Goal: Transaction & Acquisition: Book appointment/travel/reservation

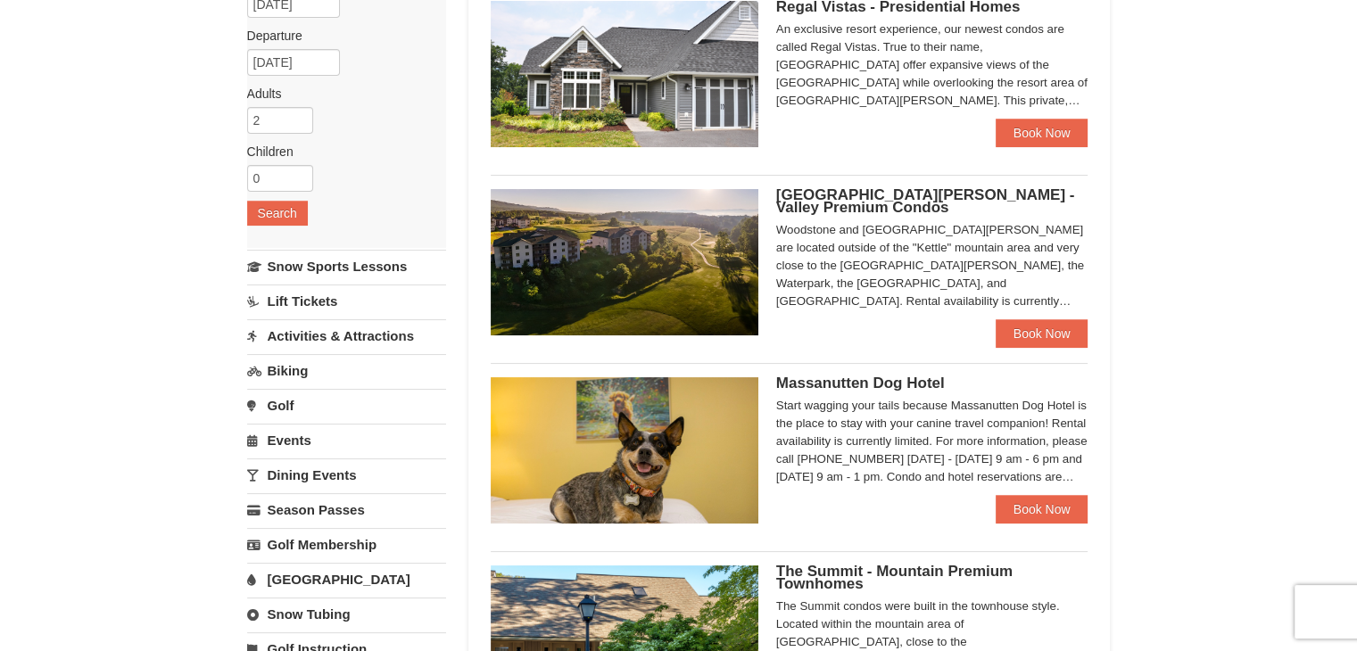
scroll to position [200, 0]
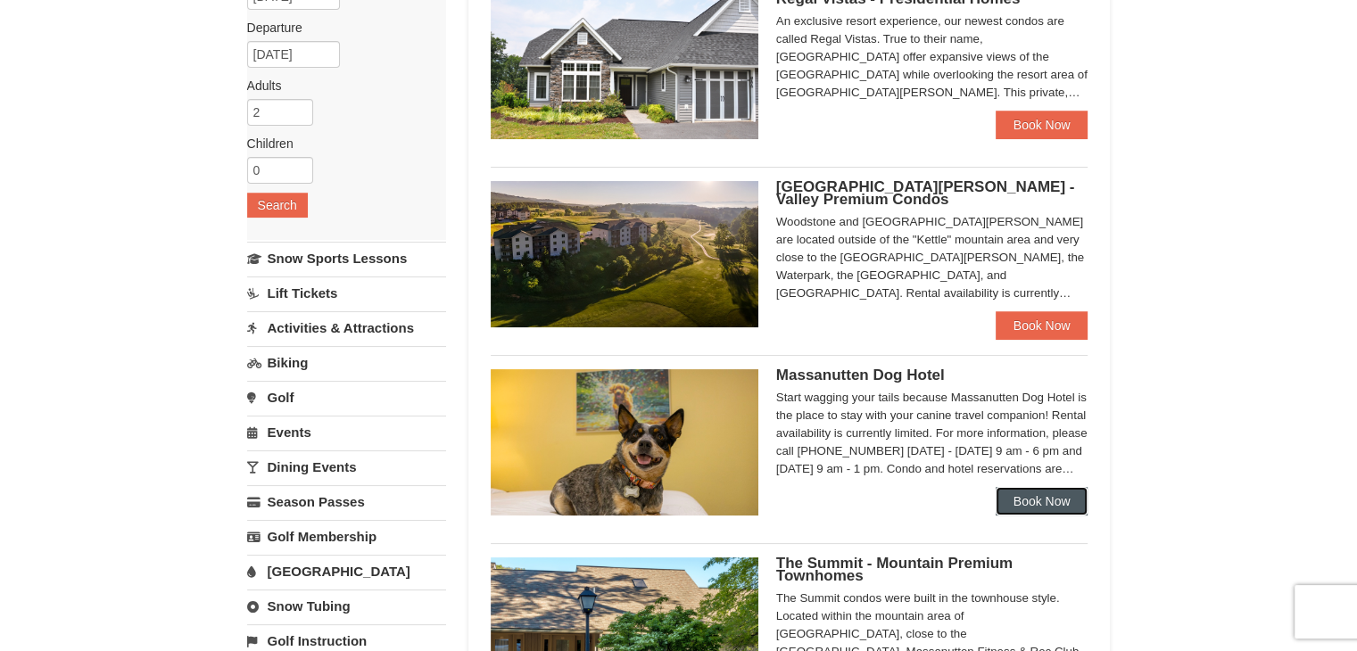
click at [1020, 500] on link "Book Now" at bounding box center [1041, 501] width 93 height 29
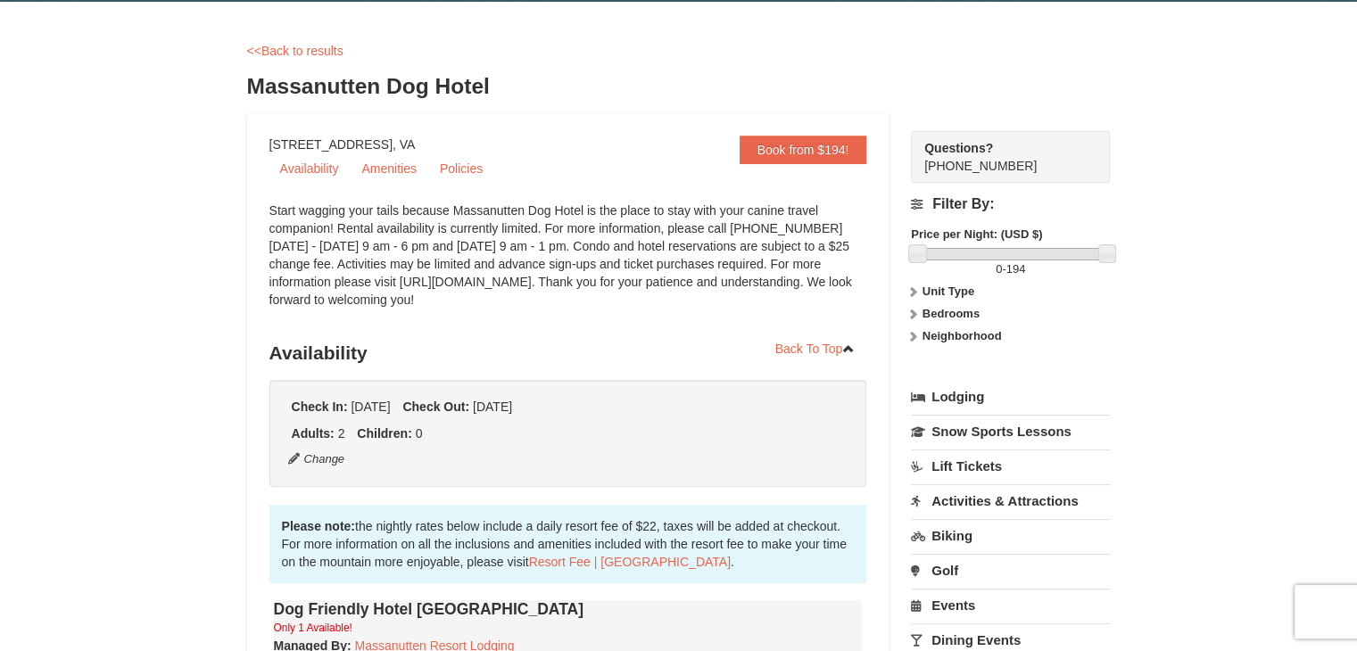
scroll to position [60, 0]
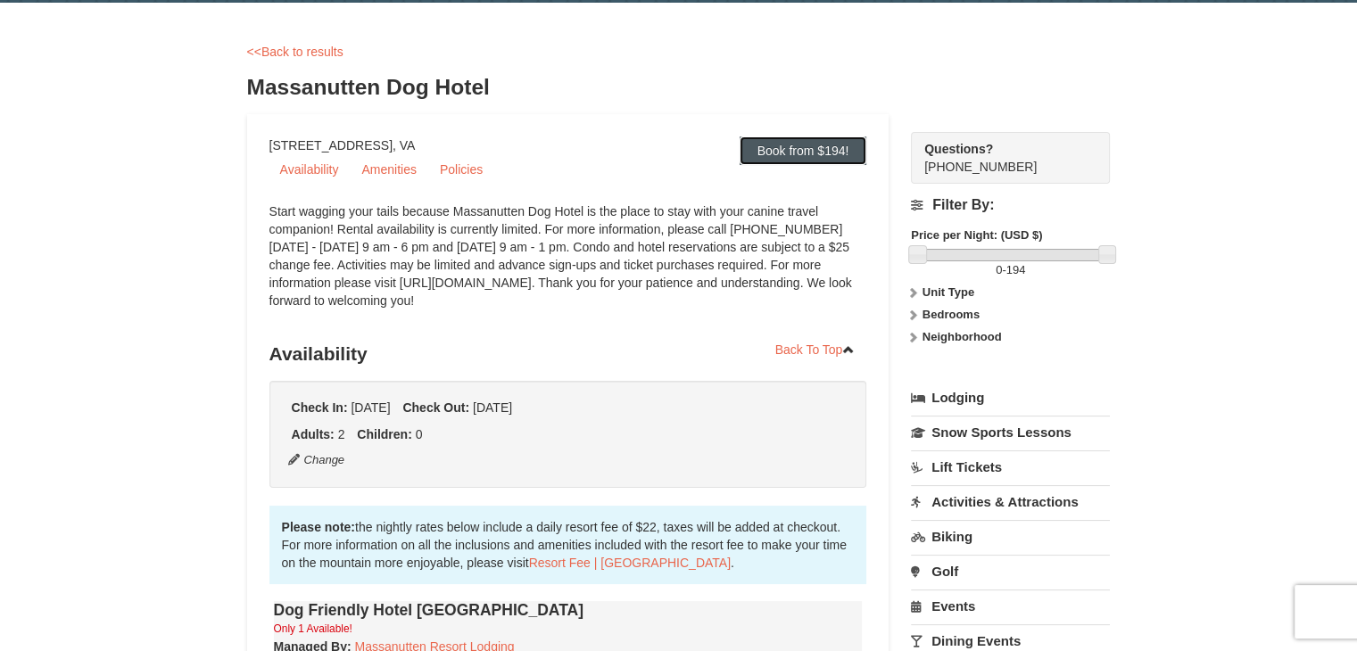
click at [830, 158] on link "Book from $194!" at bounding box center [803, 150] width 128 height 29
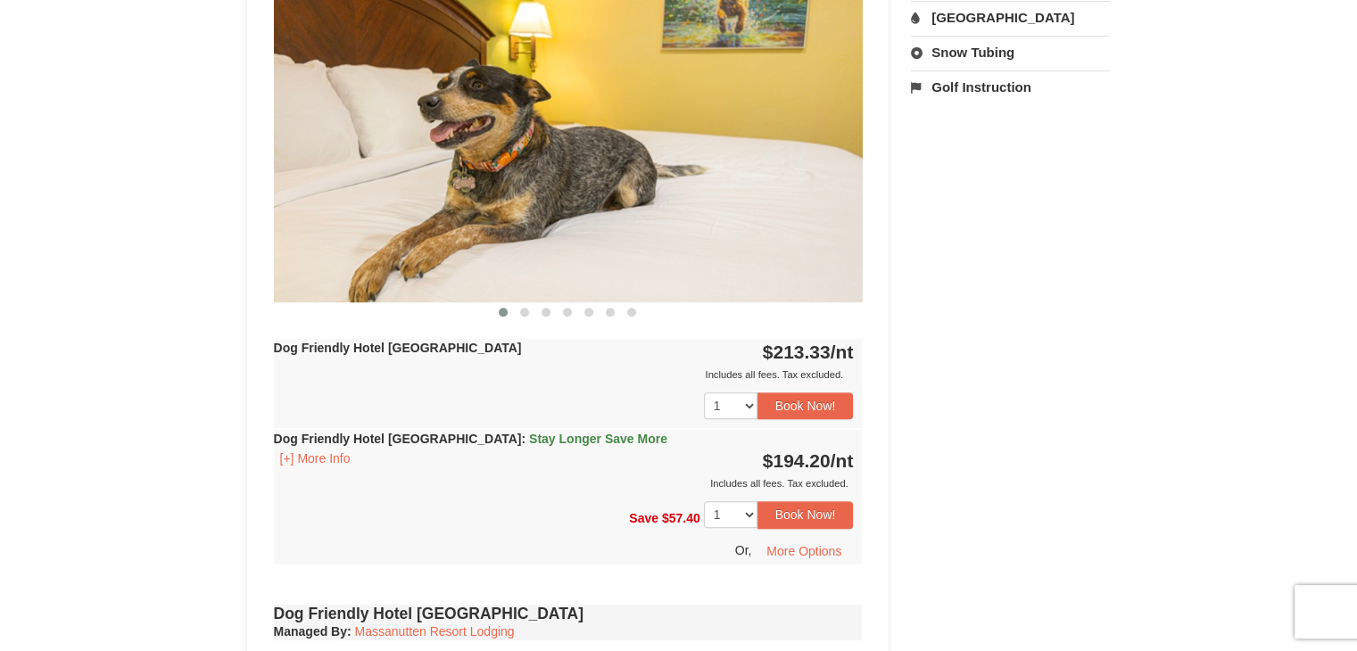
scroll to position [788, 0]
click at [326, 455] on button "[+] More Info" at bounding box center [315, 458] width 83 height 20
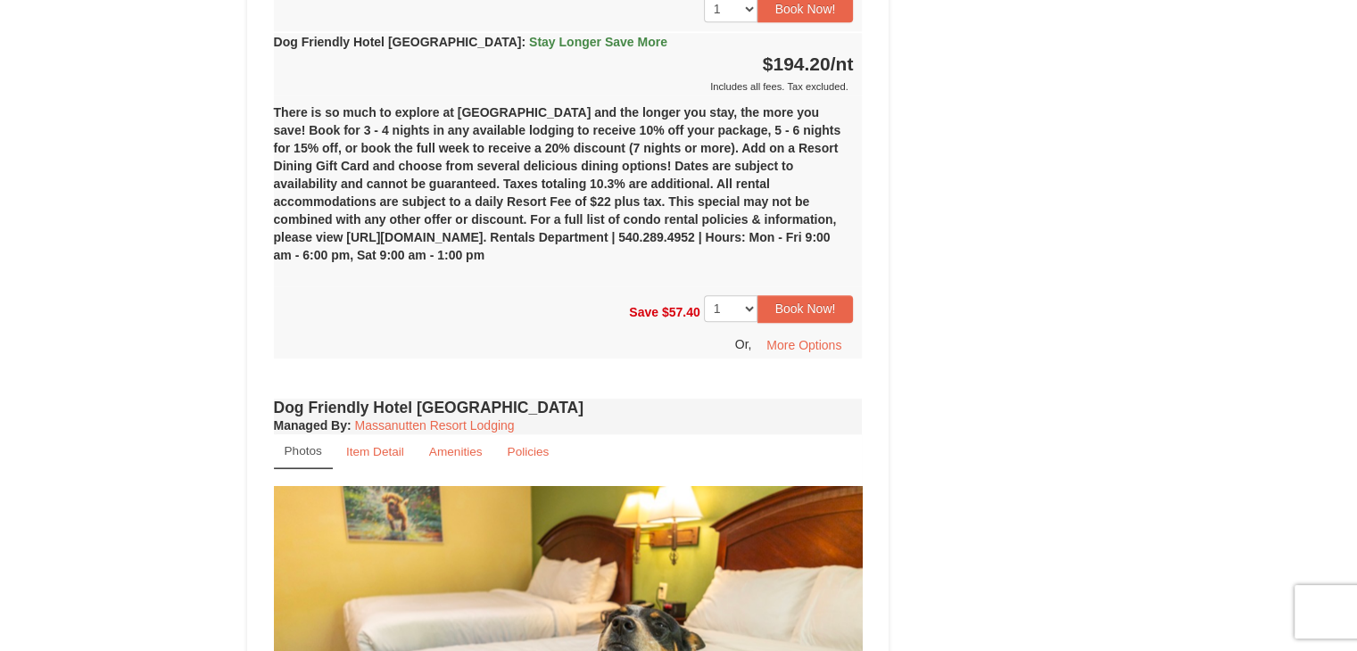
scroll to position [1192, 0]
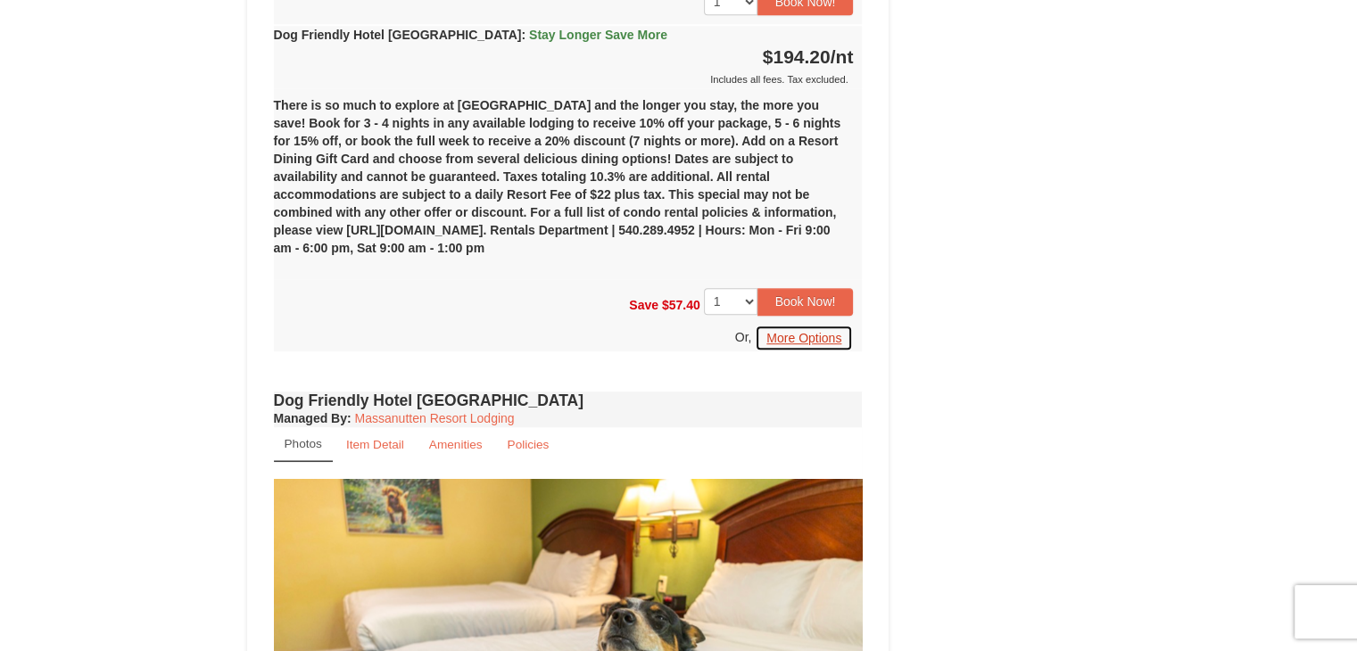
click at [813, 333] on button "More Options" at bounding box center [804, 338] width 98 height 27
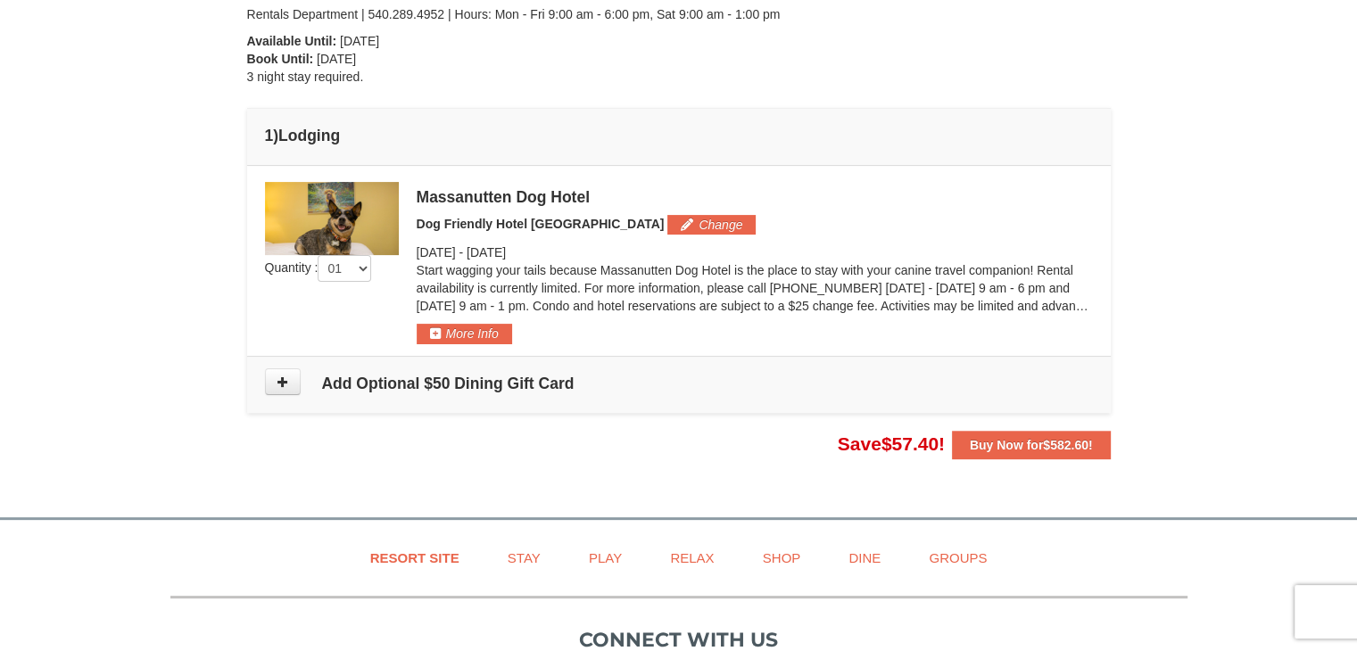
scroll to position [406, 0]
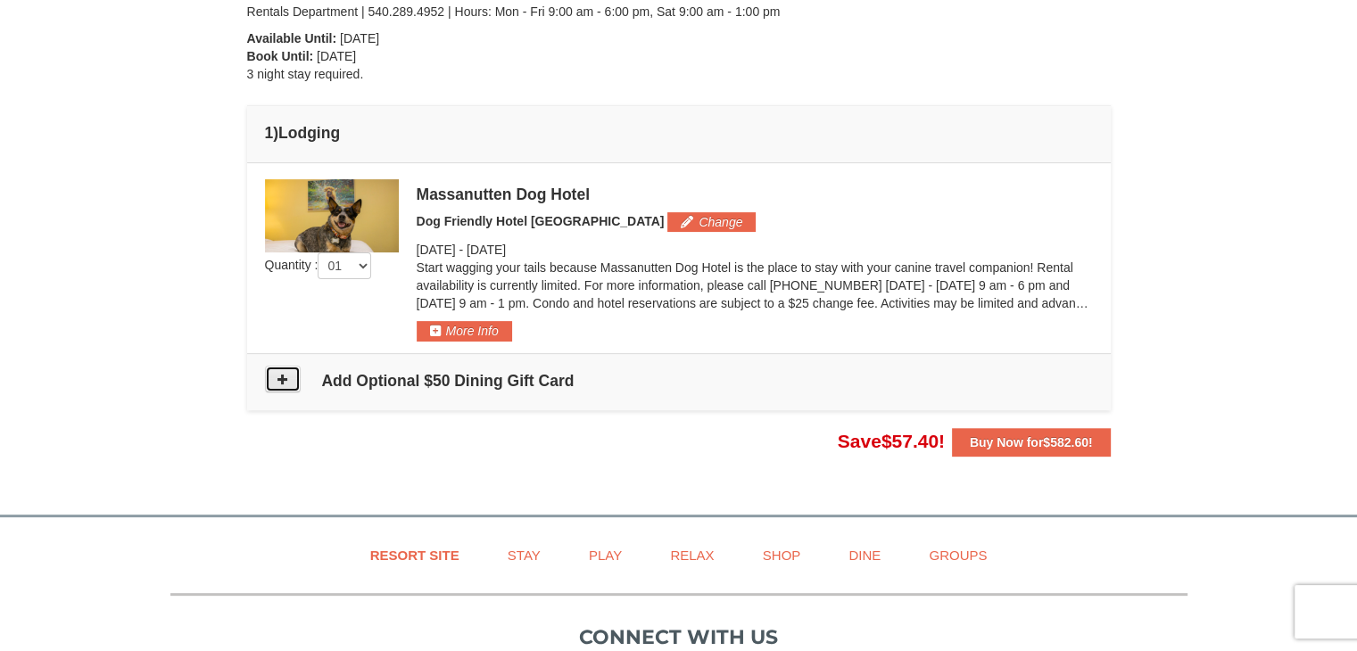
click at [278, 382] on icon at bounding box center [282, 379] width 12 height 12
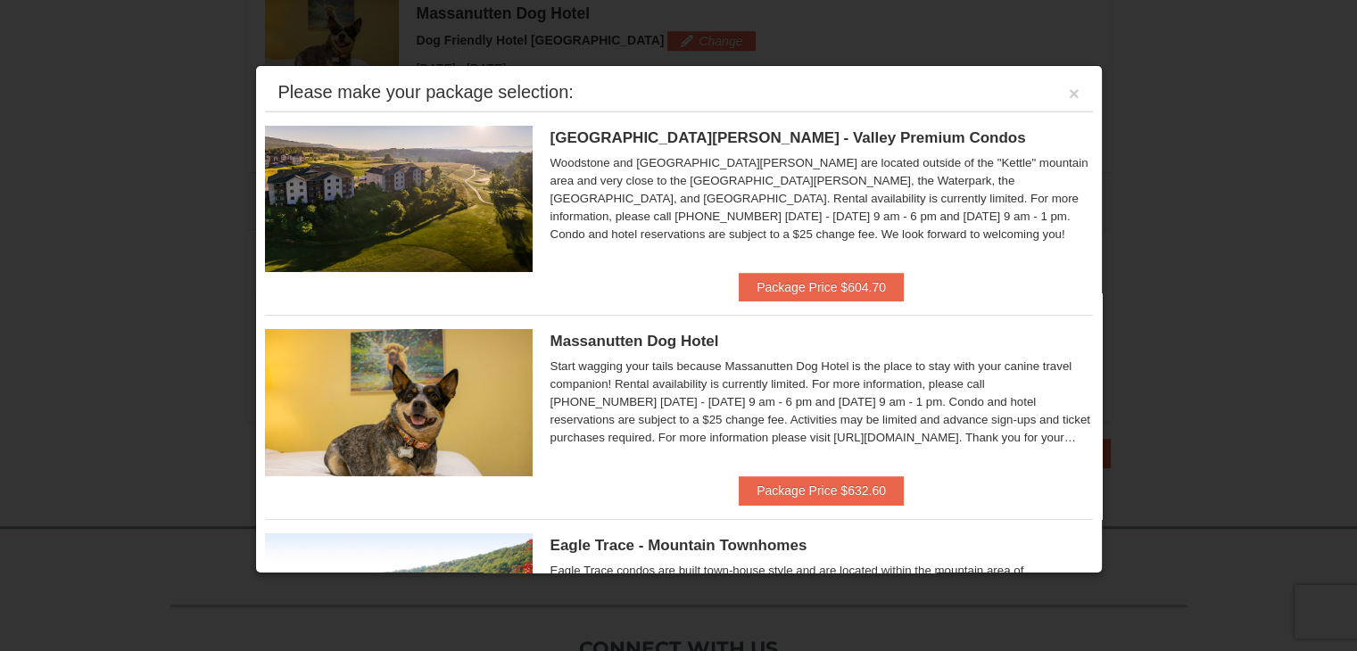
scroll to position [584, 0]
click at [1069, 102] on button "×" at bounding box center [1074, 94] width 11 height 18
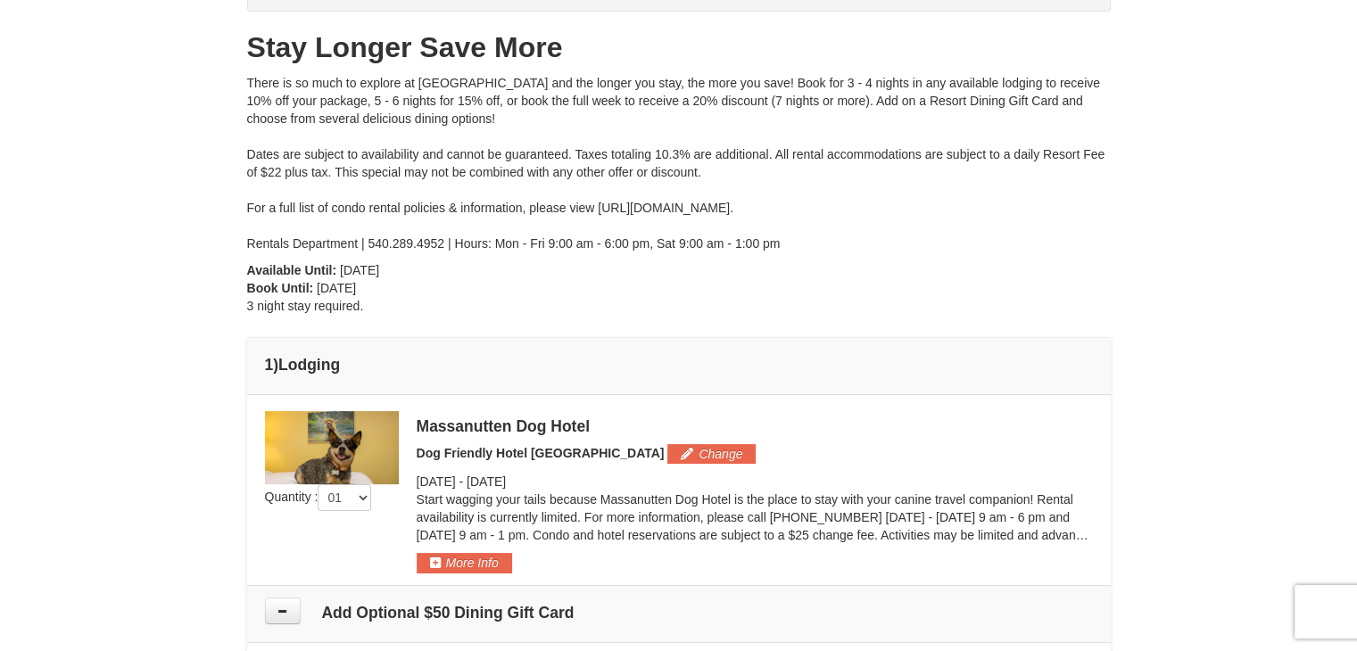
scroll to position [0, 0]
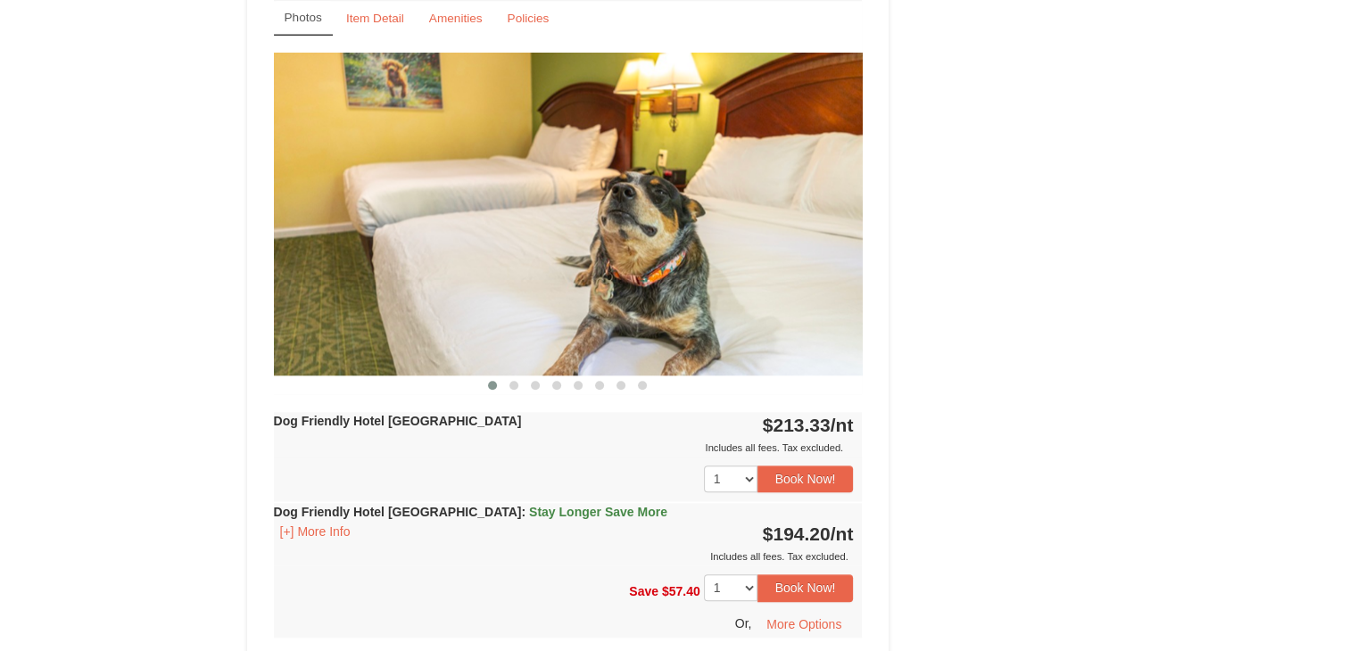
scroll to position [1798, 0]
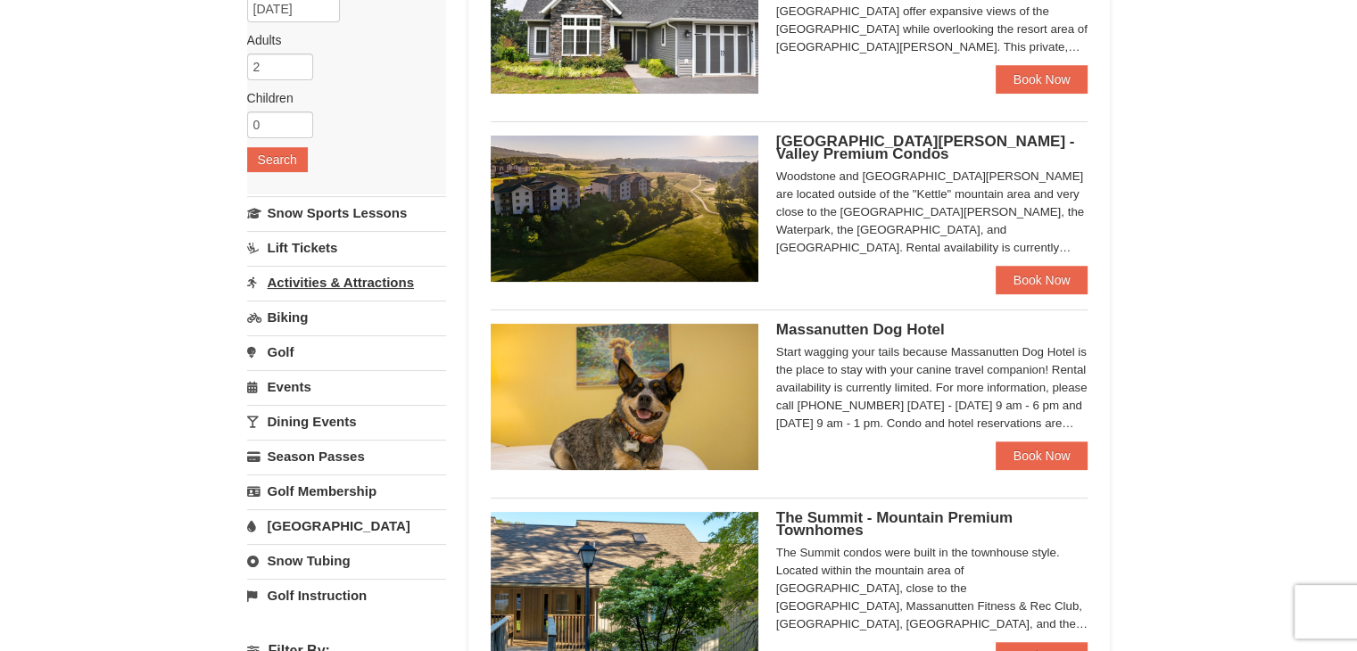
scroll to position [44, 0]
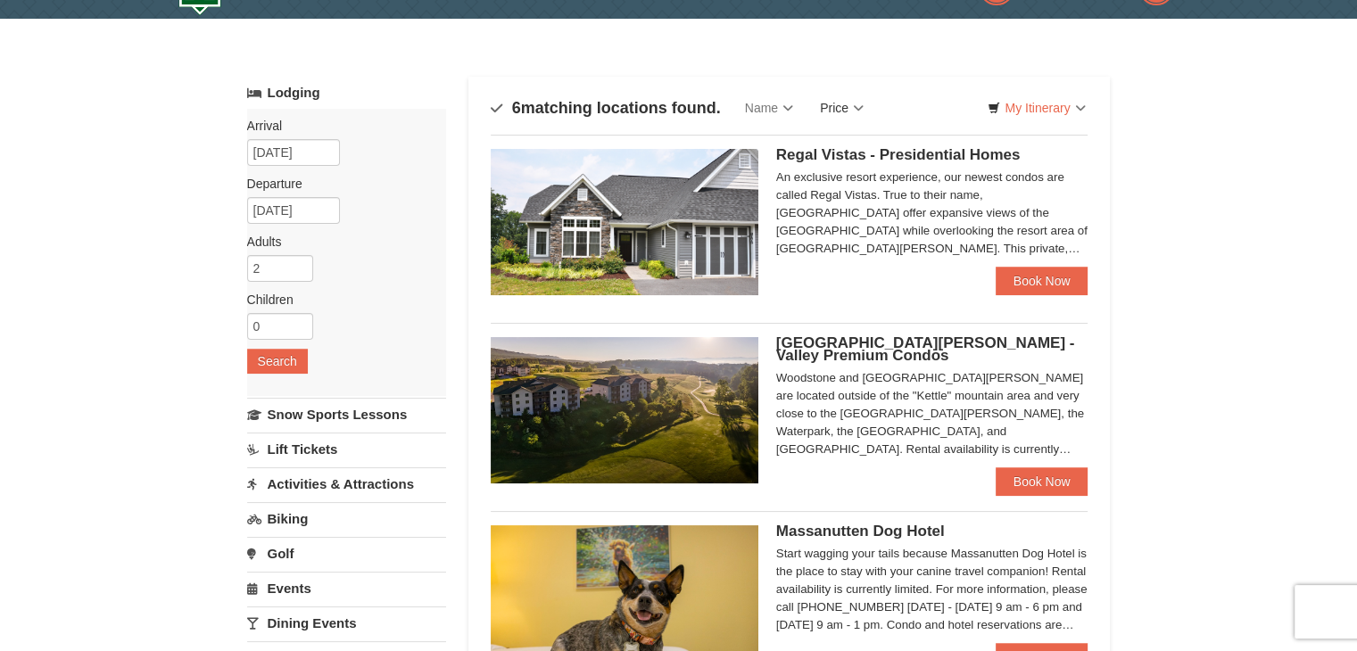
click at [862, 104] on link "Price" at bounding box center [841, 108] width 70 height 36
click at [873, 151] on link "Price (Low to High)" at bounding box center [878, 144] width 143 height 23
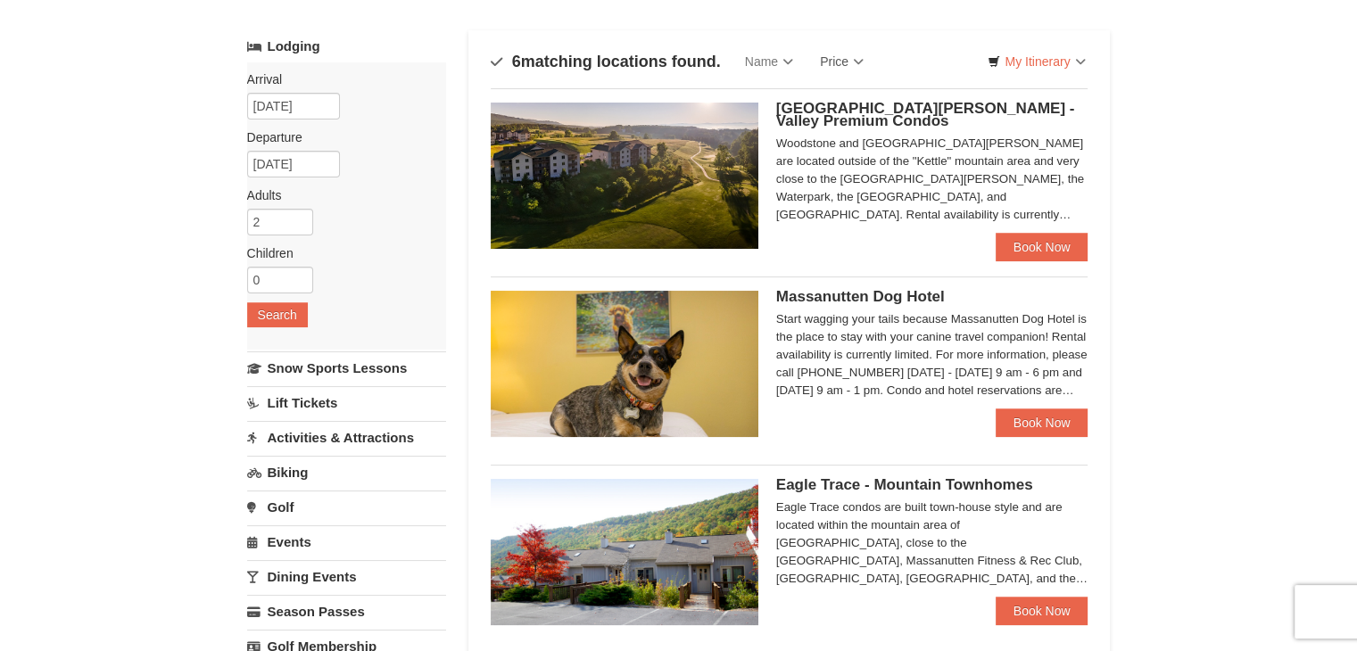
scroll to position [92, 0]
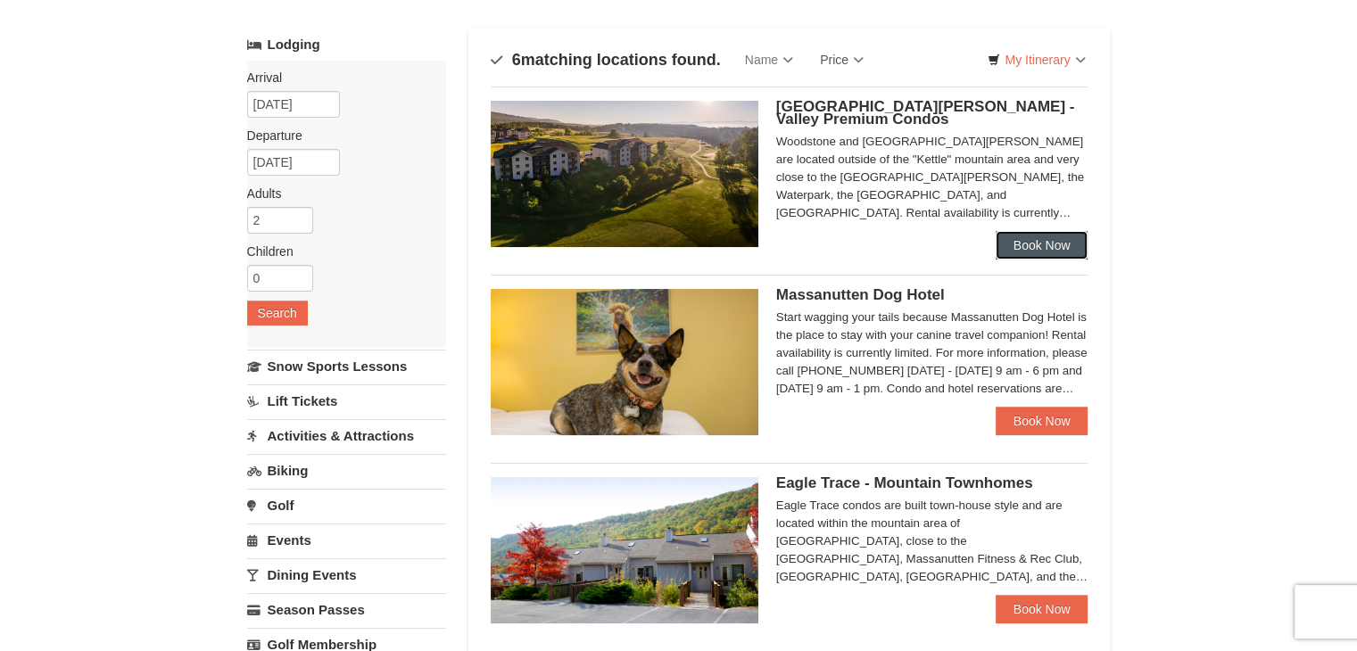
click at [1049, 238] on link "Book Now" at bounding box center [1041, 245] width 93 height 29
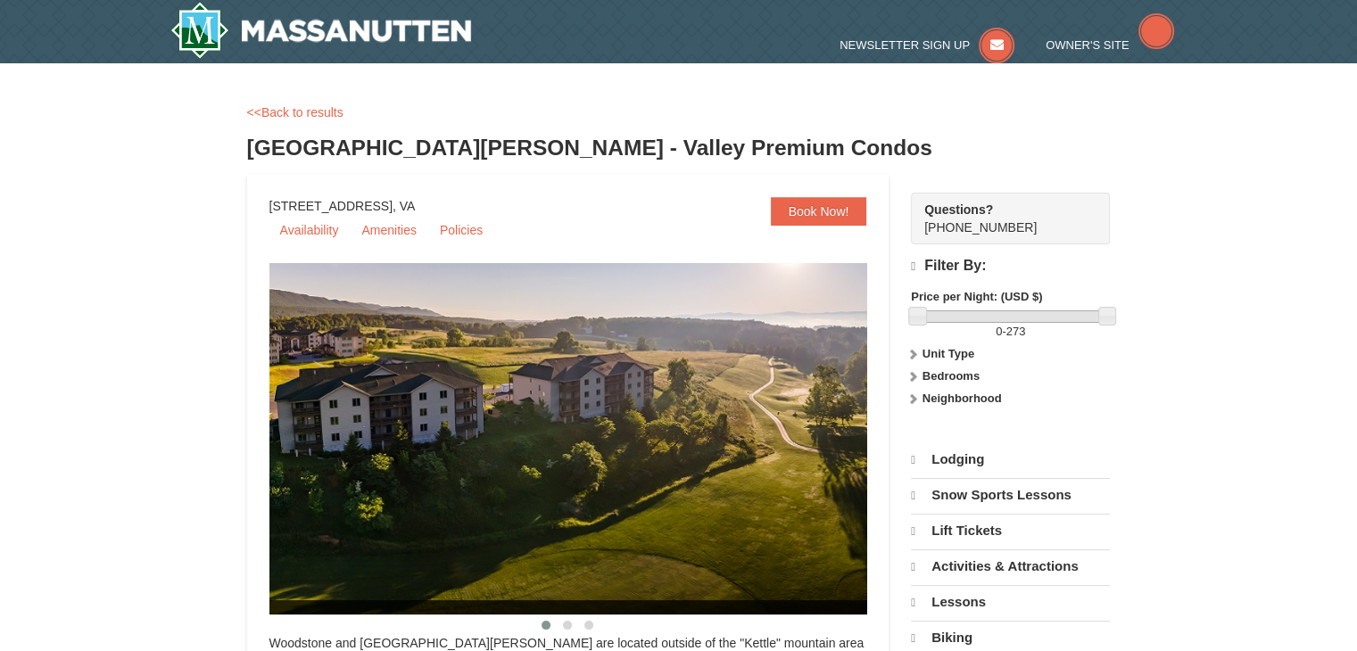
select select "10"
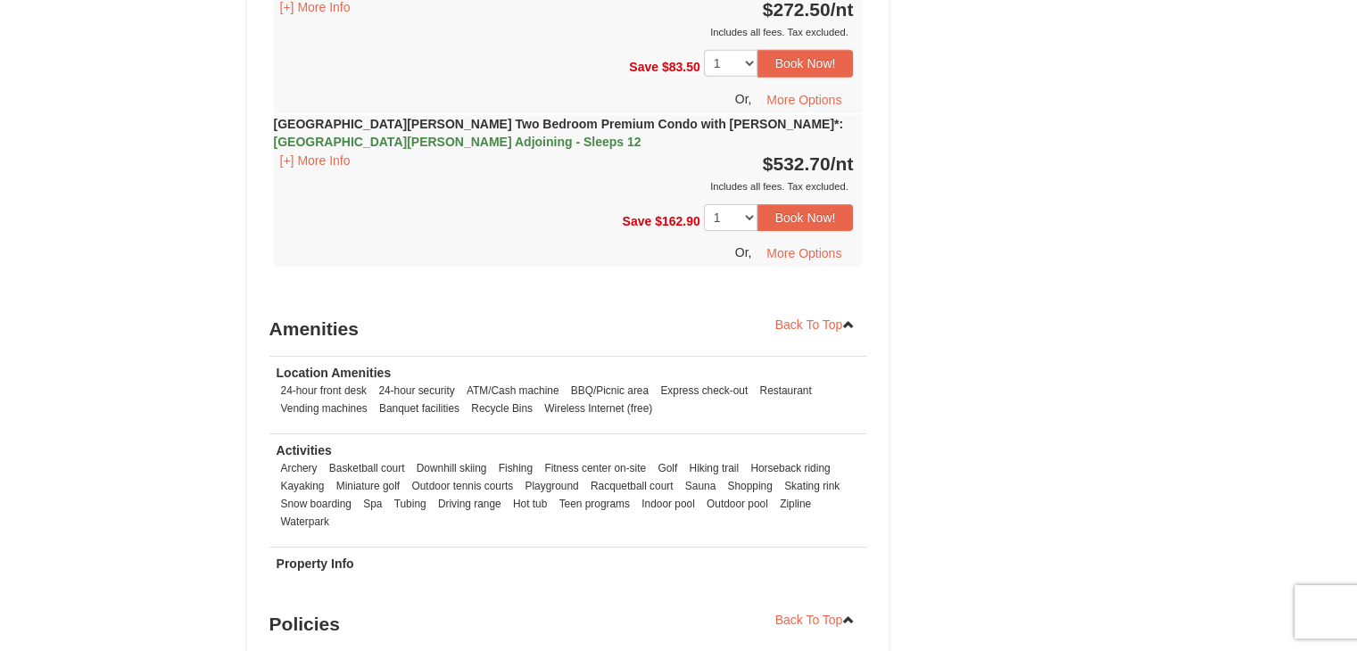
scroll to position [5761, 0]
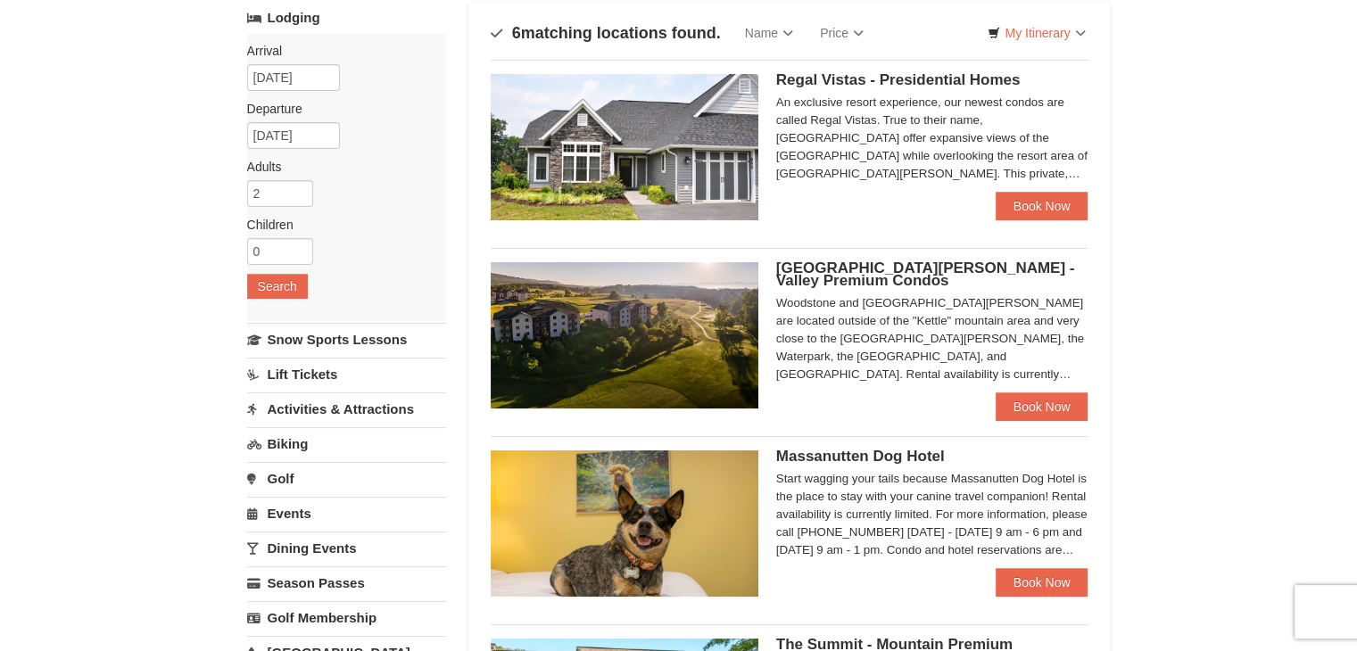
scroll to position [118, 0]
click at [918, 75] on span "Regal Vistas - Presidential Homes" at bounding box center [898, 80] width 244 height 17
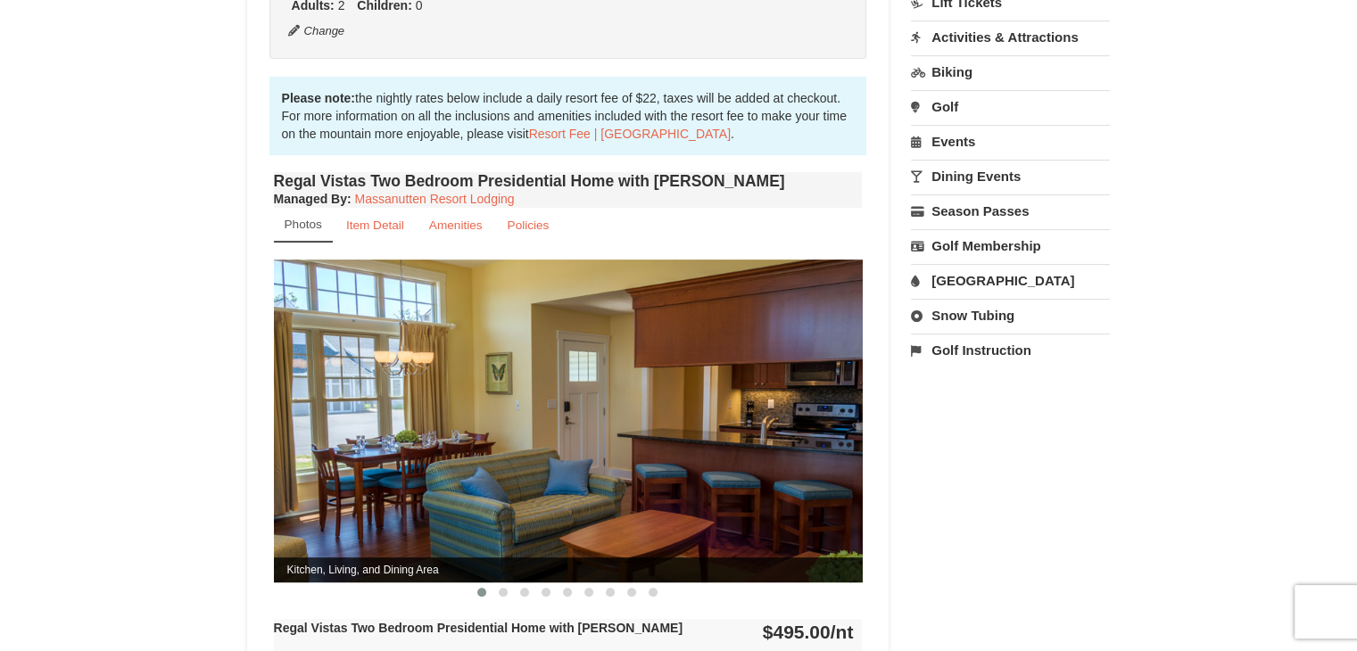
scroll to position [557, 0]
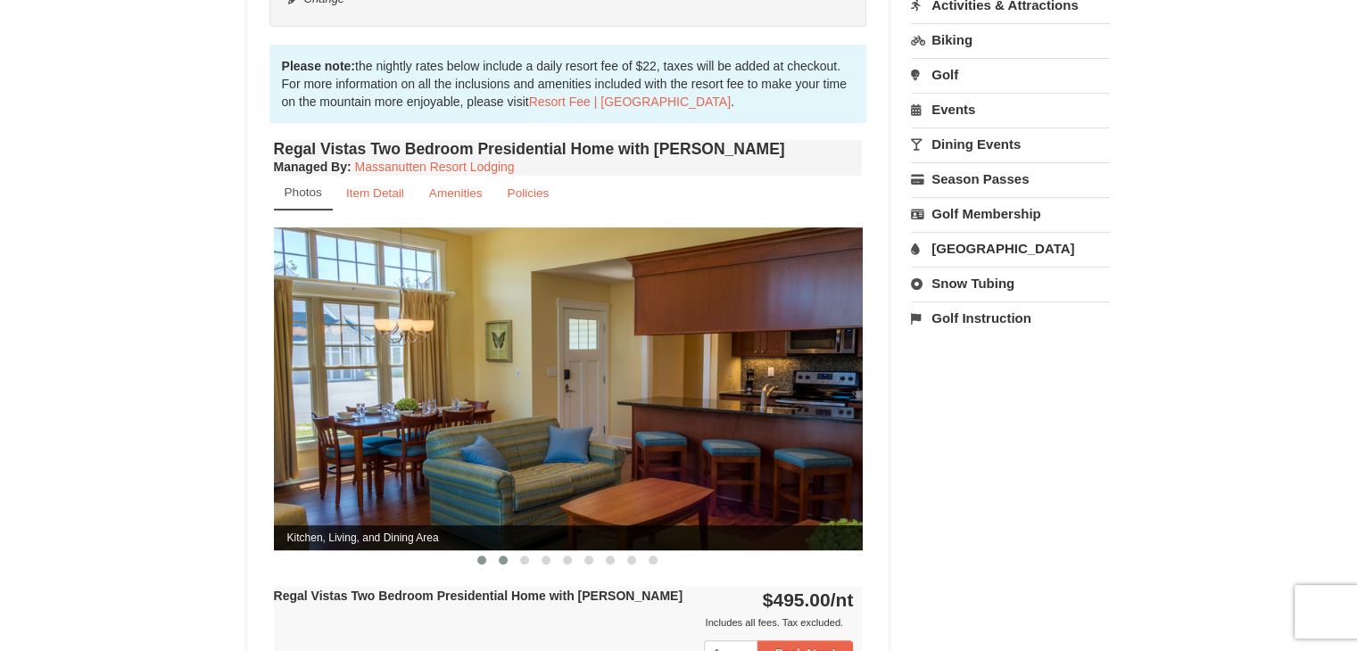
click at [499, 556] on span at bounding box center [503, 560] width 9 height 9
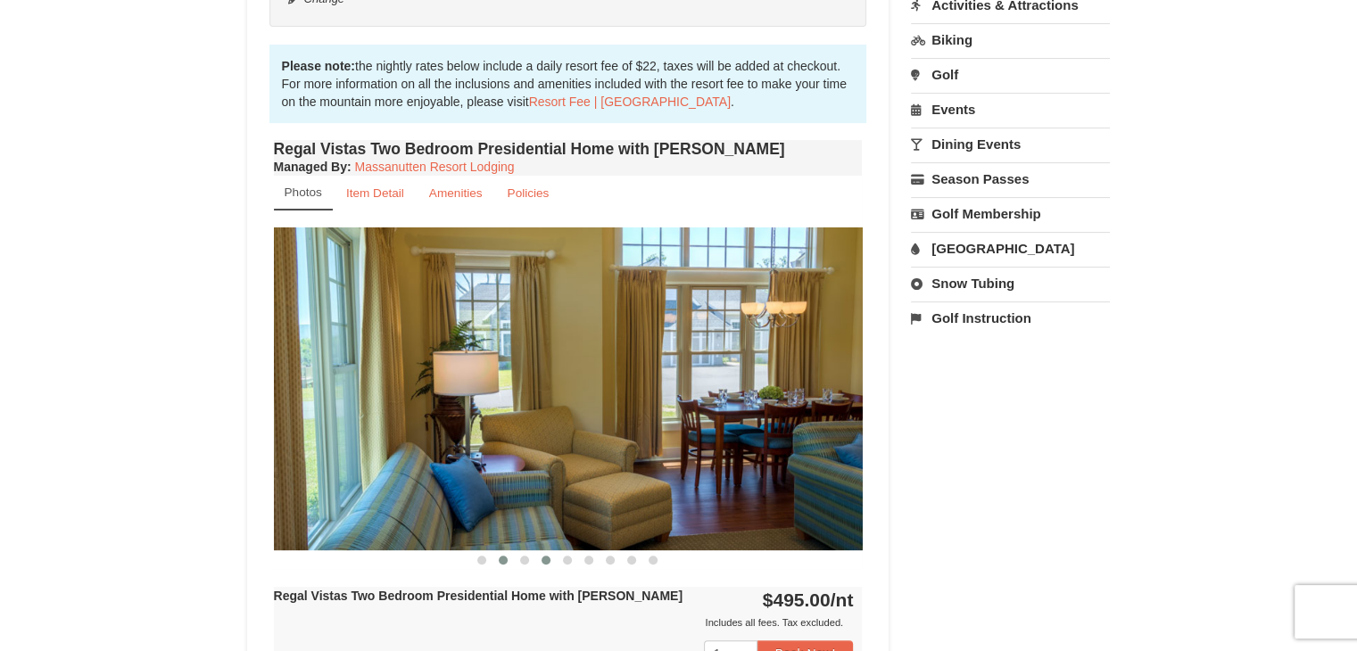
click at [547, 556] on span at bounding box center [545, 560] width 9 height 9
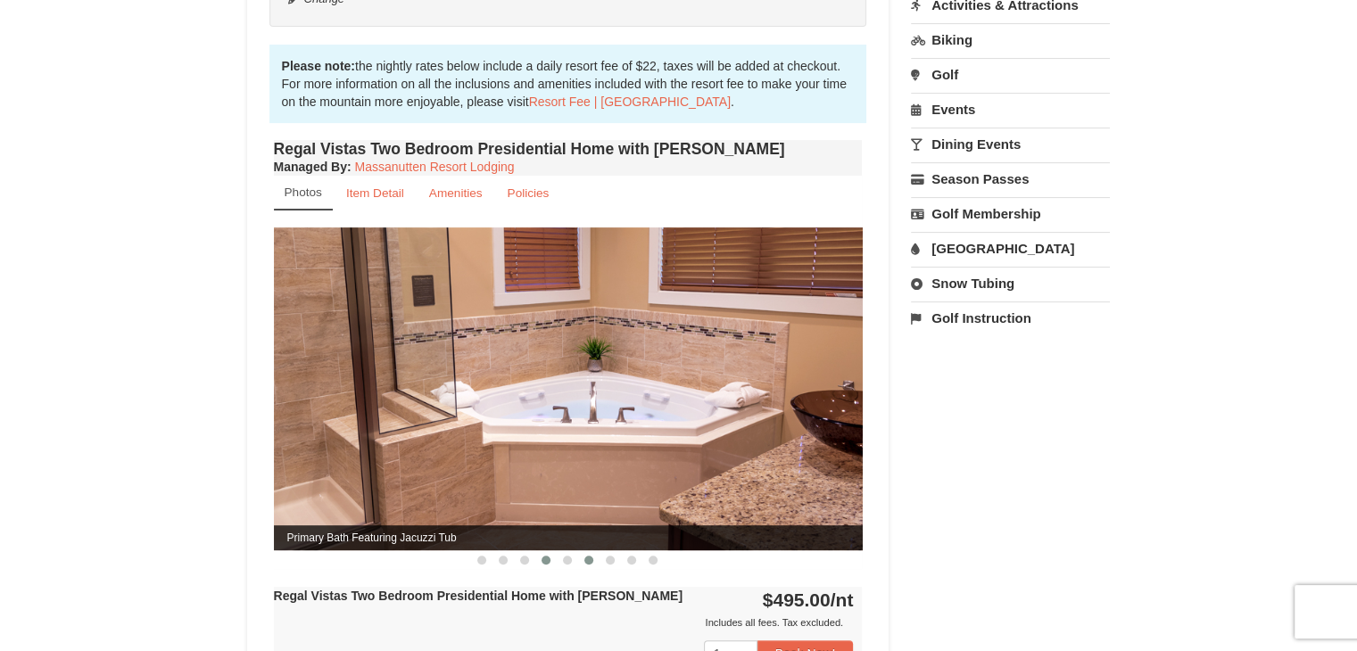
click at [578, 551] on button at bounding box center [588, 560] width 21 height 18
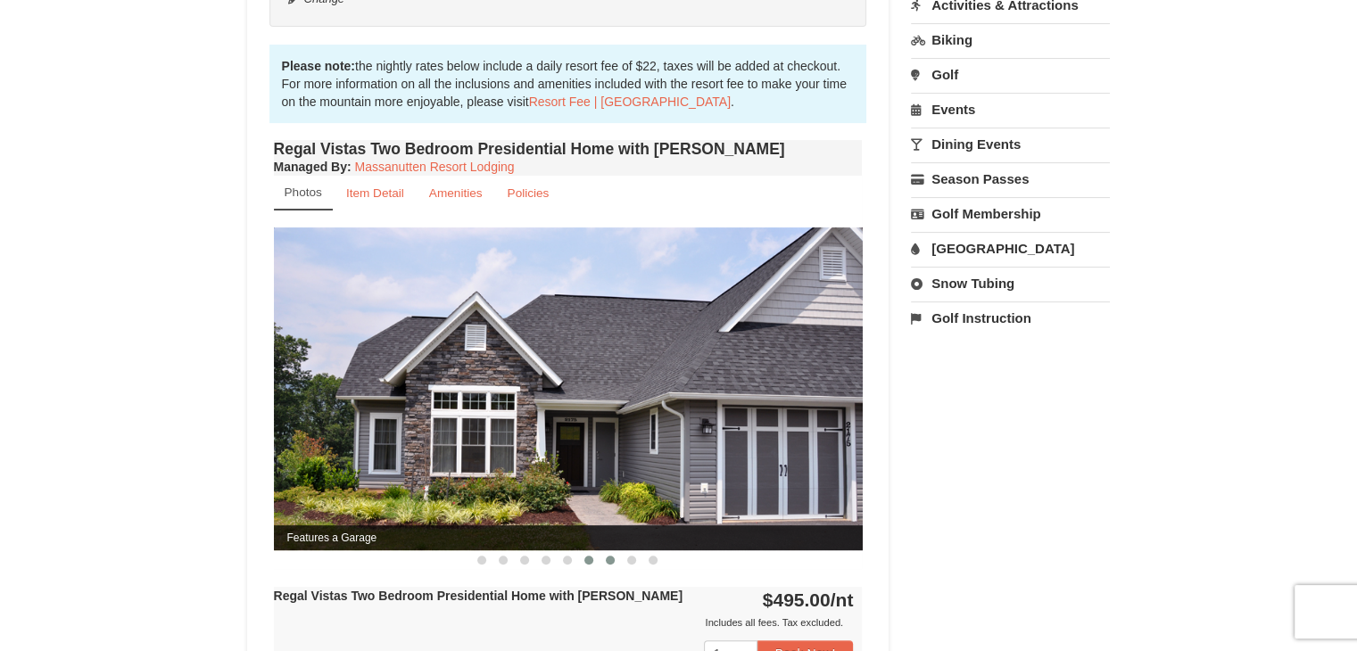
click at [611, 551] on button at bounding box center [609, 560] width 21 height 18
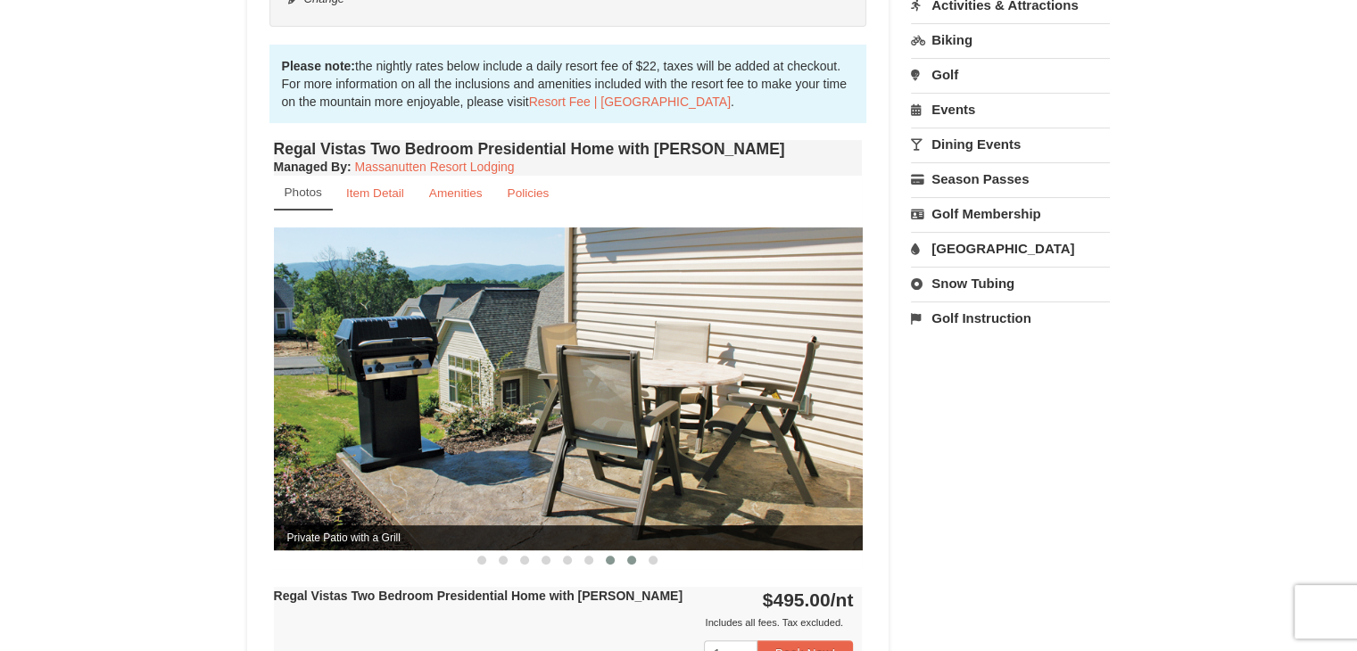
click at [632, 551] on button at bounding box center [631, 560] width 21 height 18
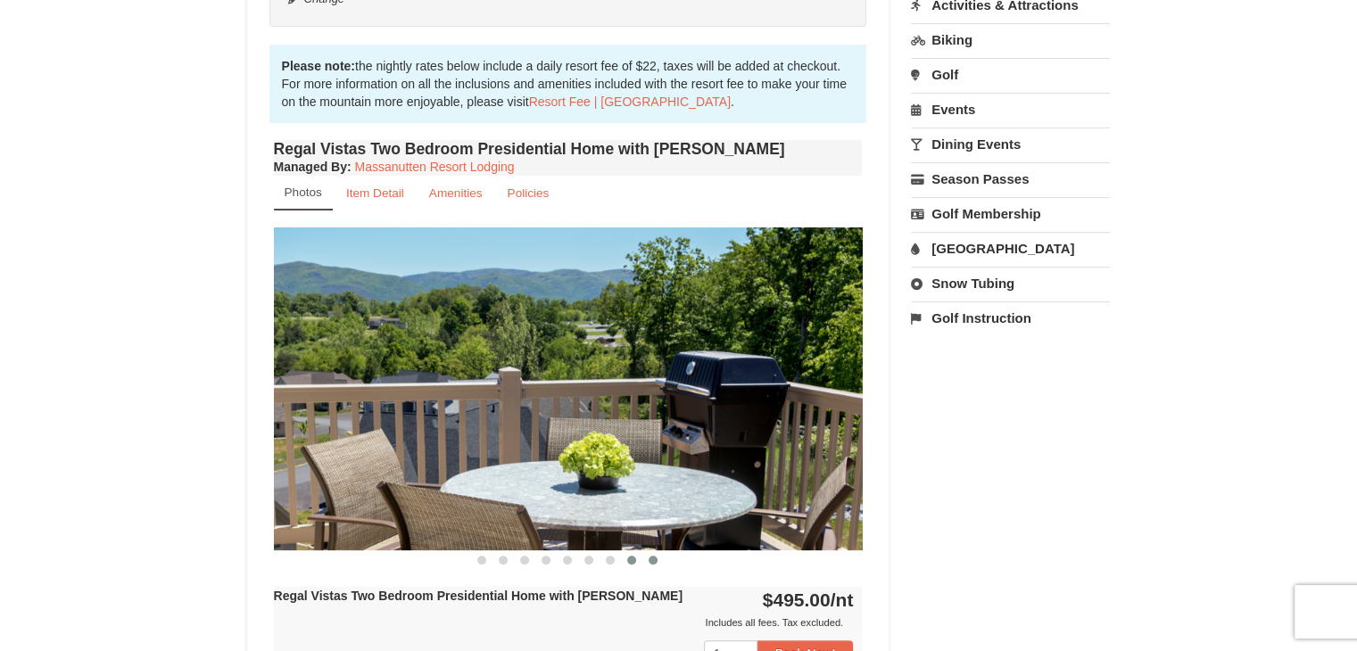
click at [657, 551] on button at bounding box center [652, 560] width 21 height 18
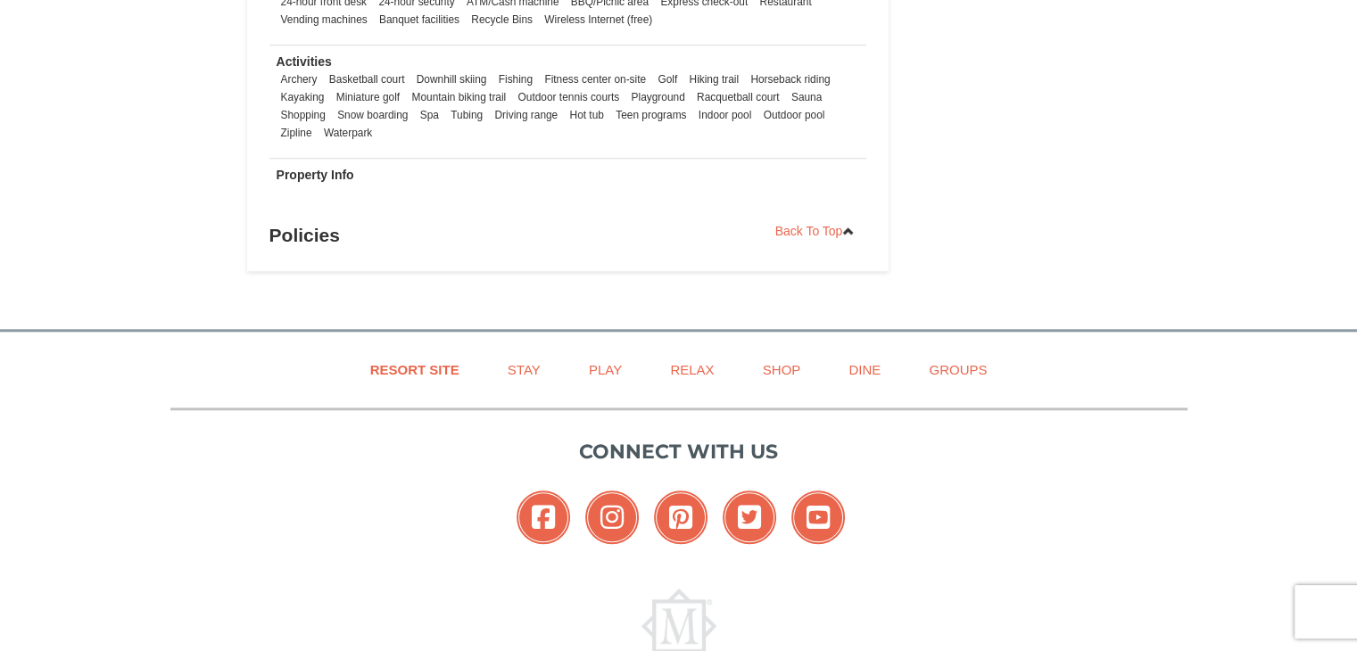
scroll to position [1491, 0]
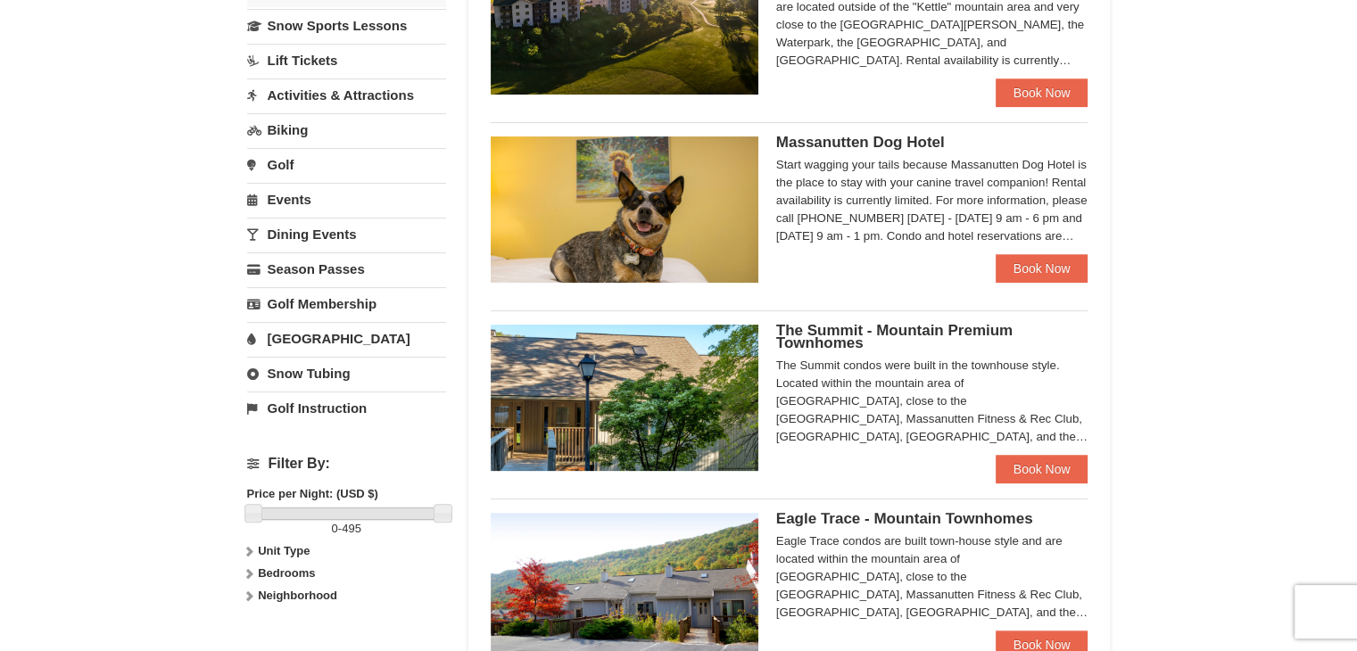
scroll to position [508, 0]
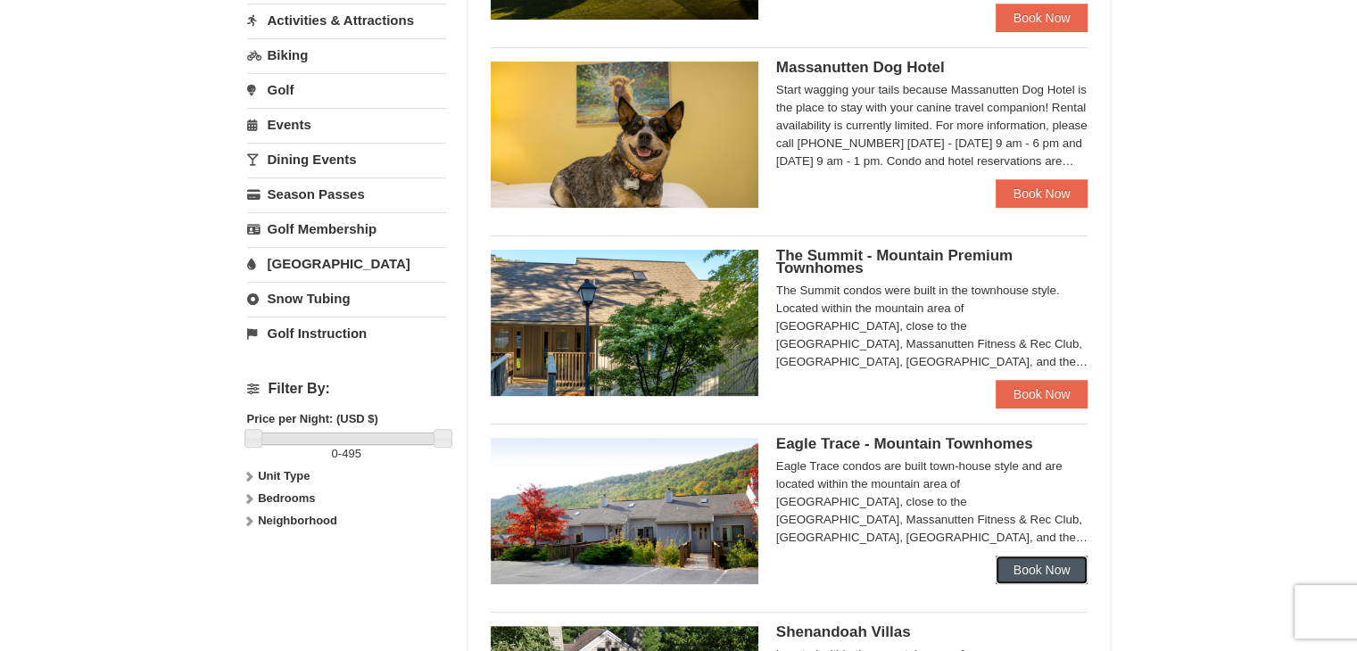
click at [1028, 566] on link "Book Now" at bounding box center [1041, 570] width 93 height 29
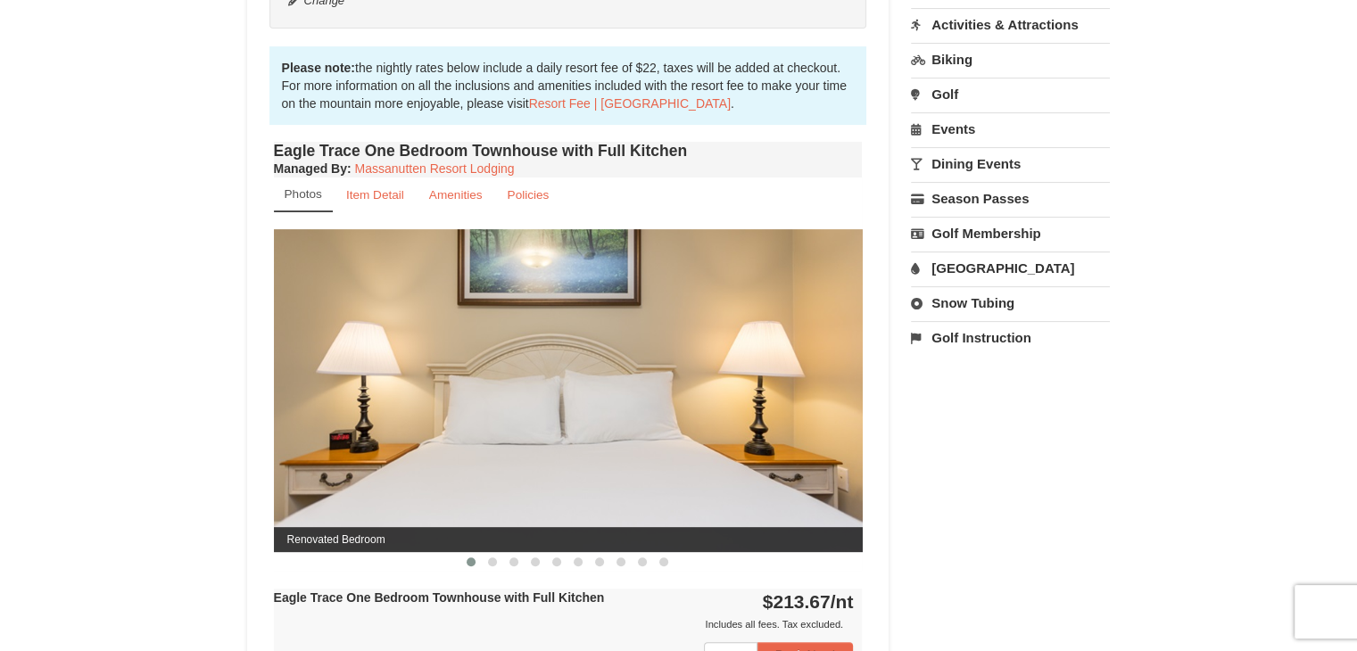
scroll to position [538, 0]
click at [491, 552] on button at bounding box center [492, 561] width 21 height 18
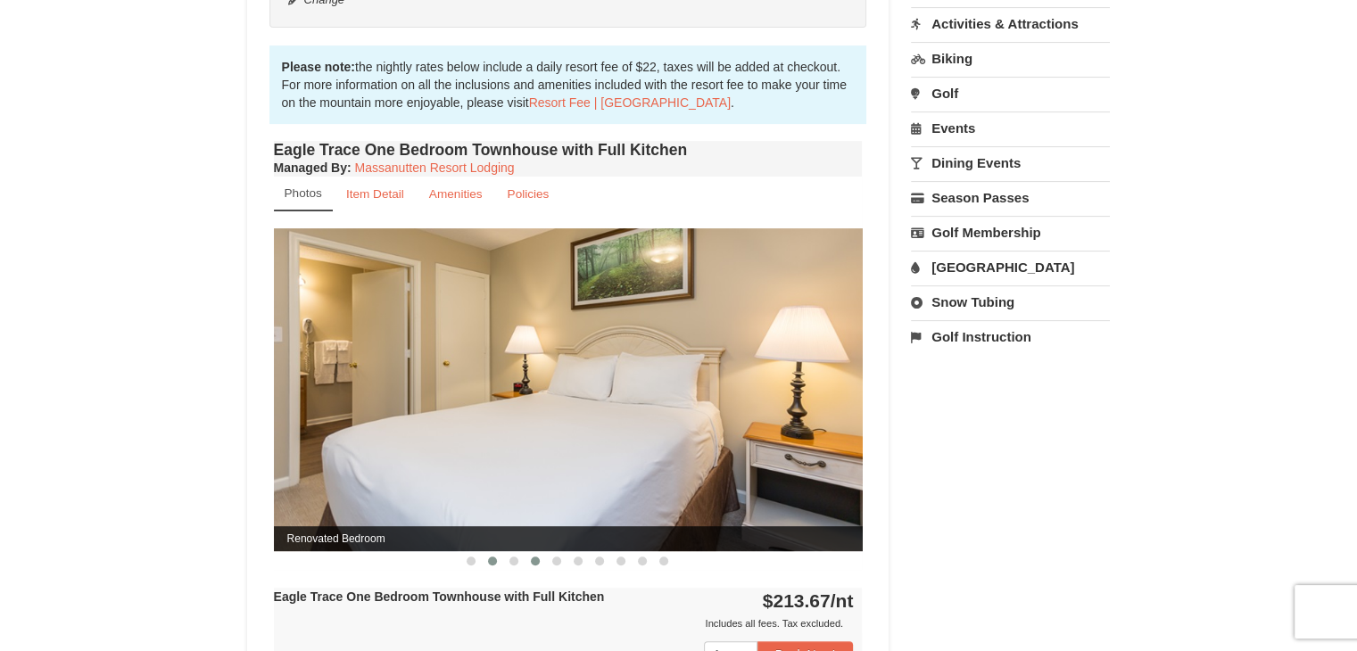
click at [532, 564] on button at bounding box center [534, 561] width 21 height 18
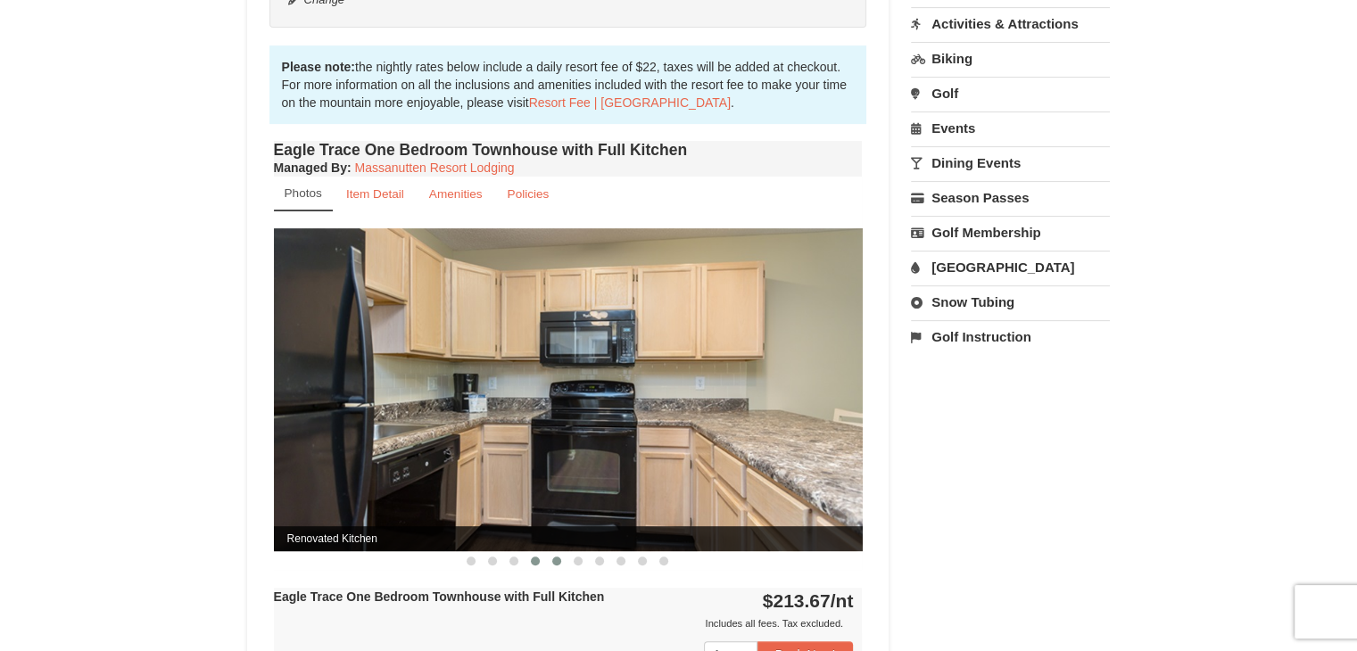
click at [557, 564] on button at bounding box center [556, 561] width 21 height 18
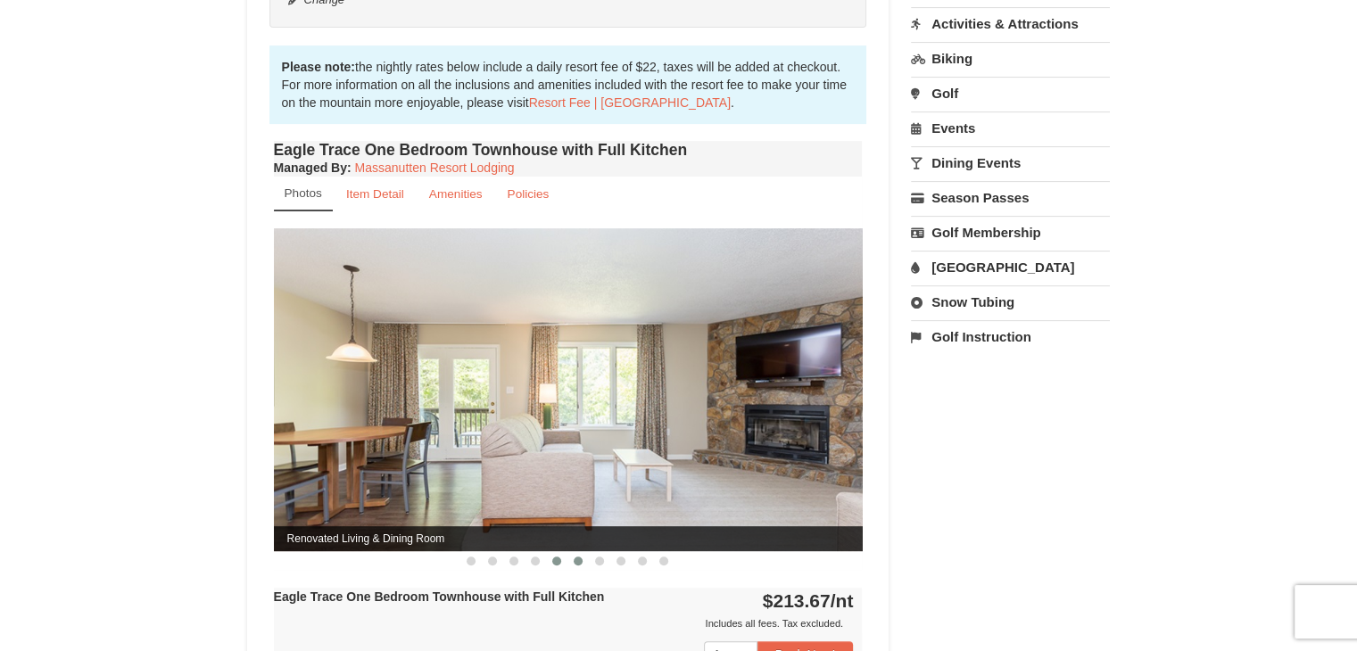
click at [576, 564] on button at bounding box center [577, 561] width 21 height 18
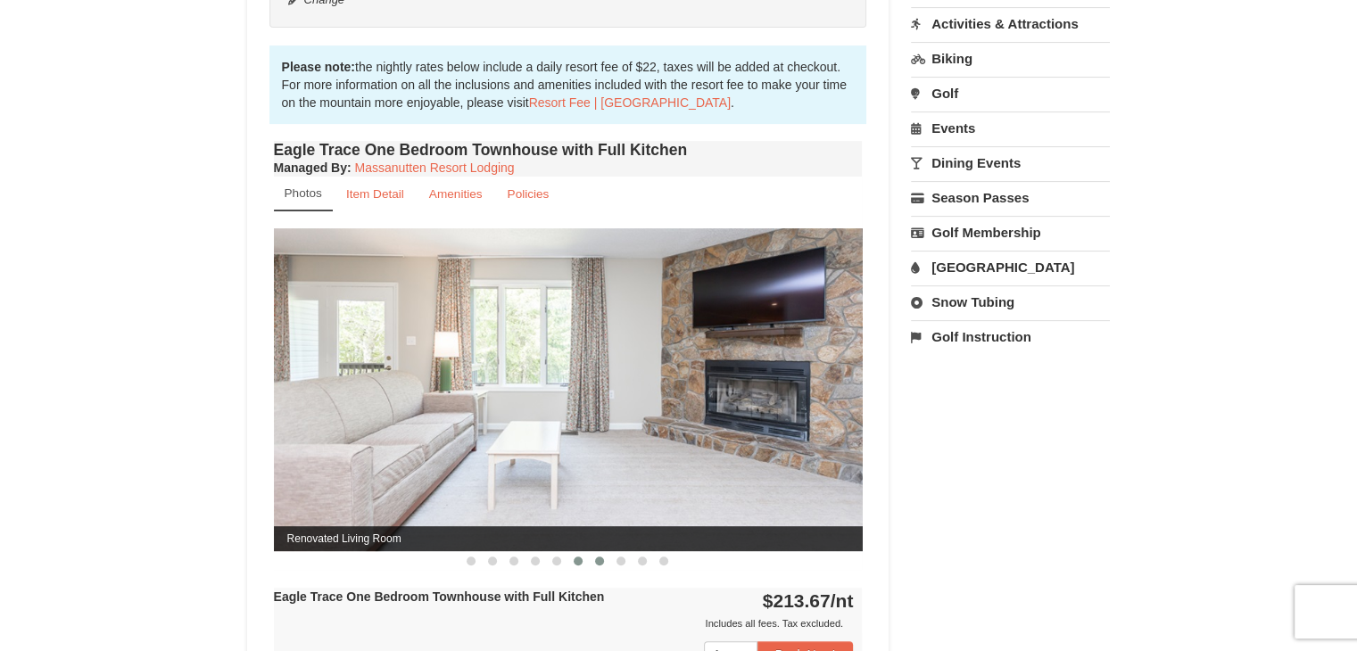
click at [597, 561] on span at bounding box center [599, 561] width 9 height 9
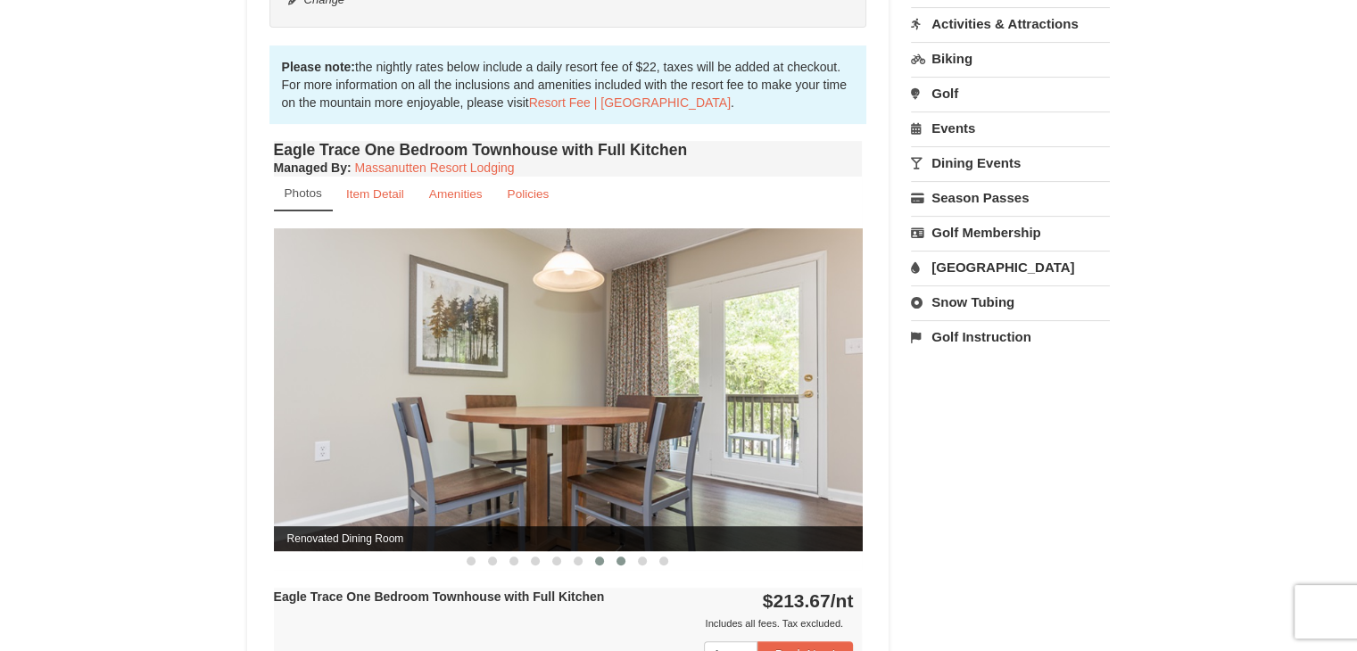
click at [626, 566] on button at bounding box center [620, 561] width 21 height 18
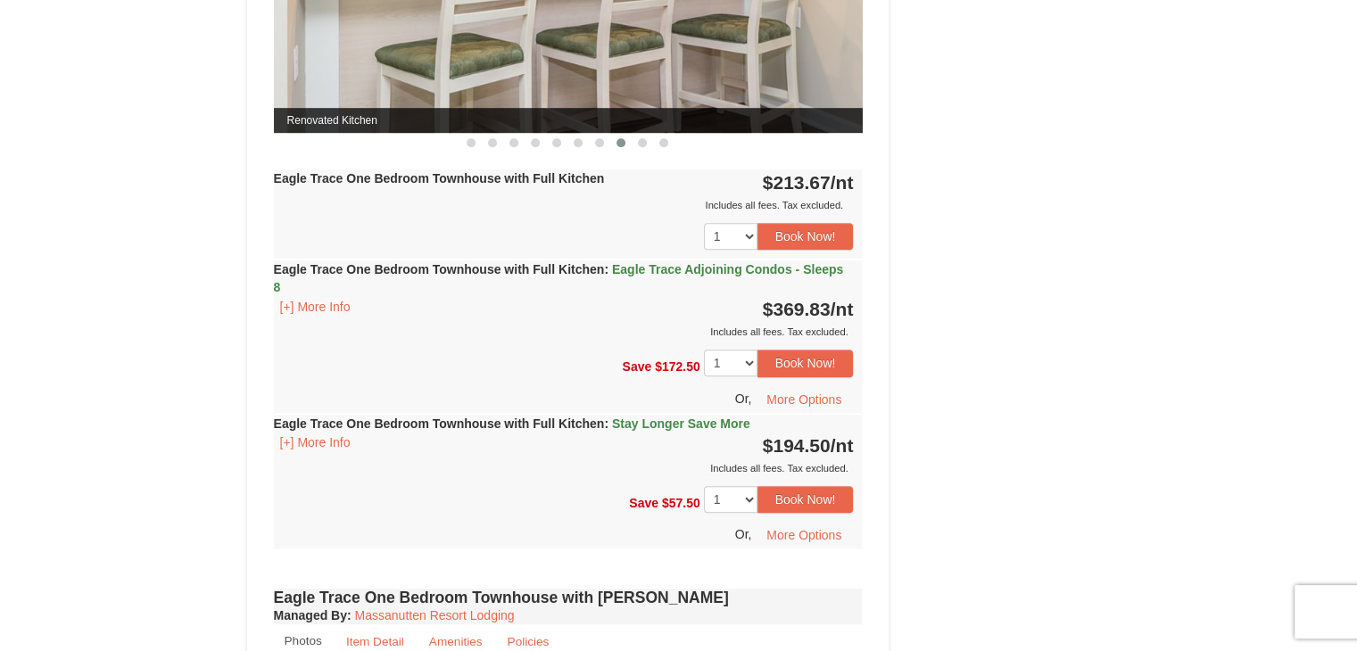
scroll to position [960, 0]
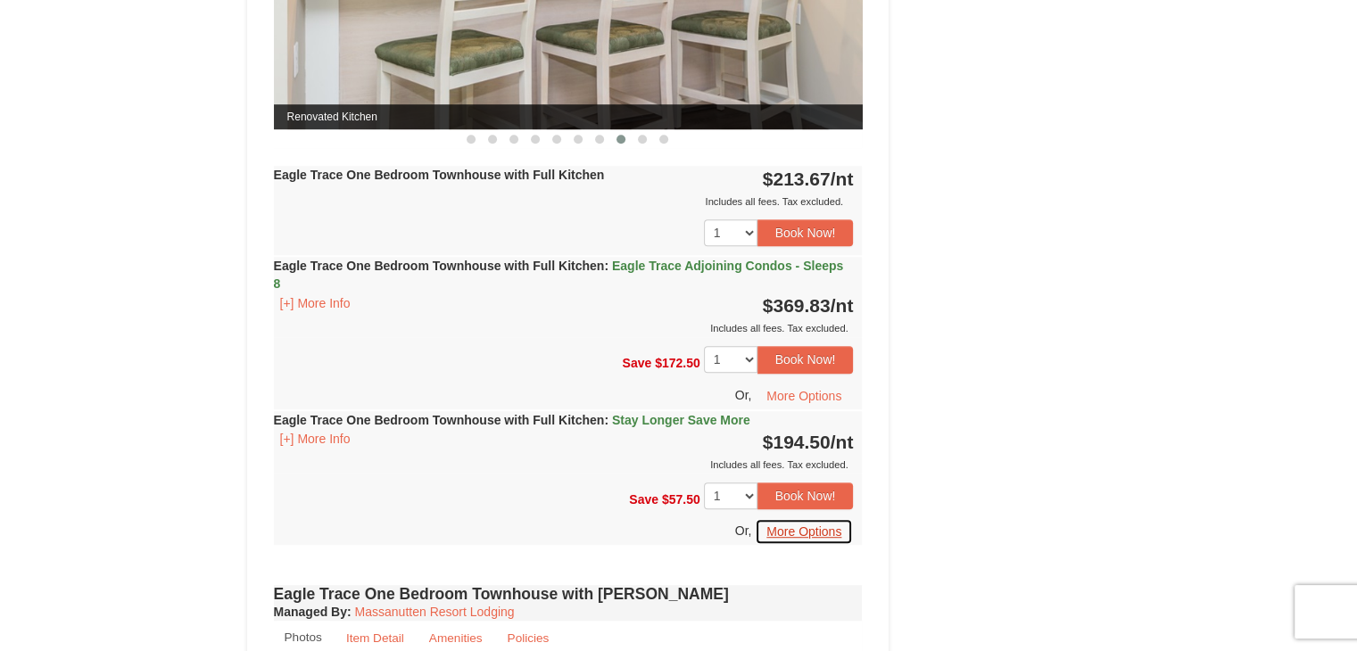
click at [815, 526] on button "More Options" at bounding box center [804, 531] width 98 height 27
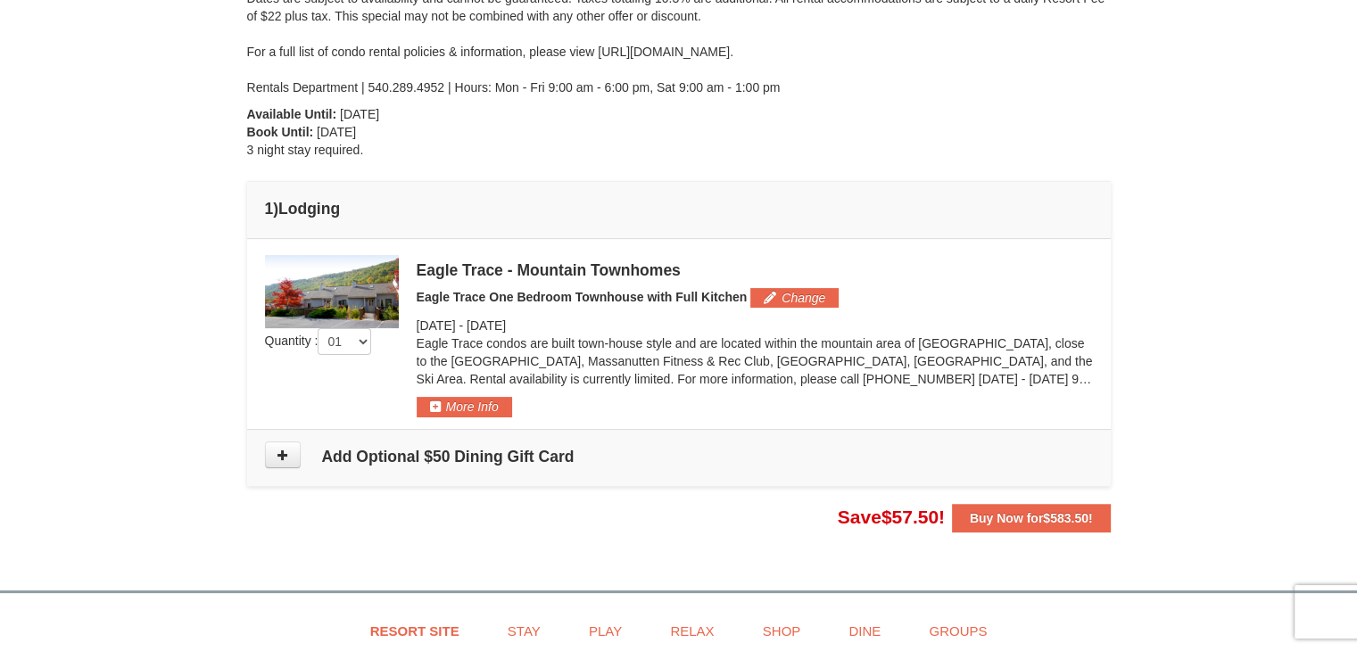
scroll to position [328, 0]
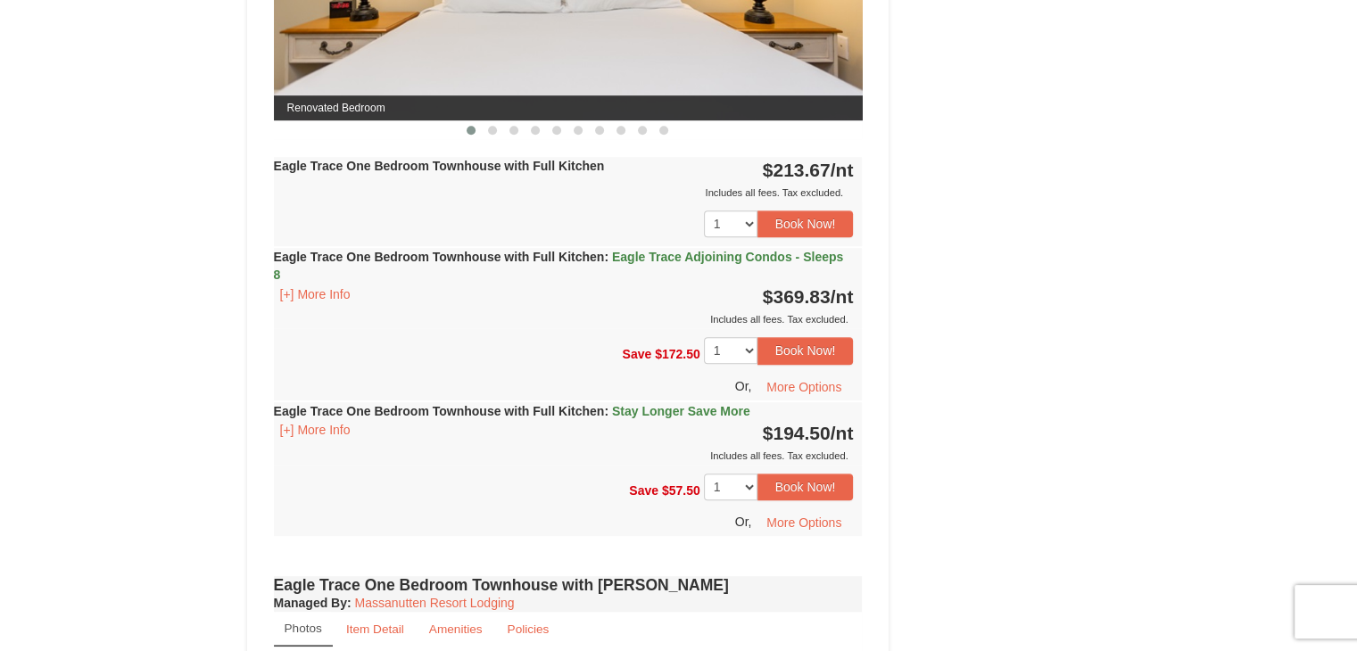
scroll to position [986, 0]
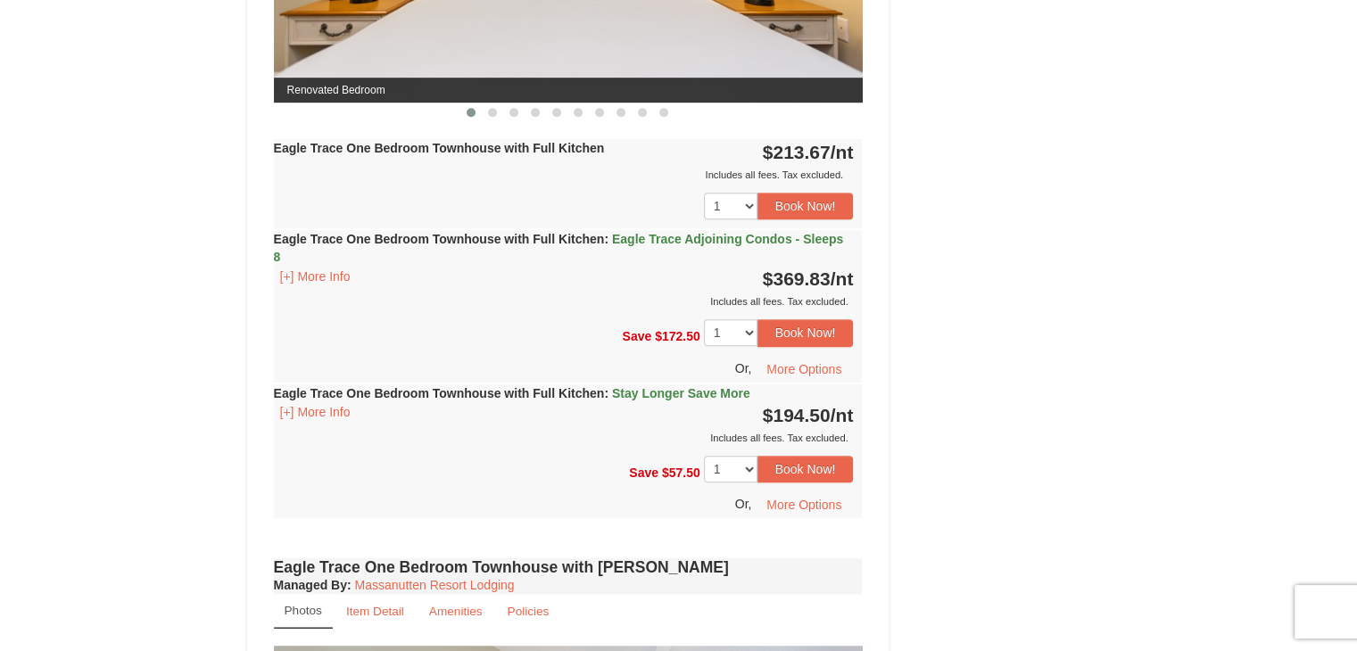
click at [368, 275] on div "Eagle Trace One Bedroom Townhouse with Full Kitchen : Eagle Trace Adjoining Con…" at bounding box center [568, 270] width 589 height 80
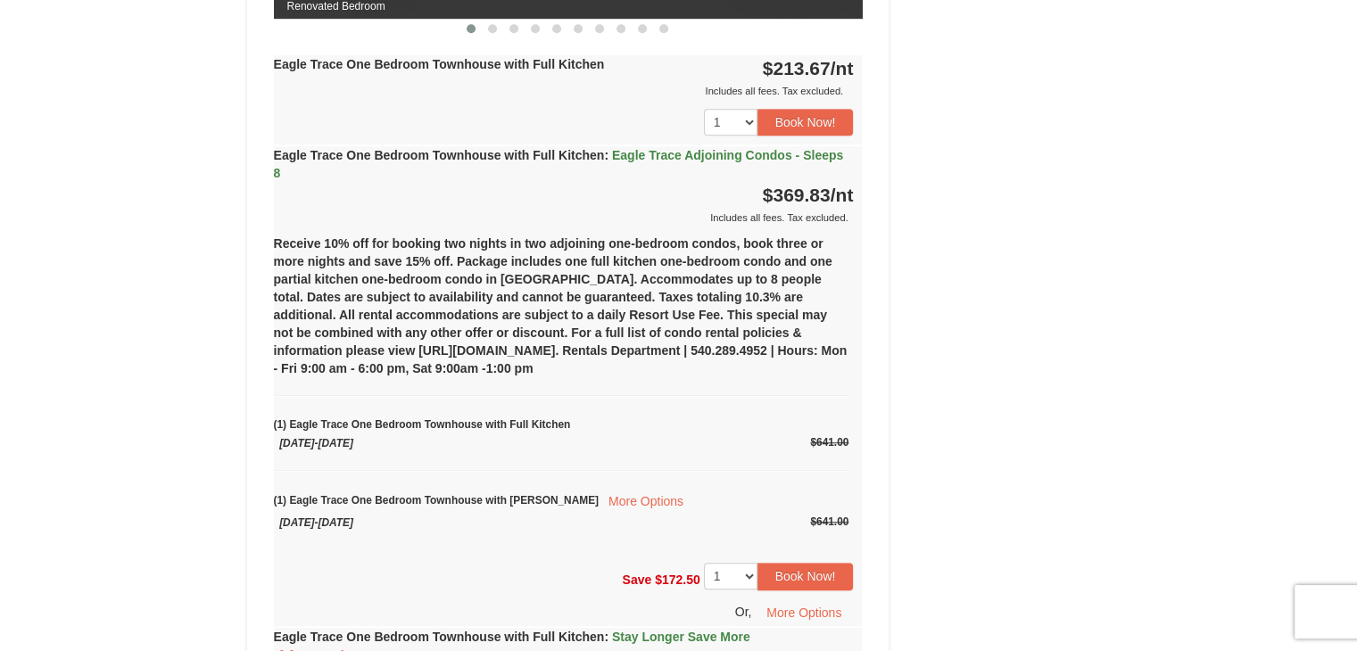
scroll to position [1071, 0]
click at [802, 151] on span "Eagle Trace Adjoining Condos - Sleeps 8" at bounding box center [559, 163] width 570 height 32
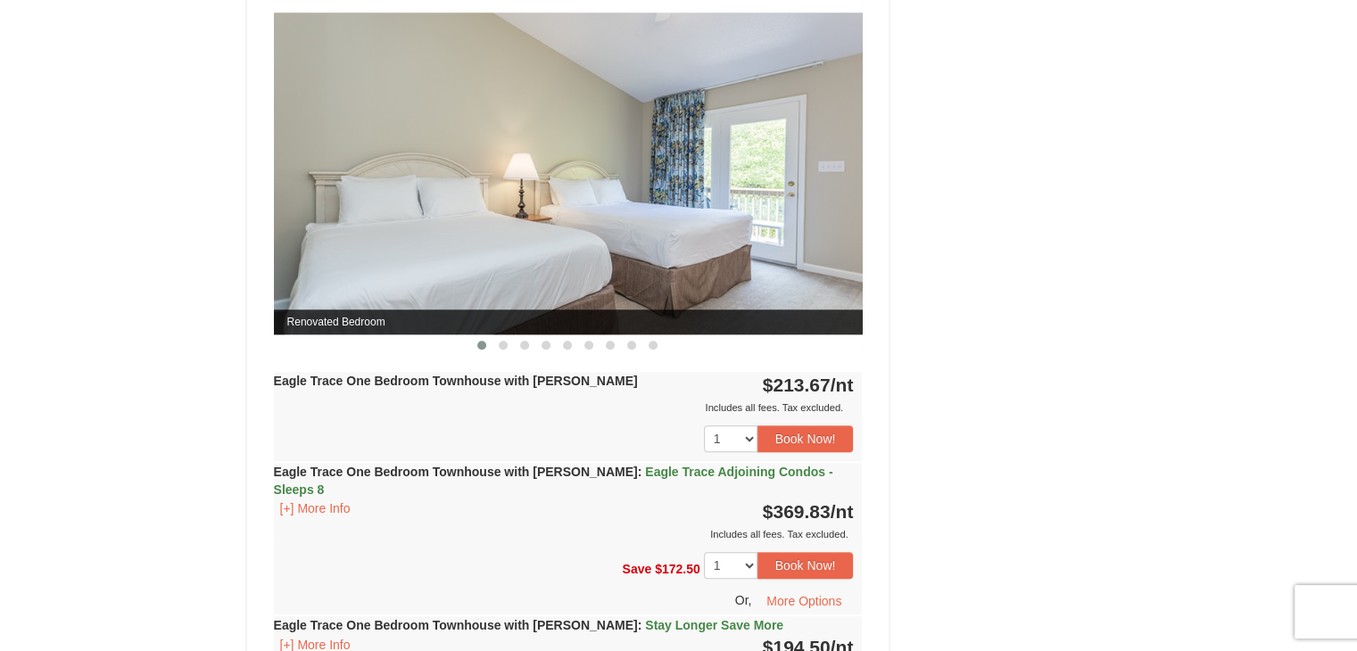
scroll to position [1621, 0]
click at [501, 340] on span at bounding box center [503, 344] width 9 height 9
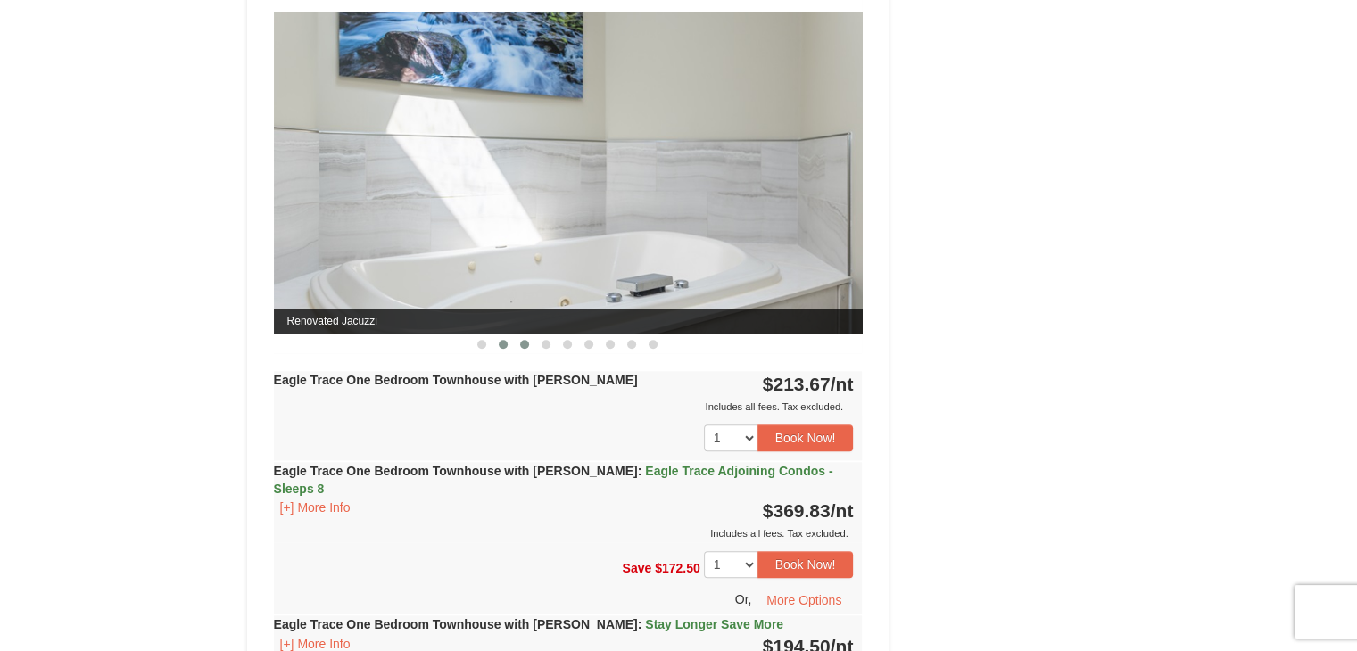
click at [524, 340] on span at bounding box center [524, 344] width 9 height 9
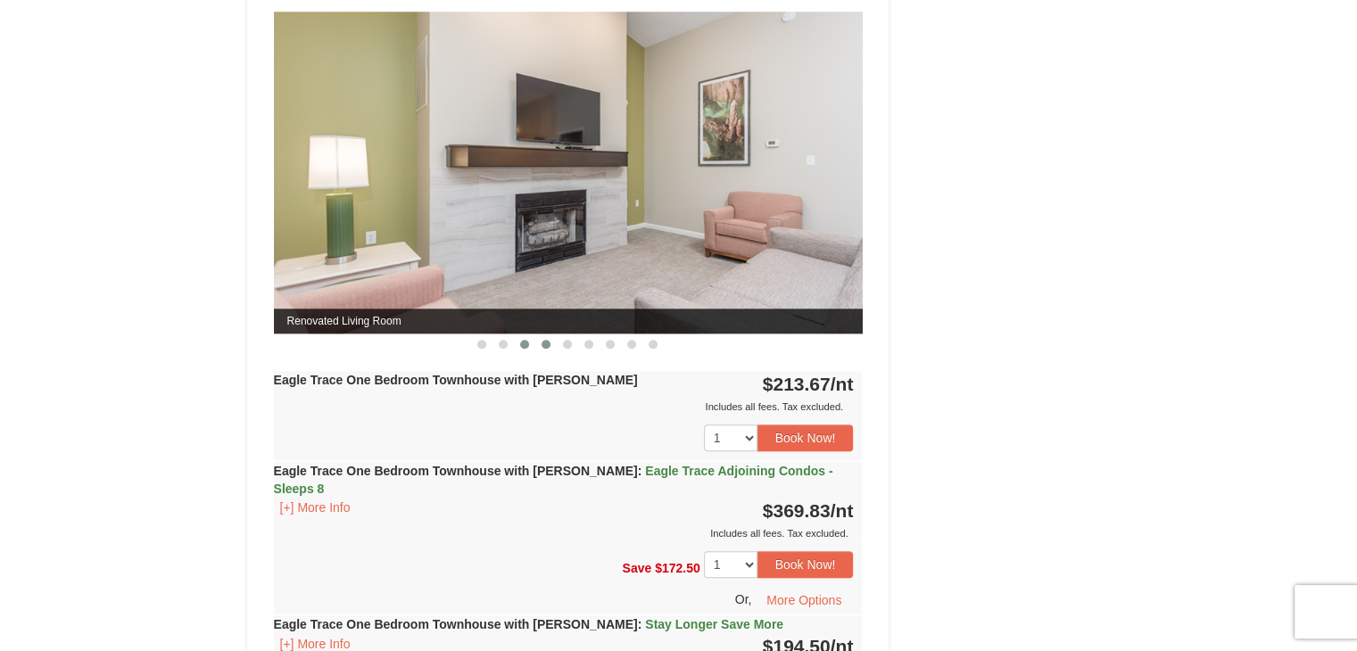
click at [553, 340] on button at bounding box center [545, 344] width 21 height 18
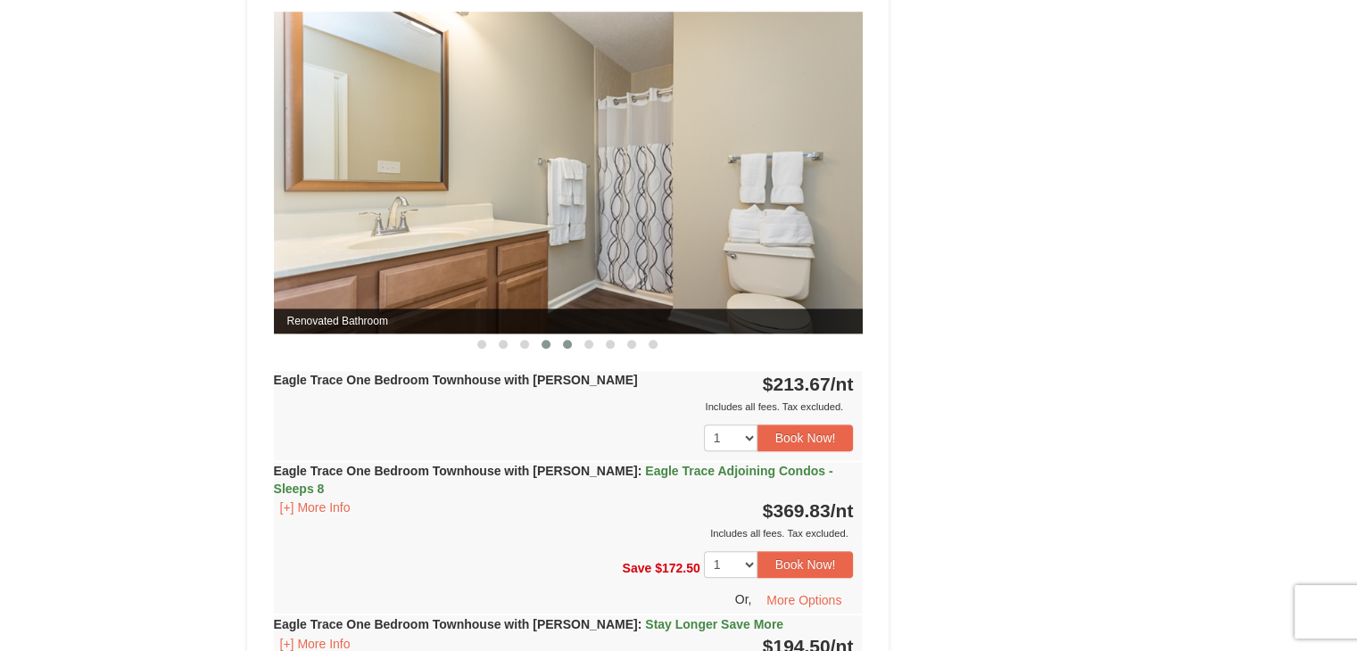
click at [572, 341] on button at bounding box center [567, 344] width 21 height 18
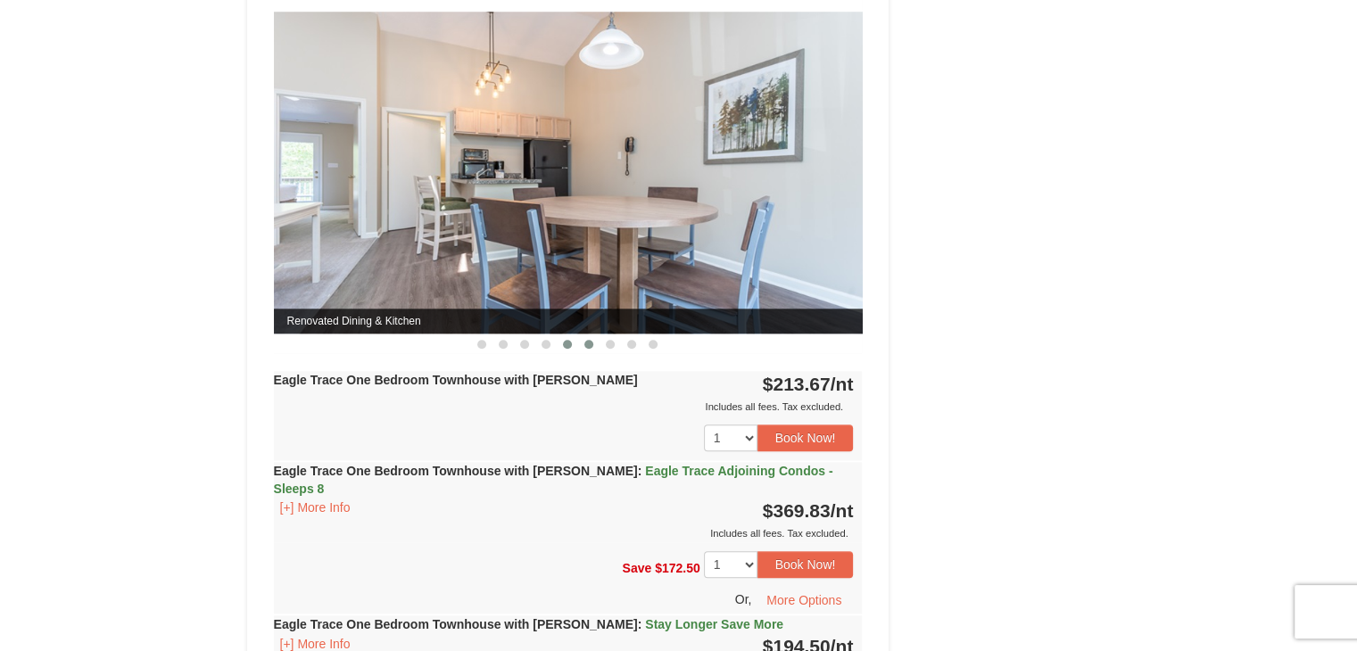
click at [595, 341] on button at bounding box center [588, 344] width 21 height 18
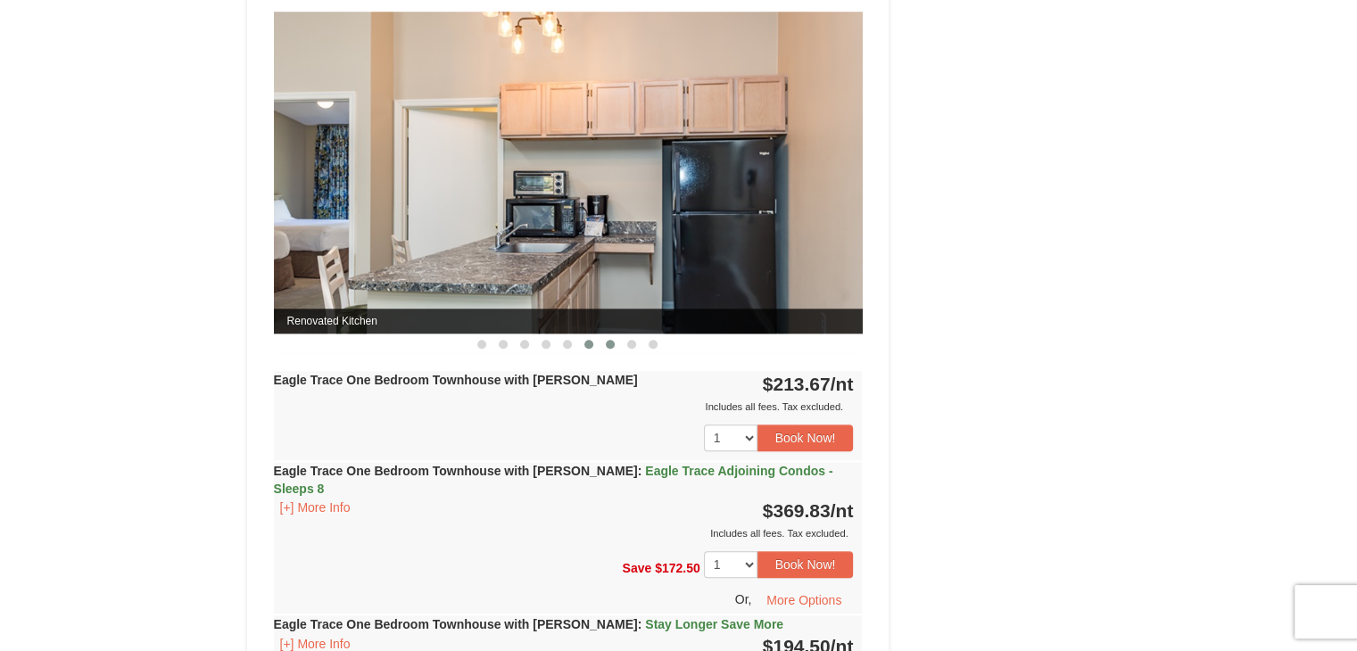
click at [608, 340] on span at bounding box center [610, 344] width 9 height 9
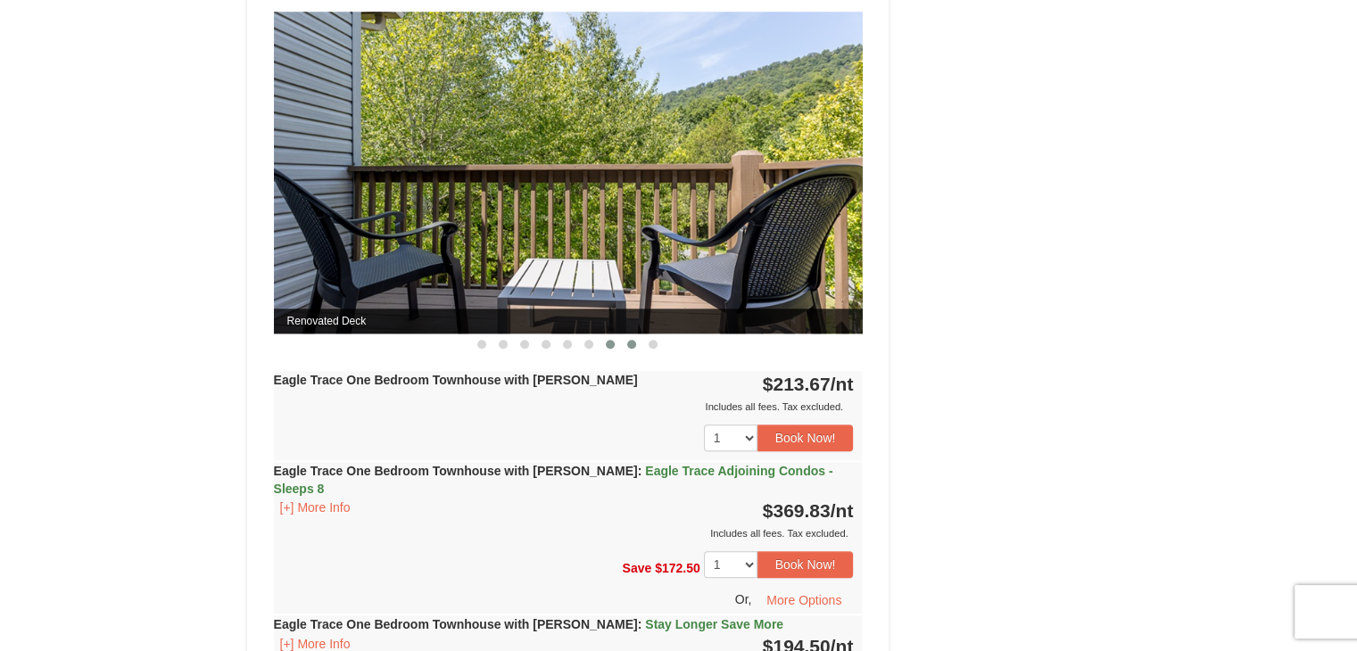
click at [628, 342] on span at bounding box center [631, 344] width 9 height 9
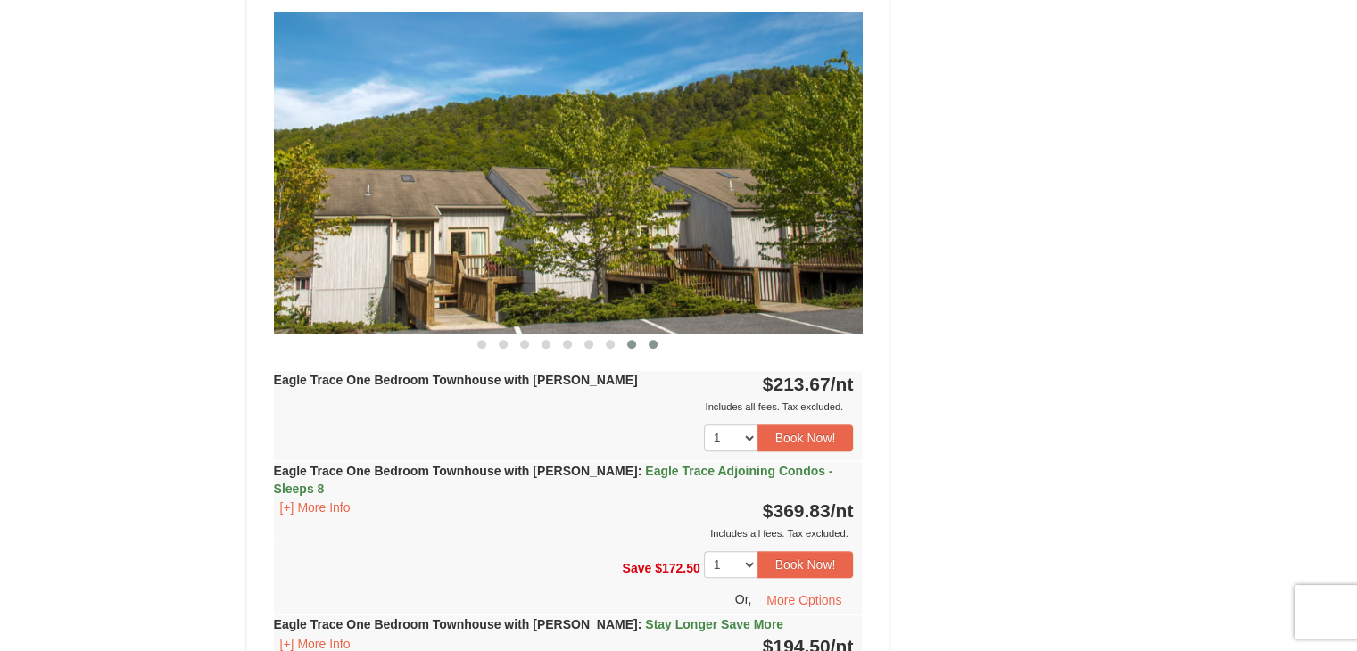
click at [658, 343] on button at bounding box center [652, 344] width 21 height 18
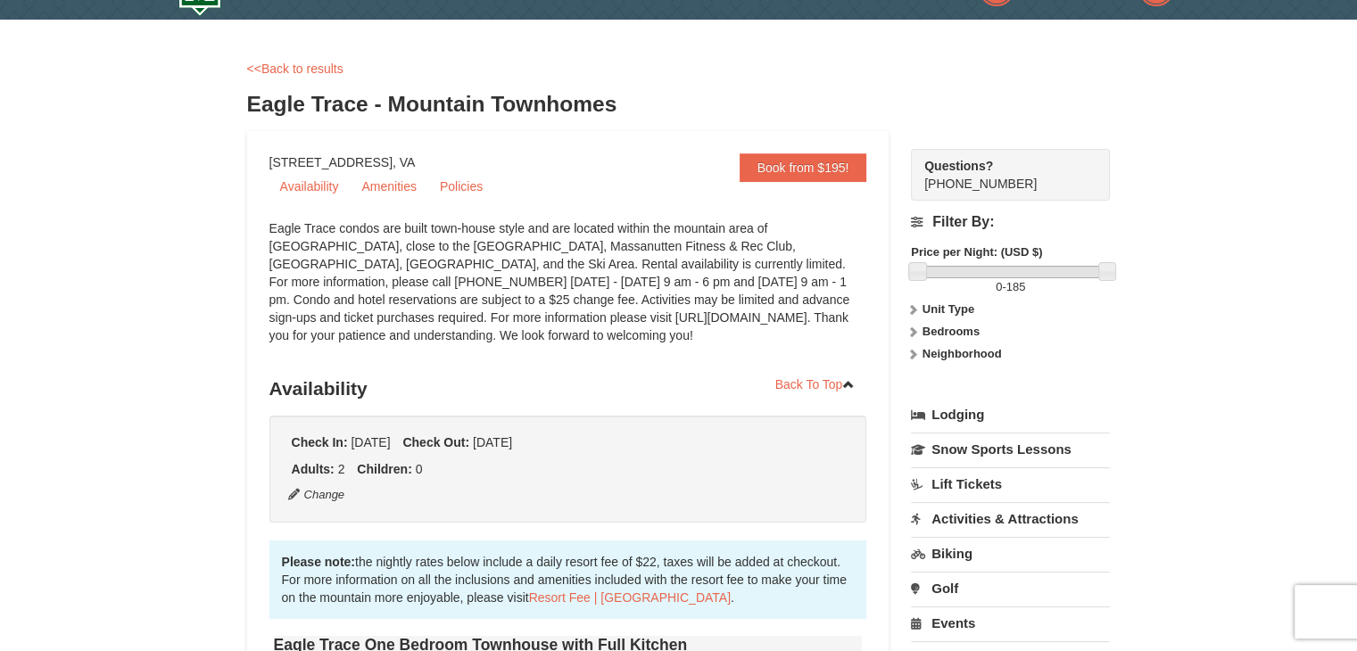
scroll to position [80, 0]
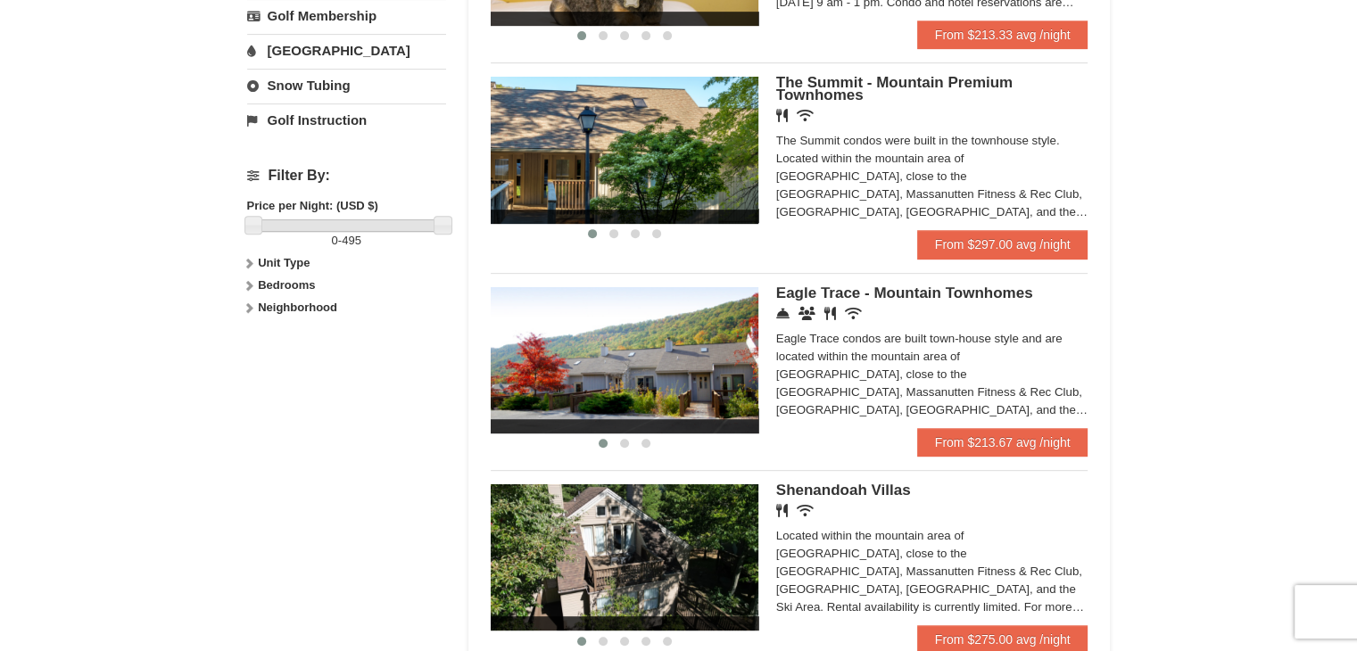
scroll to position [721, 0]
click at [852, 83] on span "The Summit - Mountain Premium Townhomes" at bounding box center [894, 88] width 236 height 29
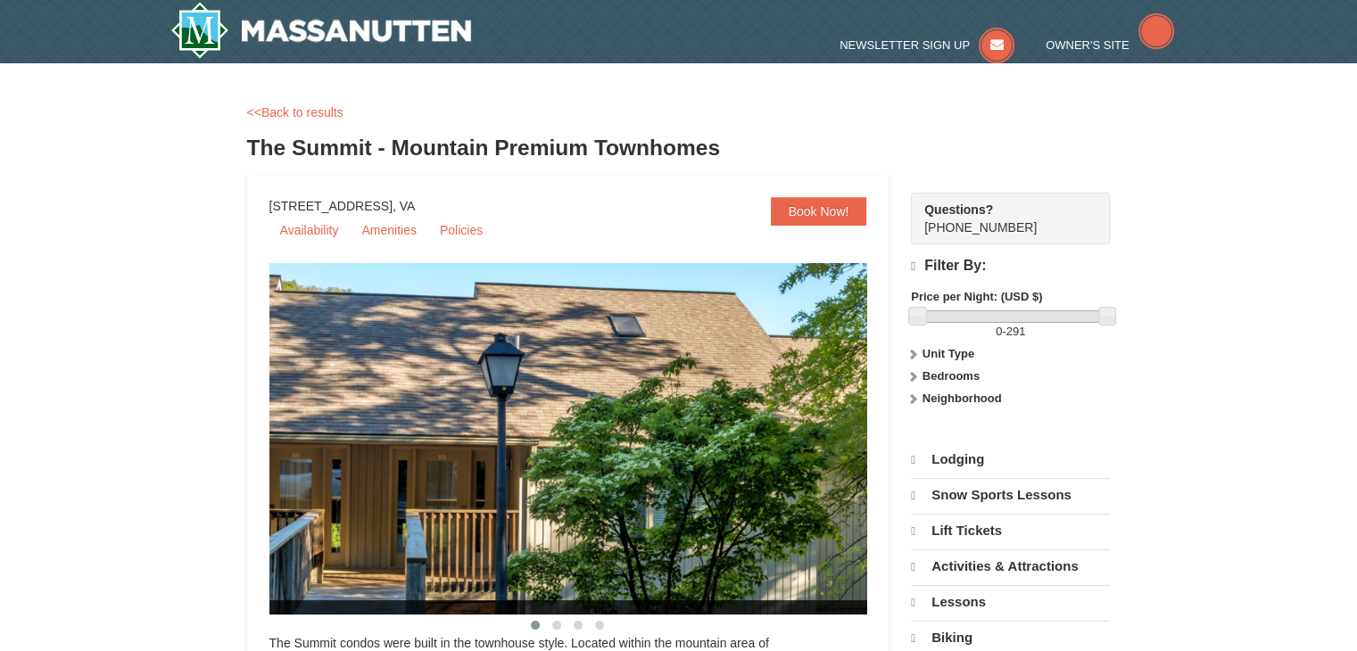
select select "10"
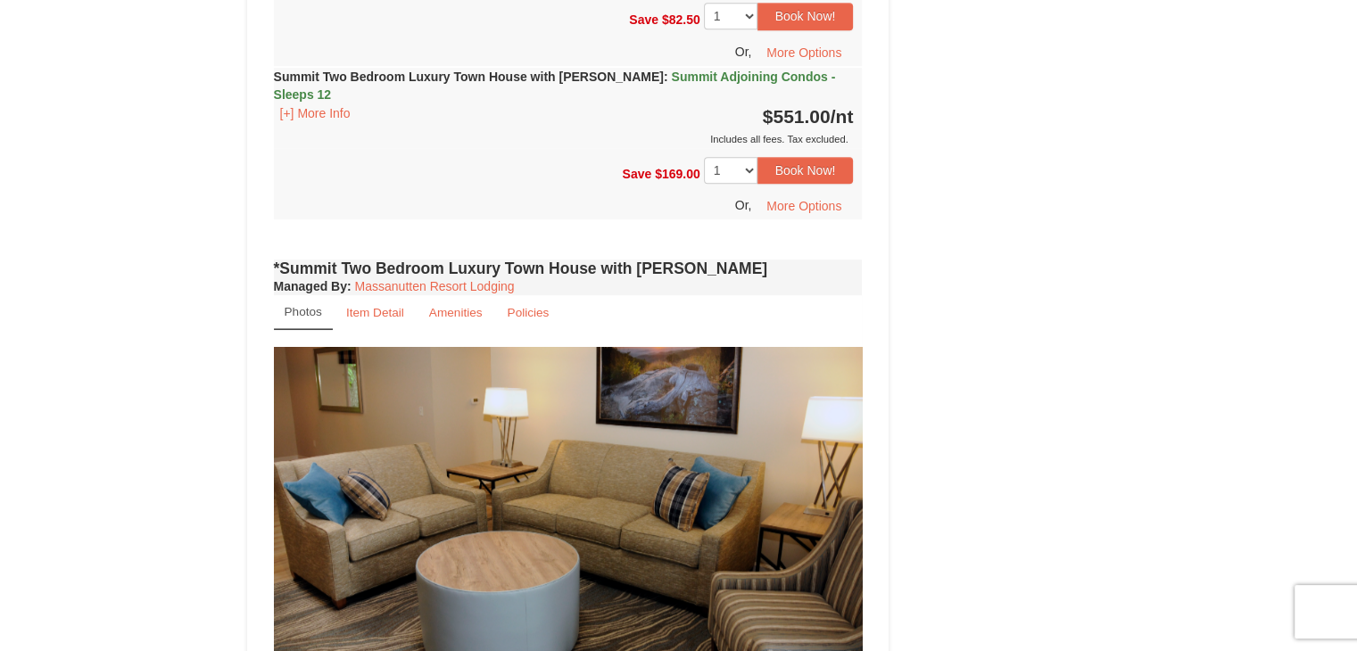
scroll to position [807, 0]
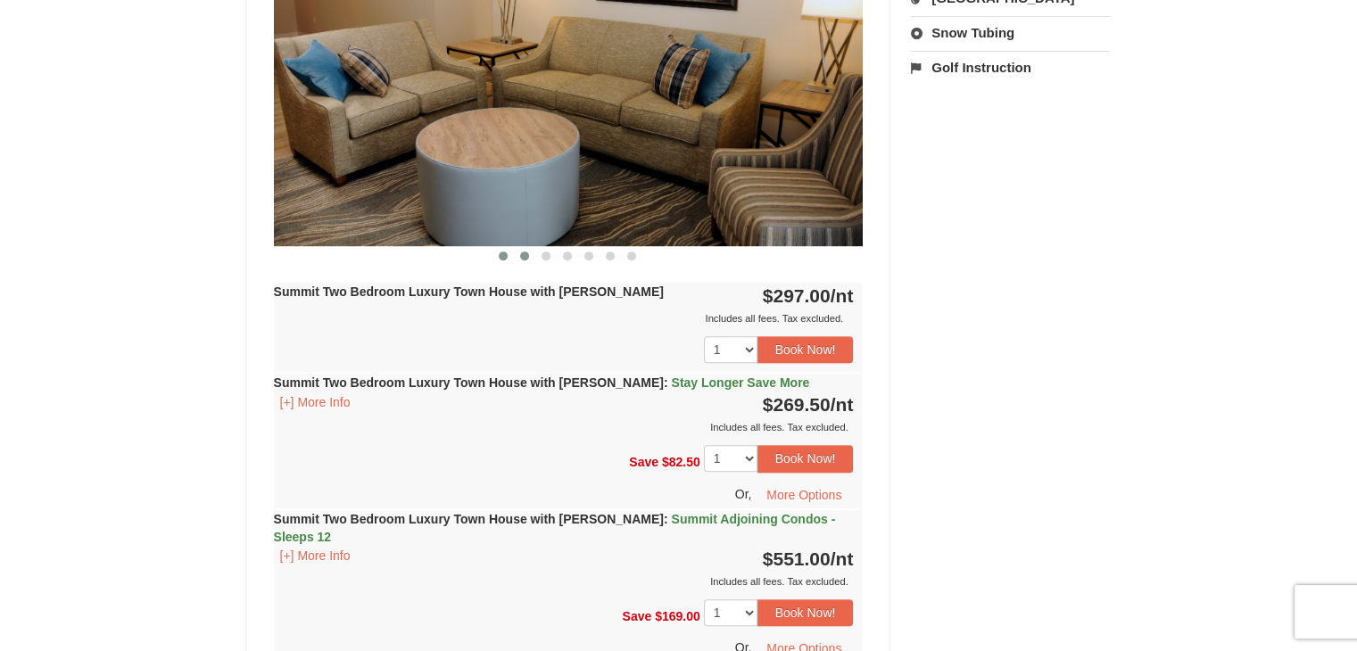
click at [525, 254] on span at bounding box center [524, 256] width 9 height 9
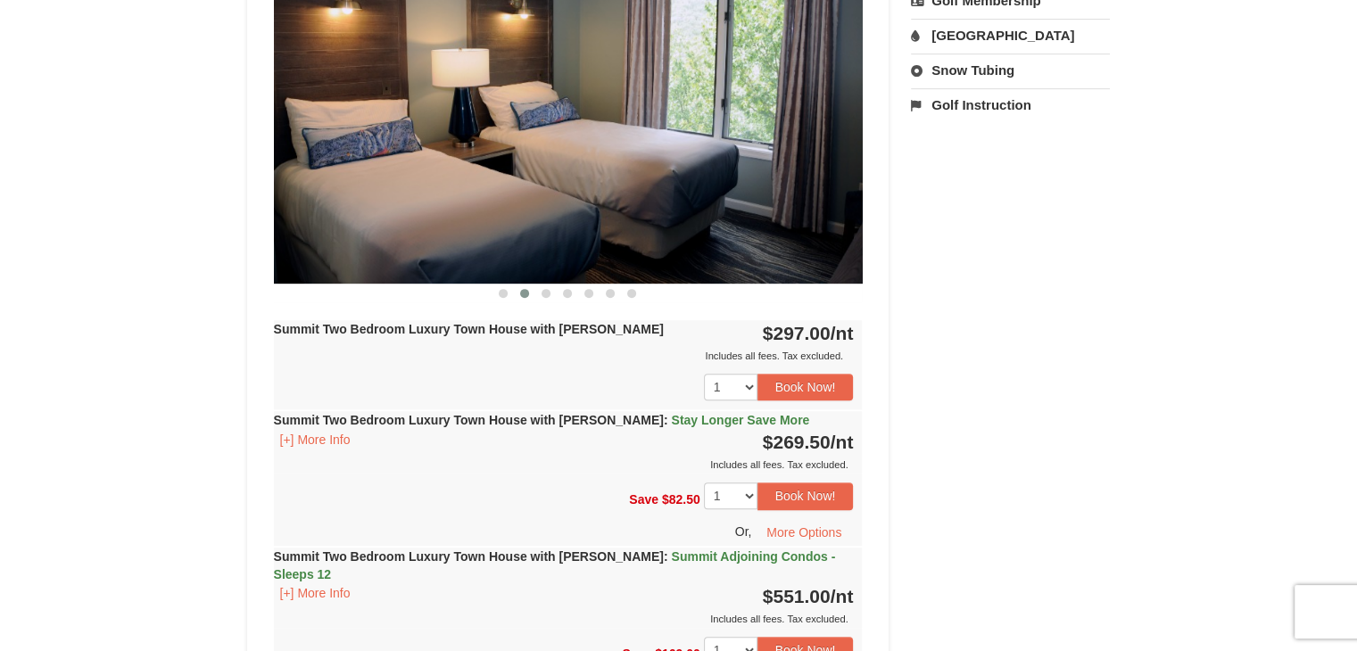
scroll to position [769, 0]
click at [541, 290] on span at bounding box center [545, 294] width 9 height 9
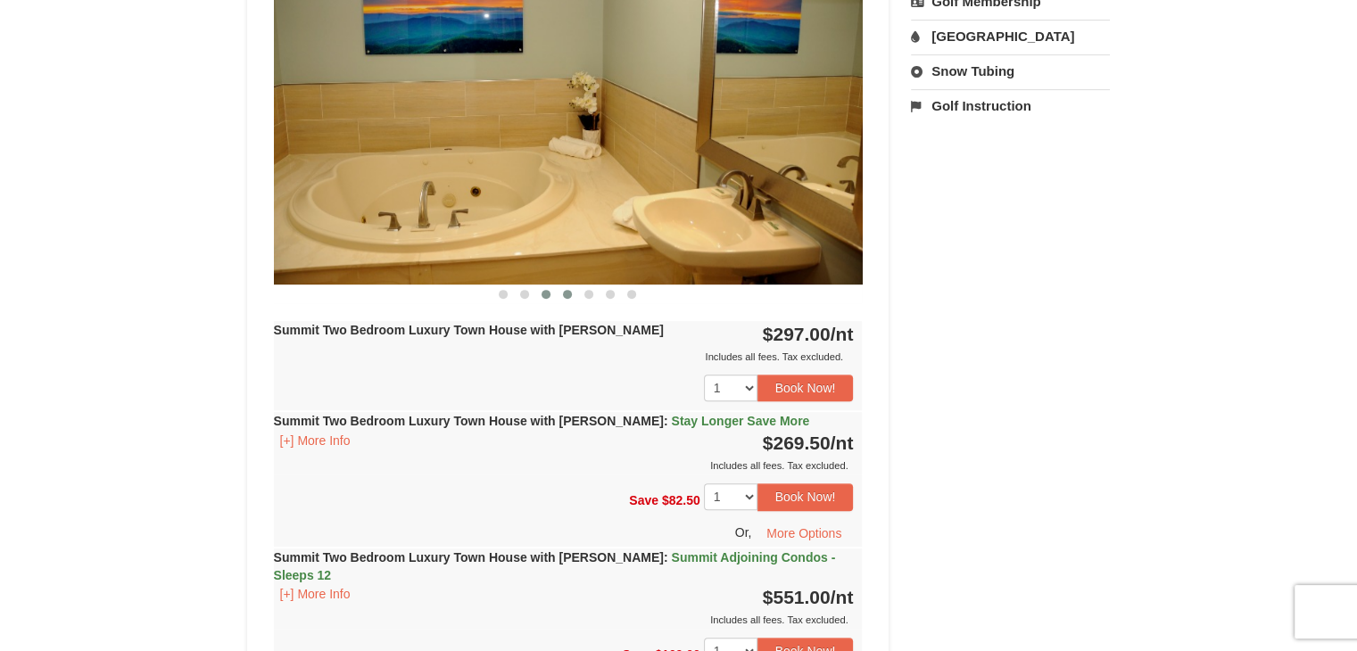
click at [567, 292] on span at bounding box center [567, 294] width 9 height 9
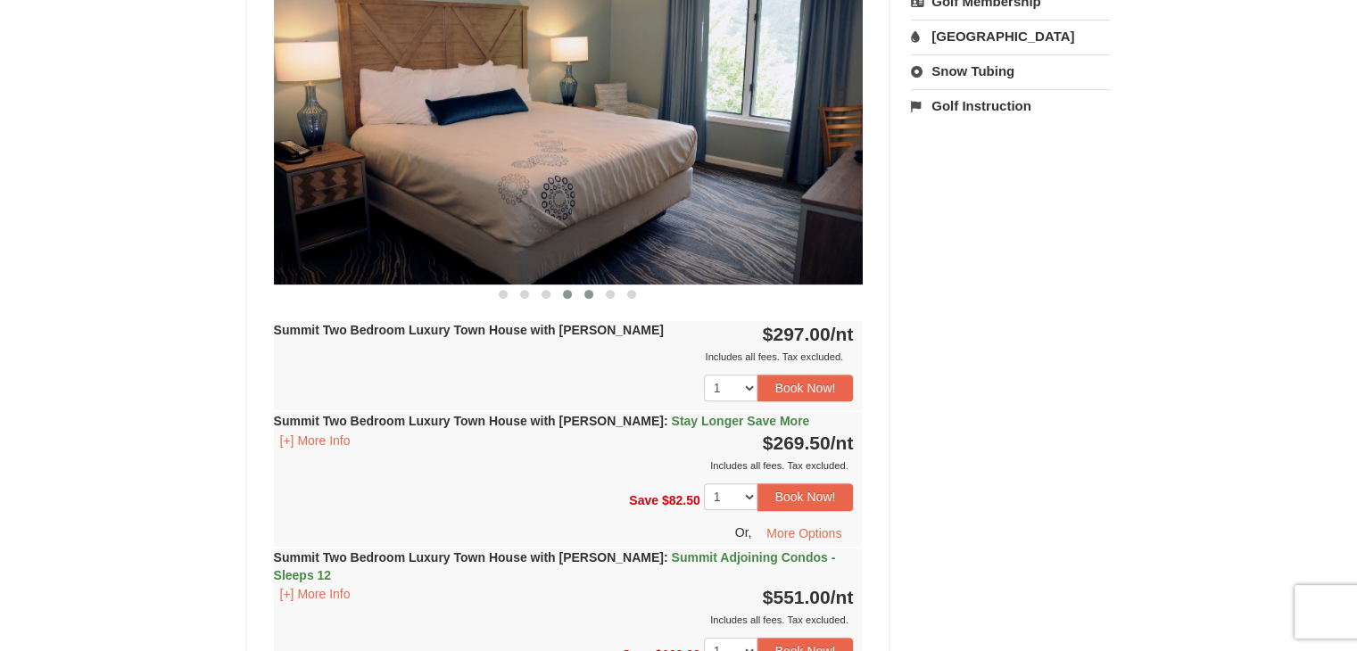
click at [595, 295] on button at bounding box center [588, 294] width 21 height 18
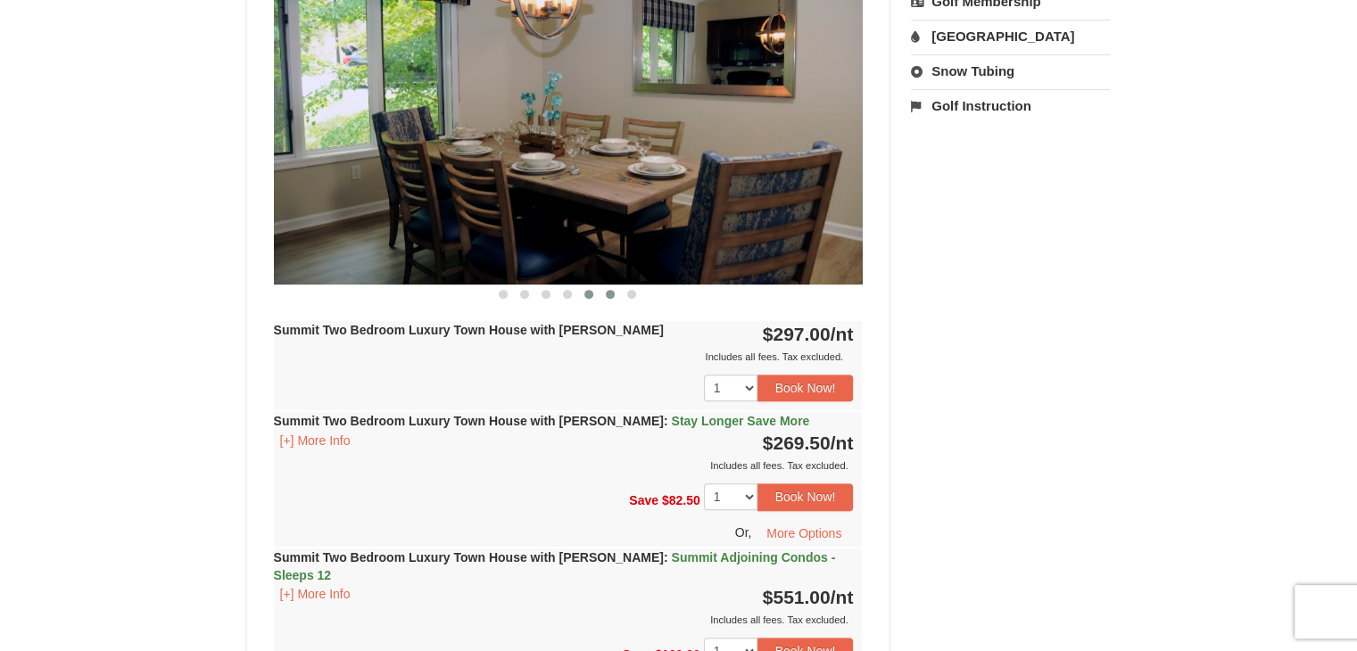
click at [609, 295] on span at bounding box center [610, 294] width 9 height 9
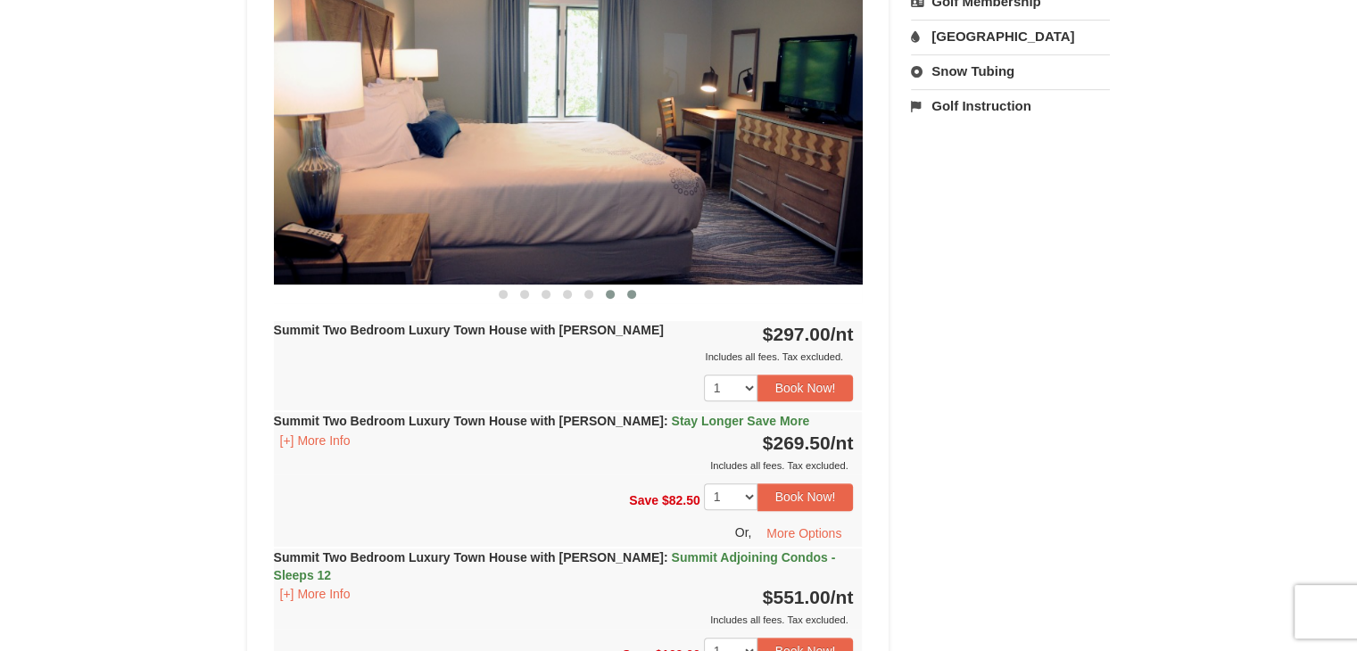
click at [631, 294] on span at bounding box center [631, 294] width 9 height 9
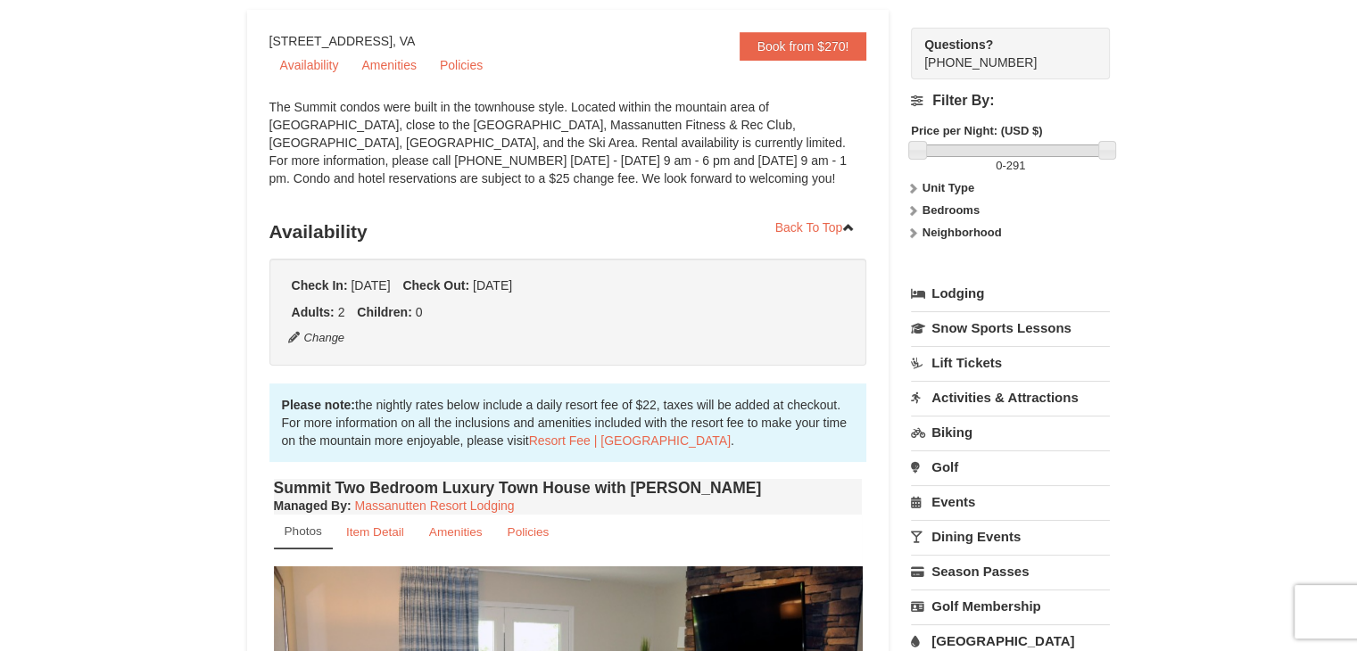
scroll to position [0, 0]
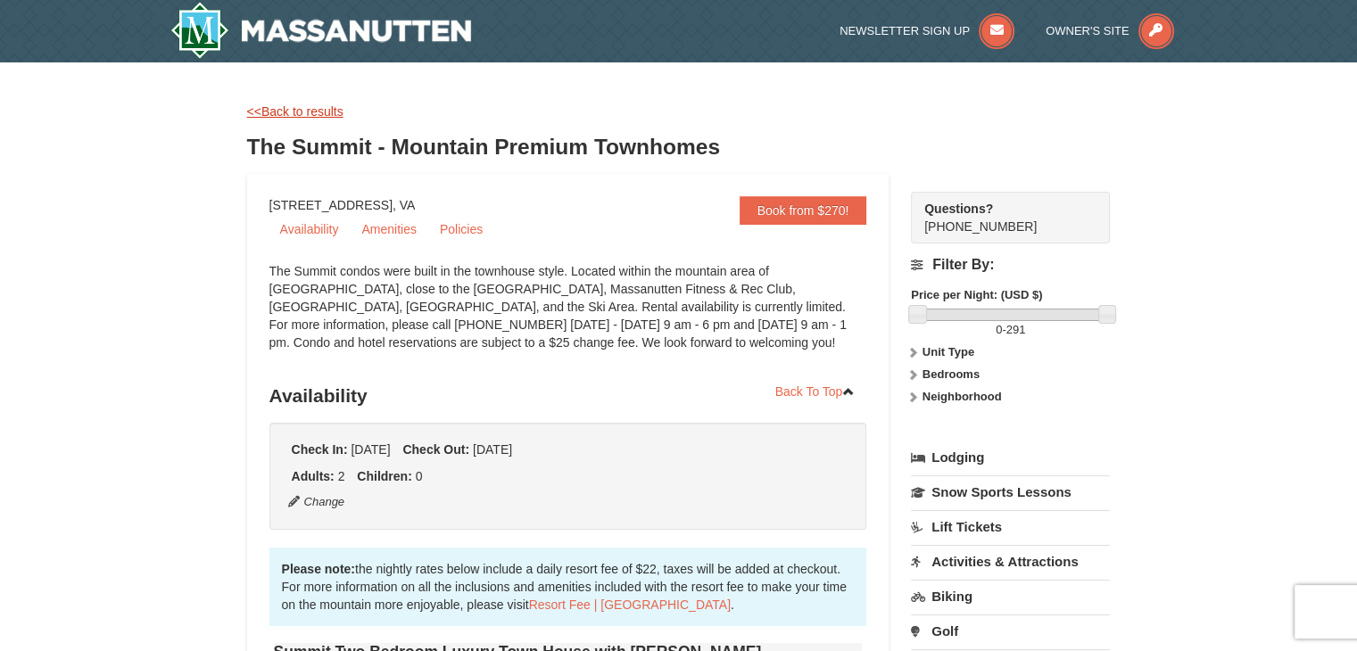
click at [309, 106] on link "<<Back to results" at bounding box center [295, 111] width 96 height 14
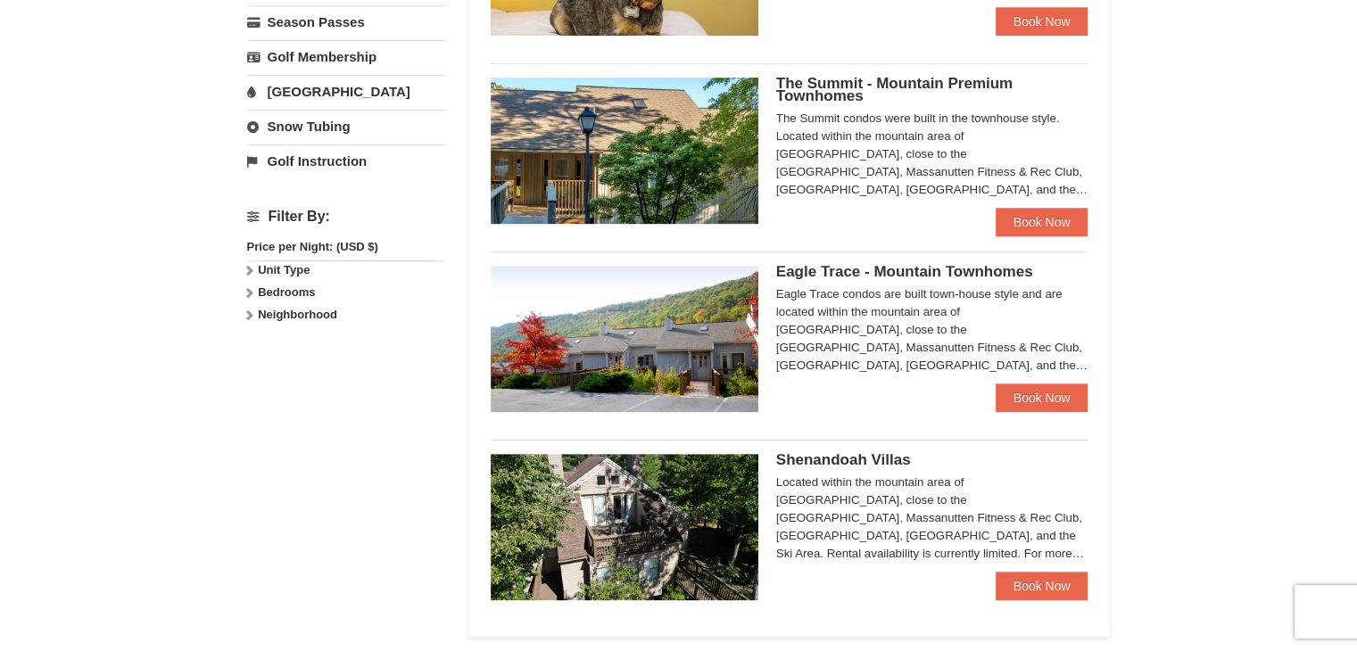
scroll to position [721, 0]
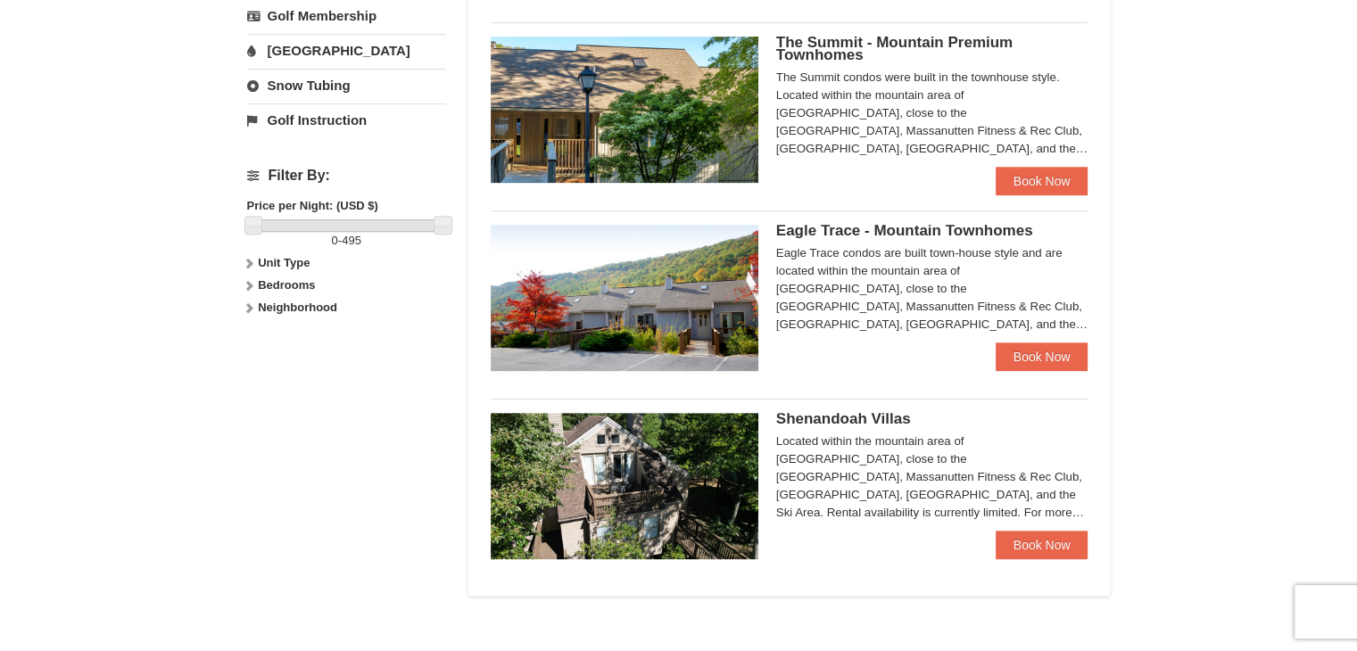
click at [885, 411] on span "Shenandoah Villas" at bounding box center [843, 418] width 135 height 17
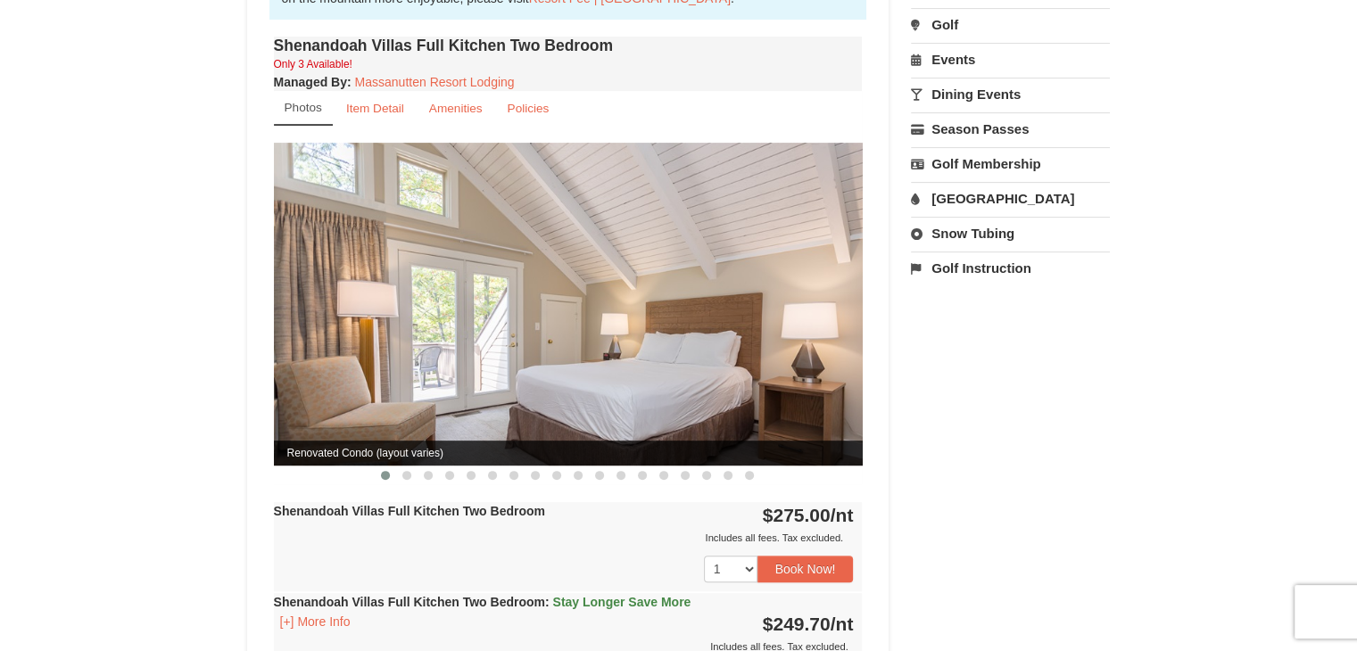
scroll to position [603, 0]
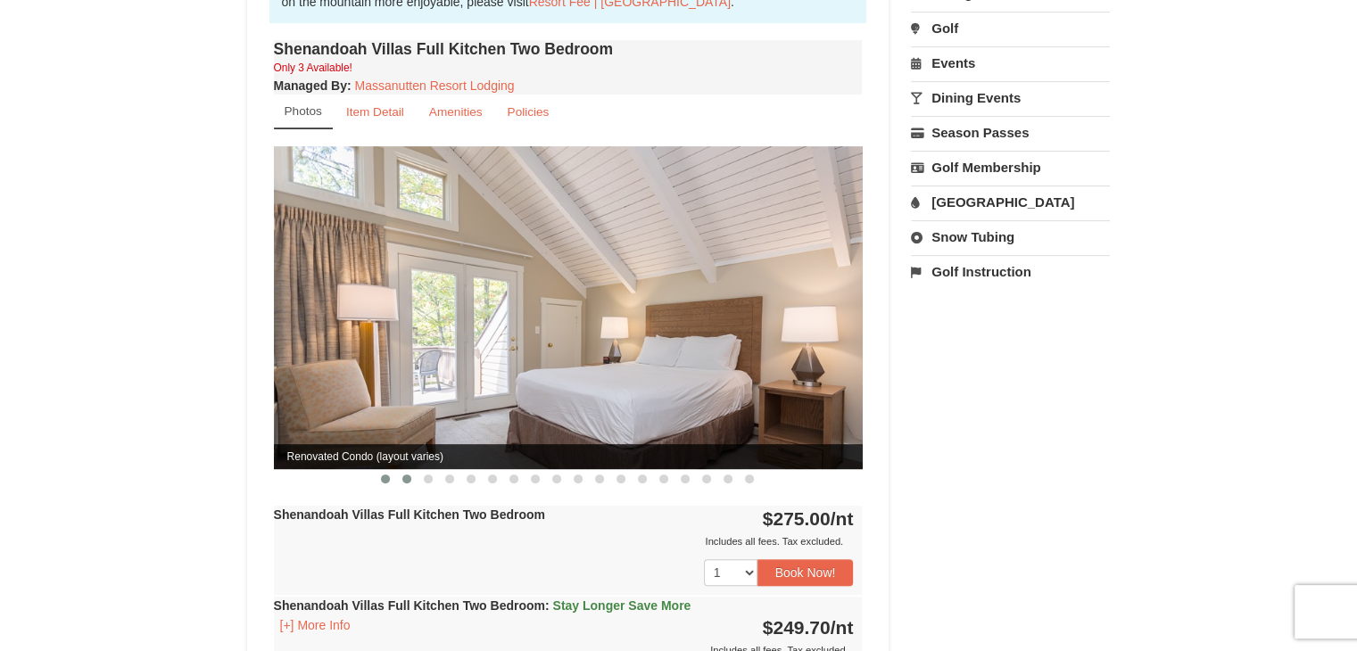
click at [408, 474] on span at bounding box center [406, 478] width 9 height 9
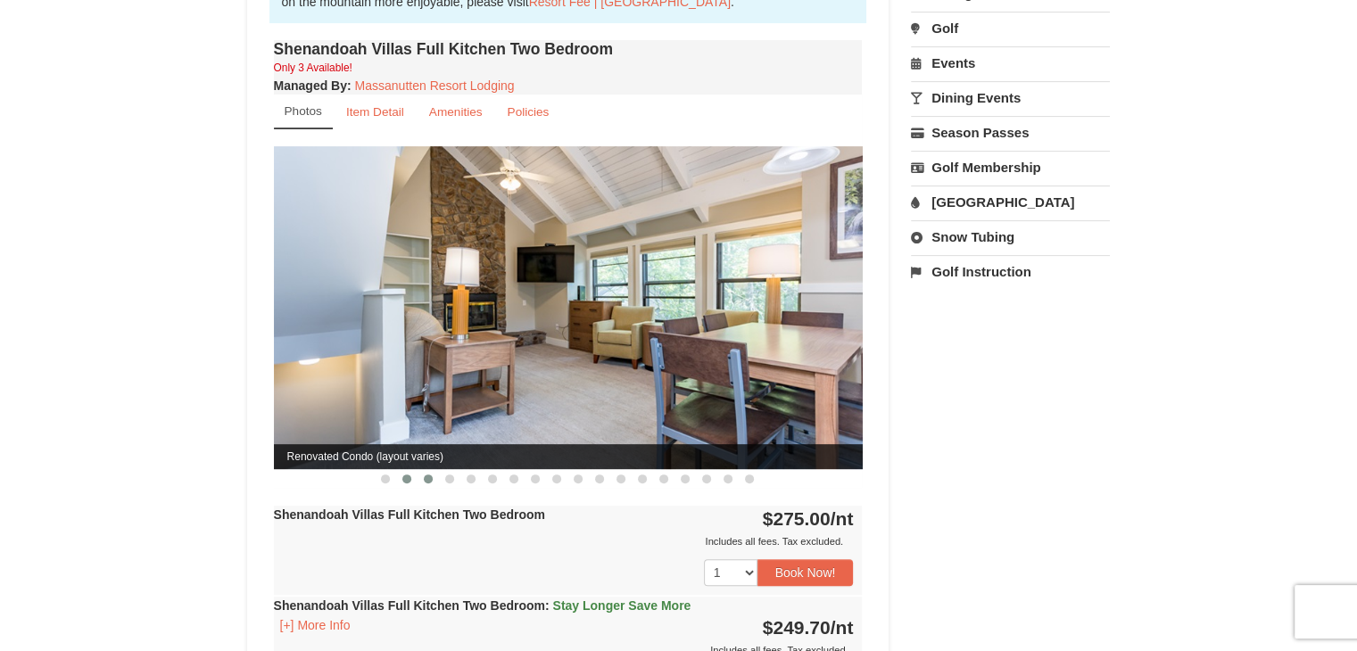
click at [435, 470] on button at bounding box center [427, 479] width 21 height 18
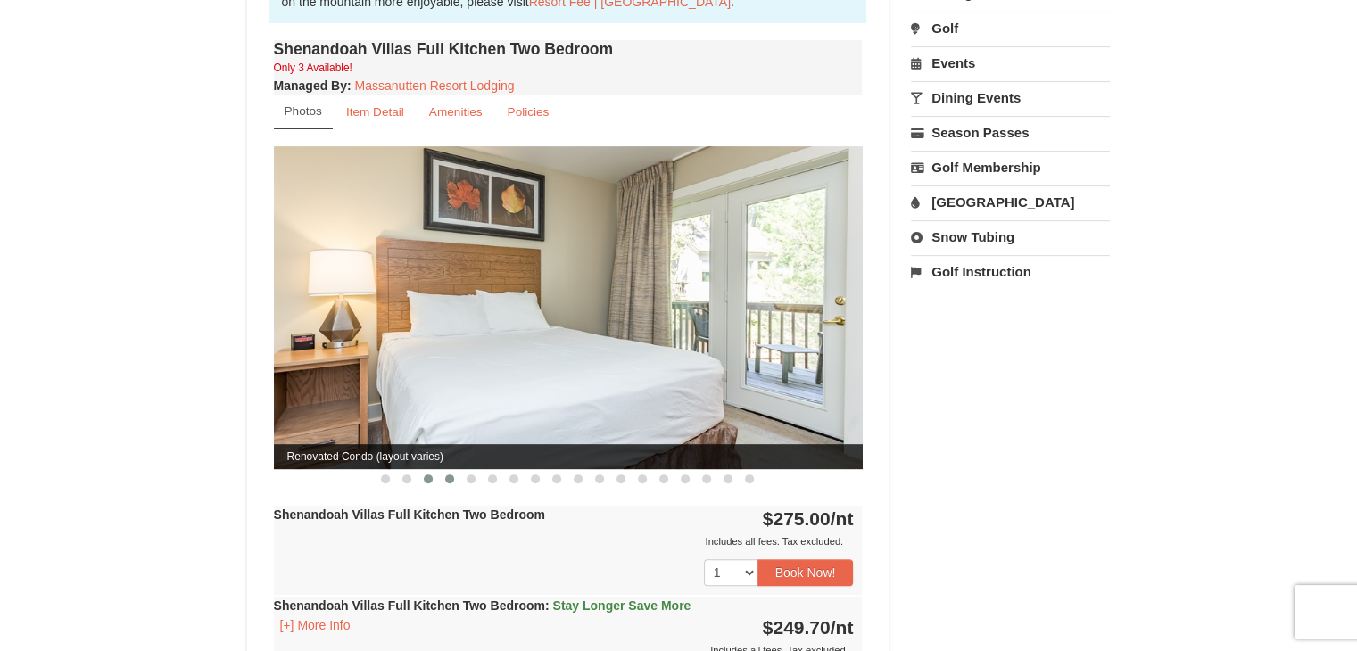
click at [444, 470] on button at bounding box center [449, 479] width 21 height 18
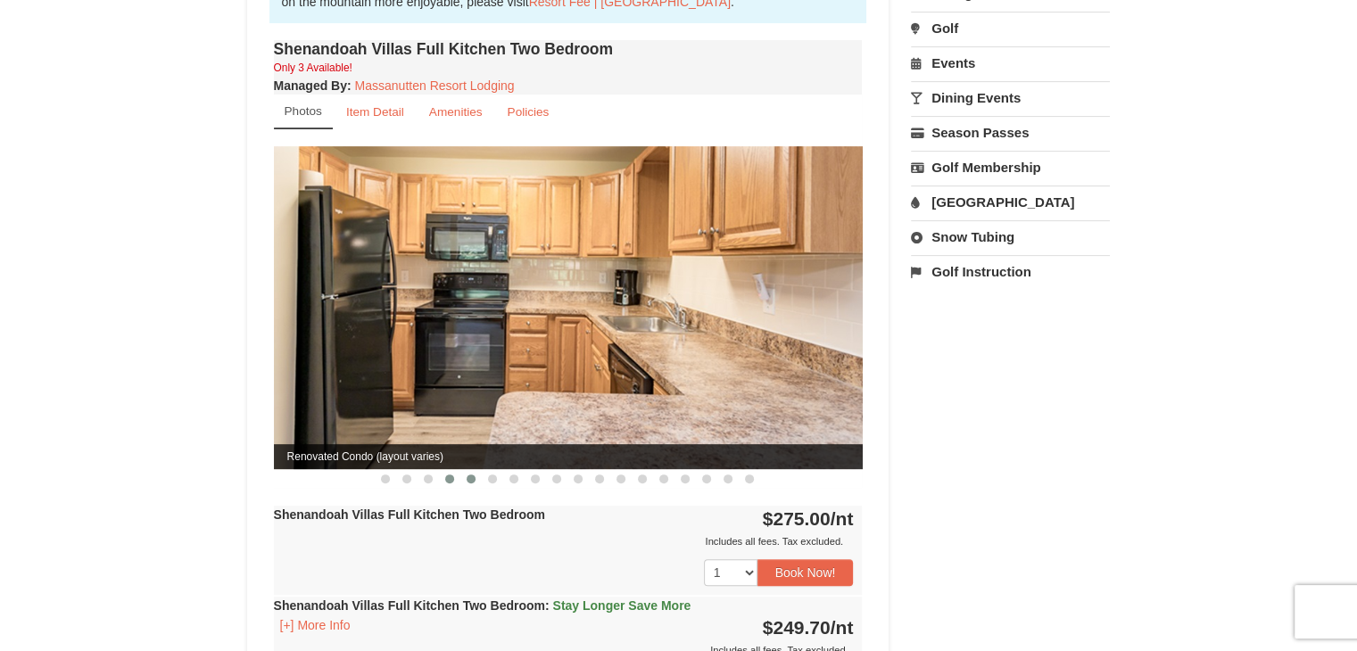
click at [470, 474] on span at bounding box center [470, 478] width 9 height 9
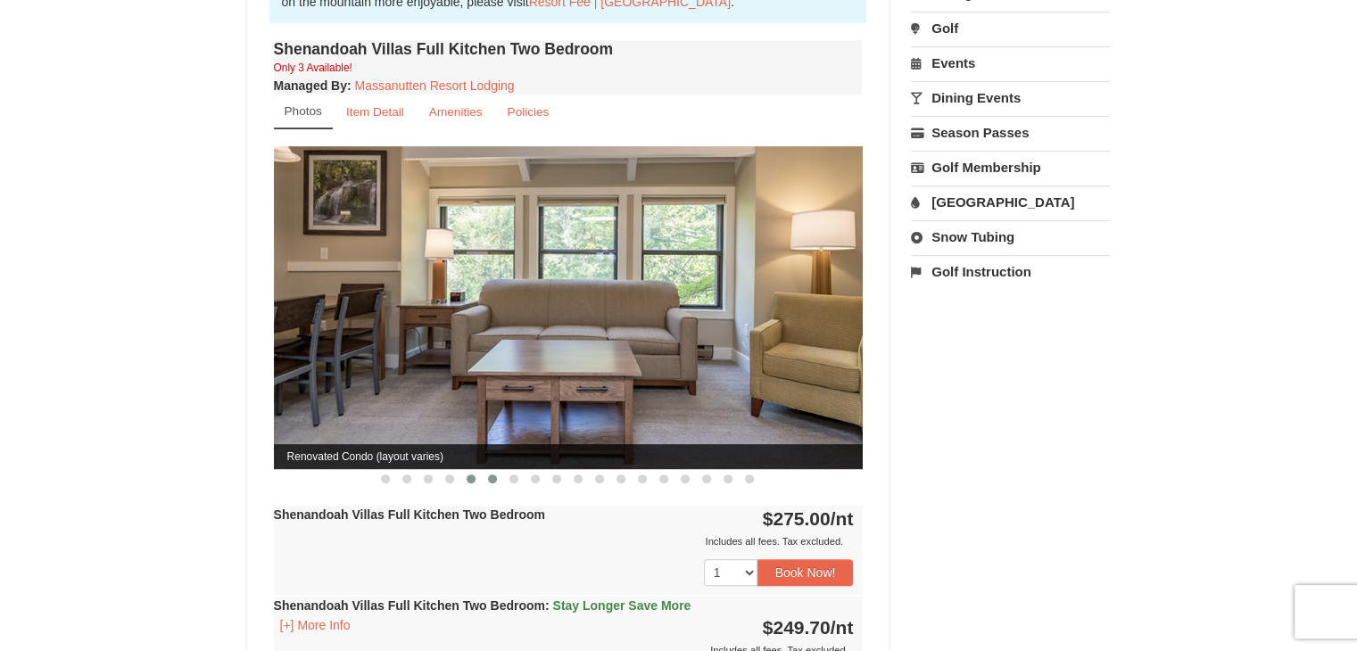
click at [485, 470] on button at bounding box center [492, 479] width 21 height 18
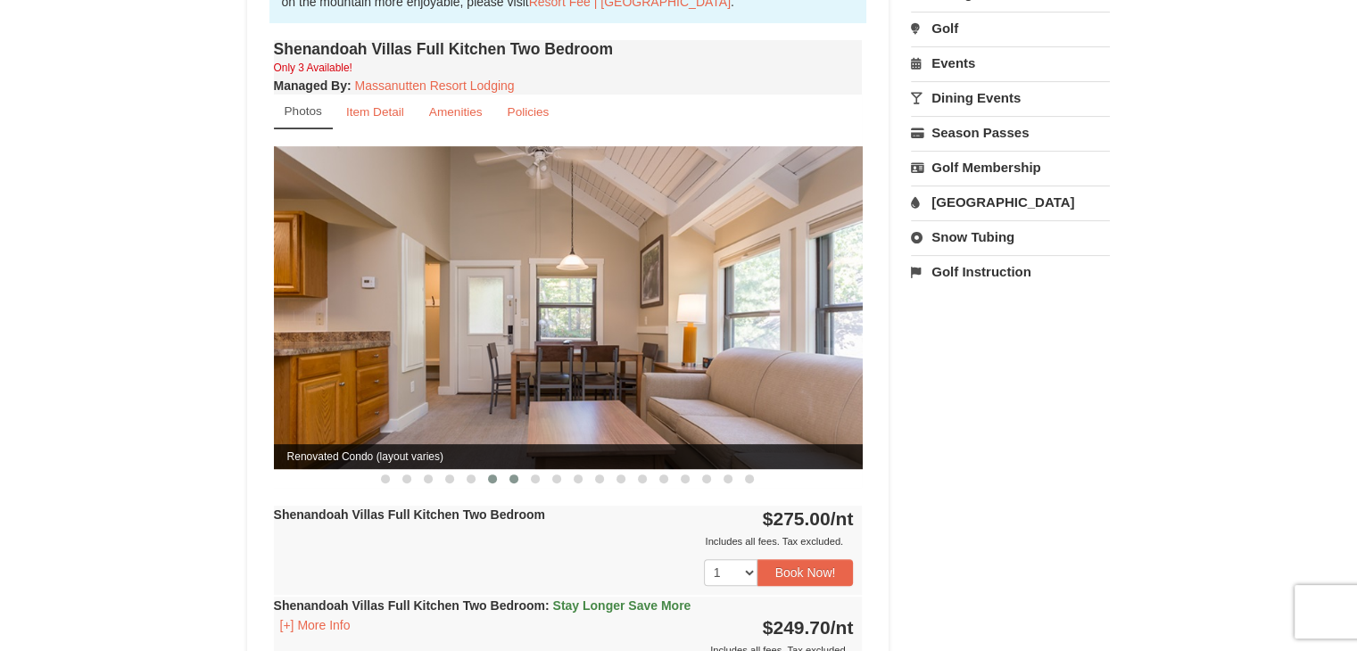
click at [515, 470] on button at bounding box center [513, 479] width 21 height 18
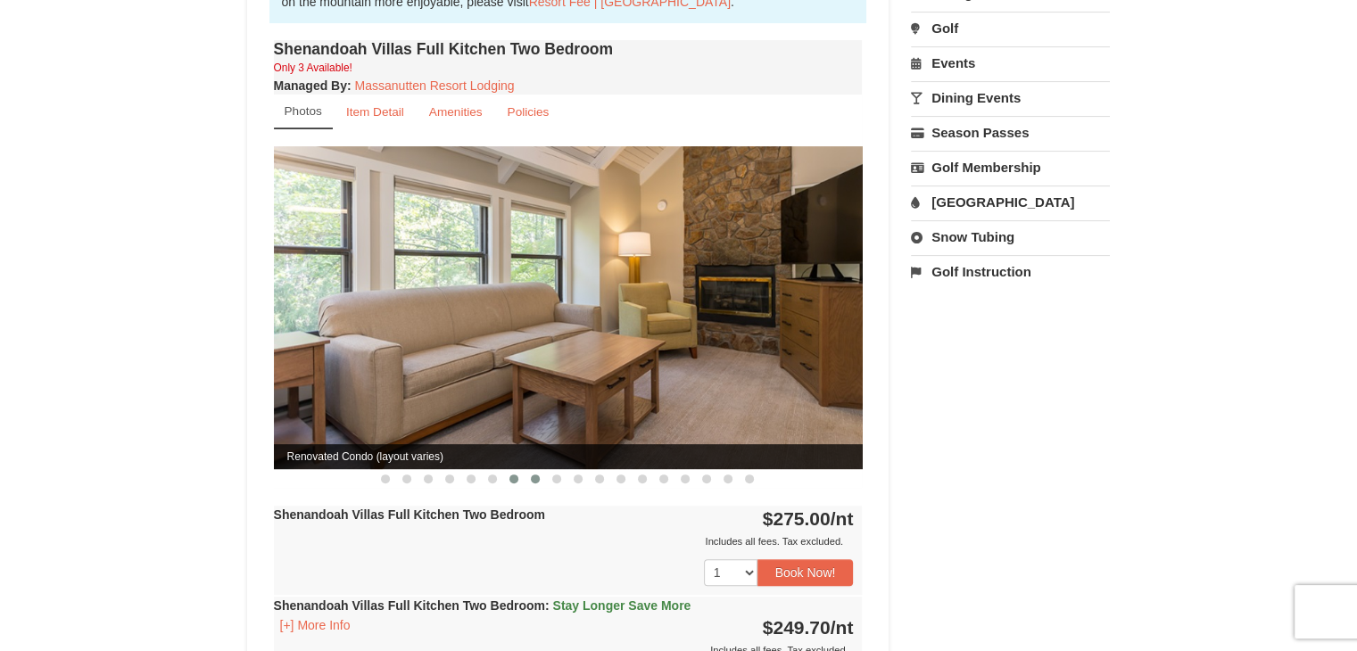
click at [528, 470] on button at bounding box center [534, 479] width 21 height 18
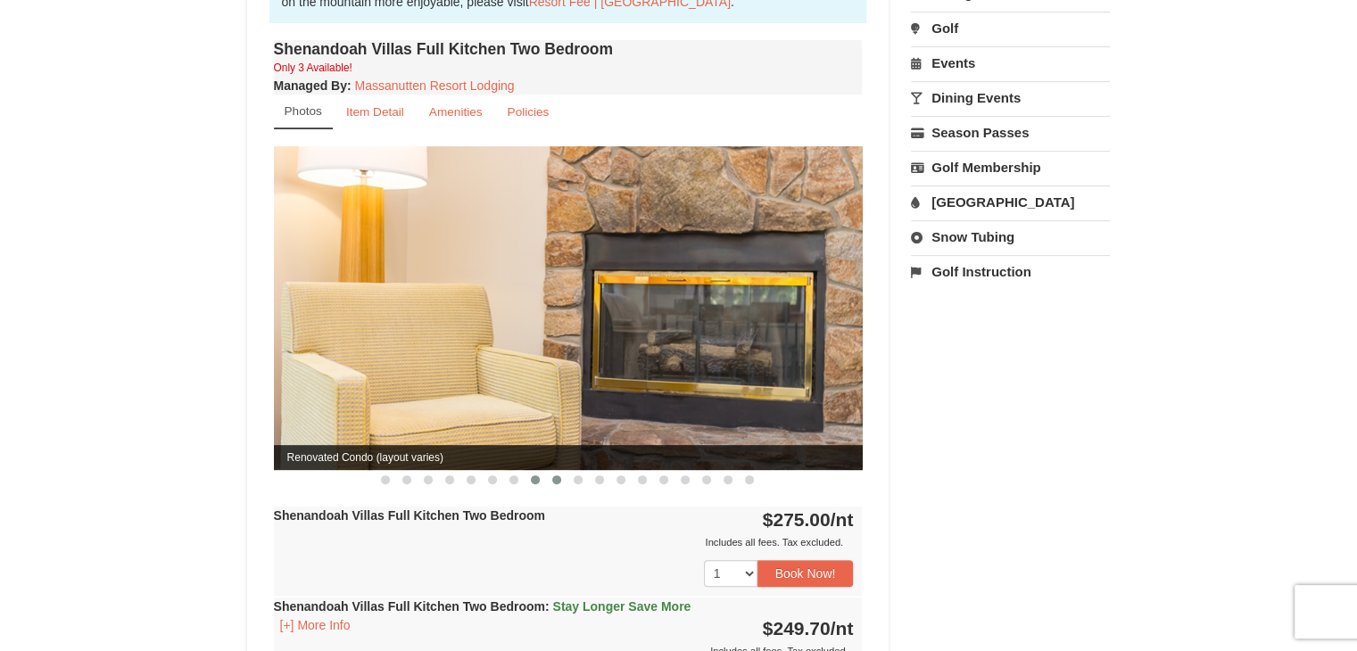
click at [546, 471] on button at bounding box center [556, 480] width 21 height 18
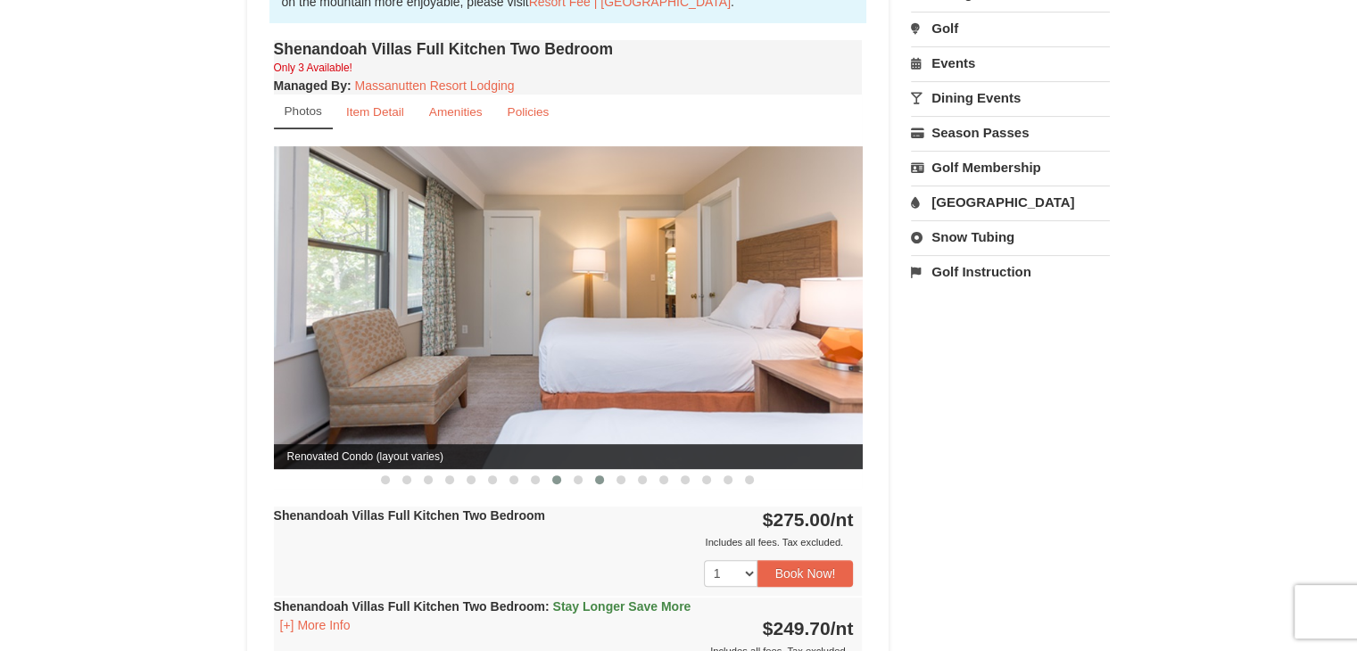
click at [592, 471] on button at bounding box center [599, 480] width 21 height 18
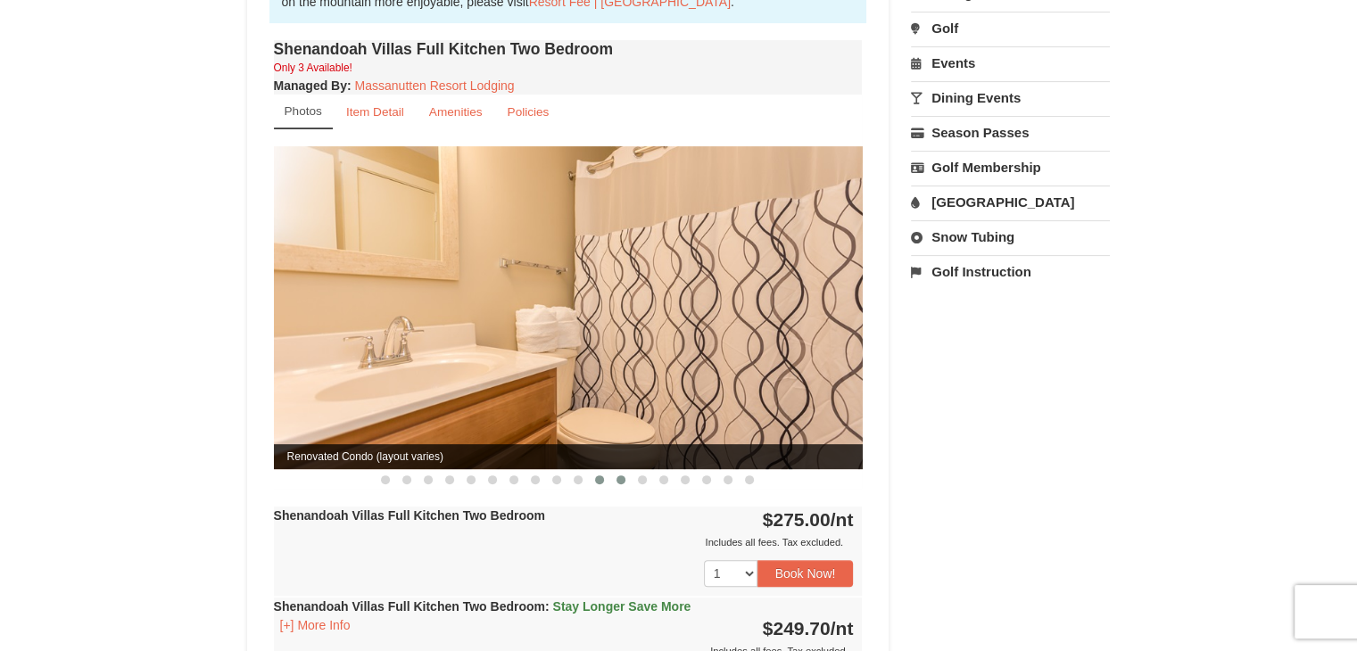
click at [627, 471] on button at bounding box center [620, 480] width 21 height 18
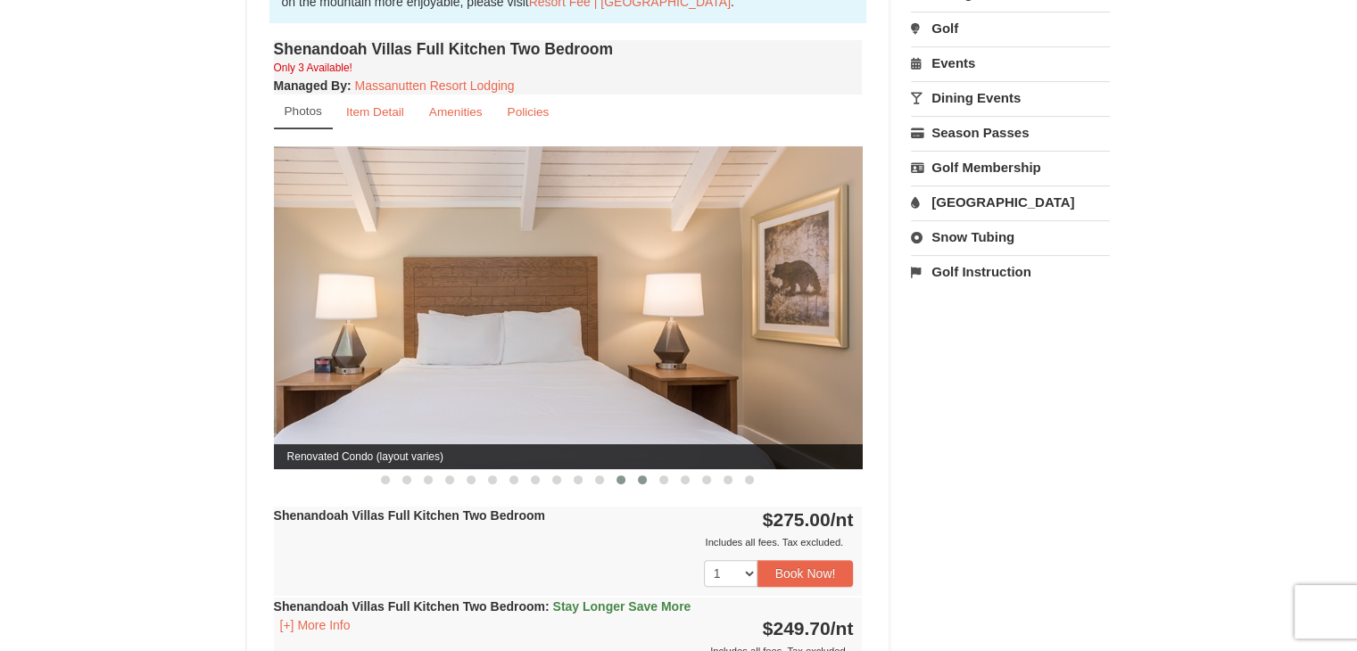
click at [641, 475] on span at bounding box center [642, 479] width 9 height 9
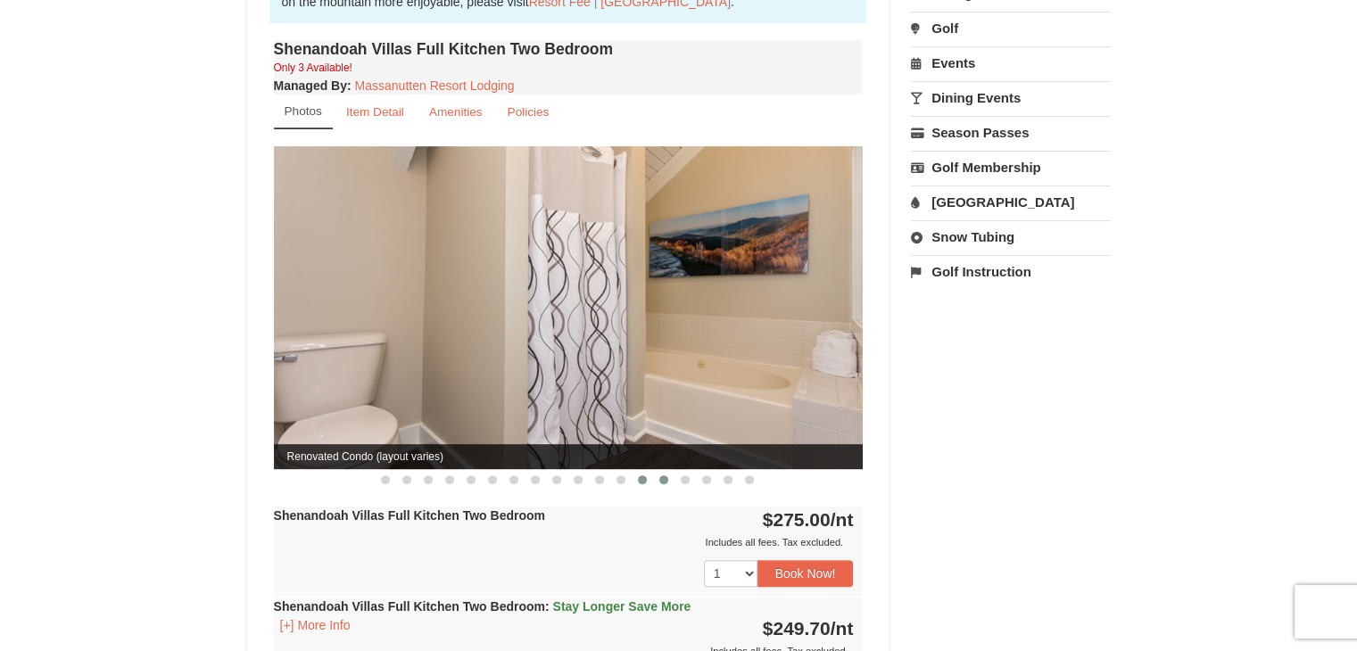
click at [659, 475] on span at bounding box center [663, 479] width 9 height 9
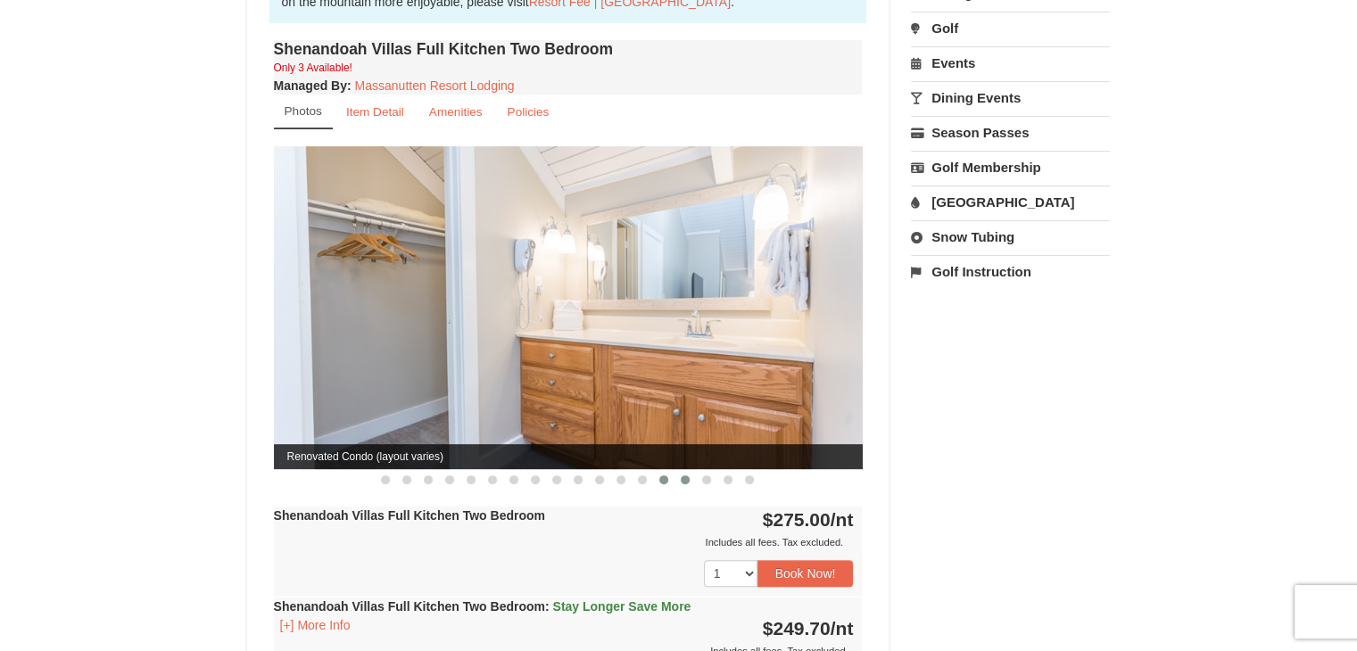
click at [684, 475] on span at bounding box center [685, 479] width 9 height 9
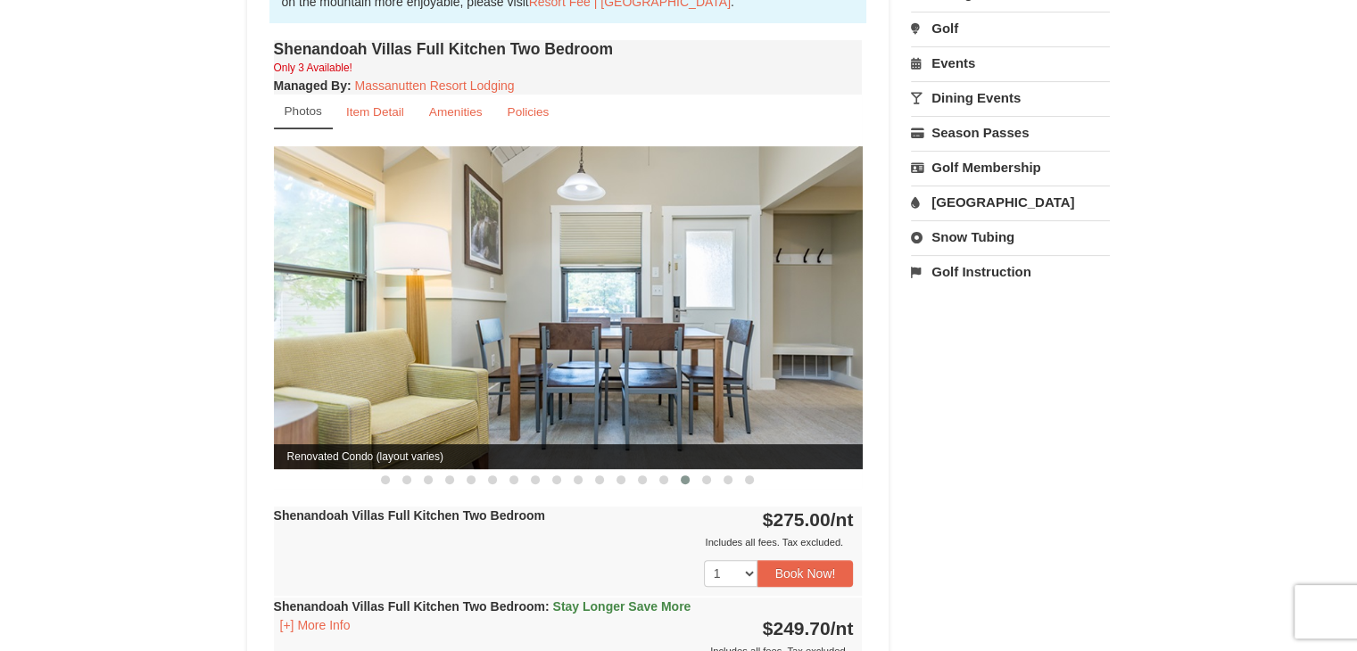
click at [985, 197] on link "[GEOGRAPHIC_DATA]" at bounding box center [1010, 202] width 199 height 33
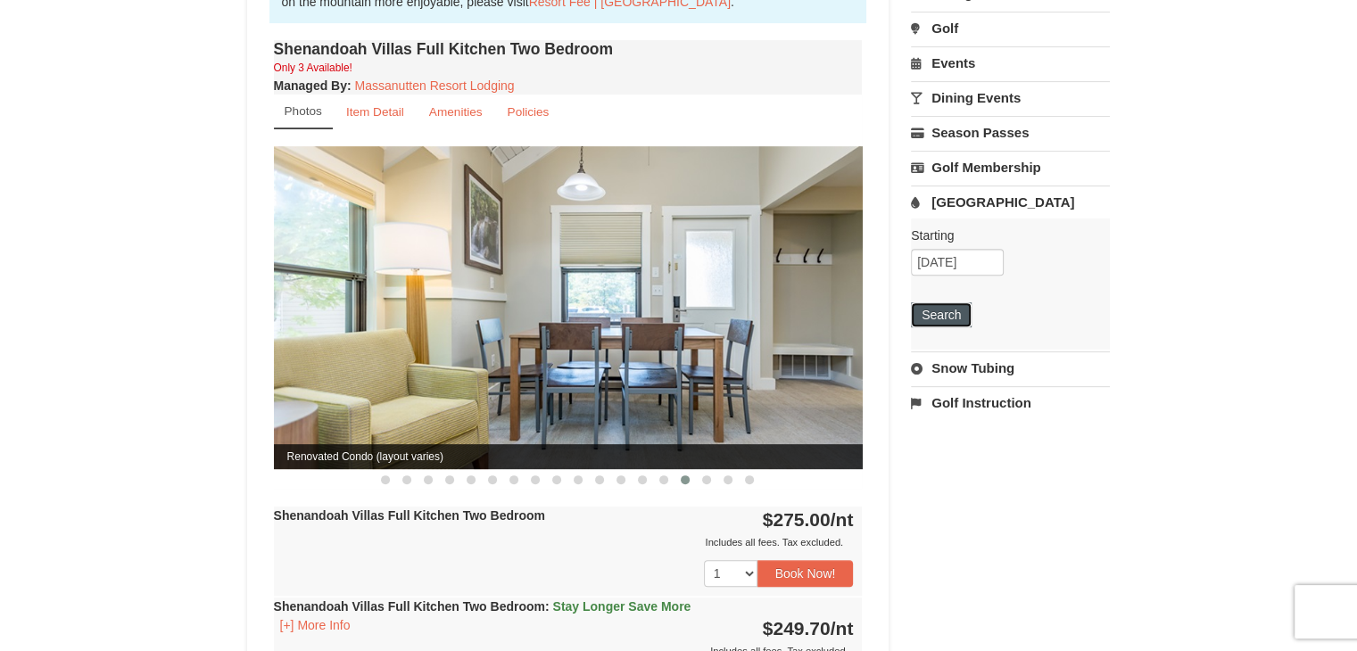
click at [956, 303] on button "Search" at bounding box center [941, 314] width 61 height 25
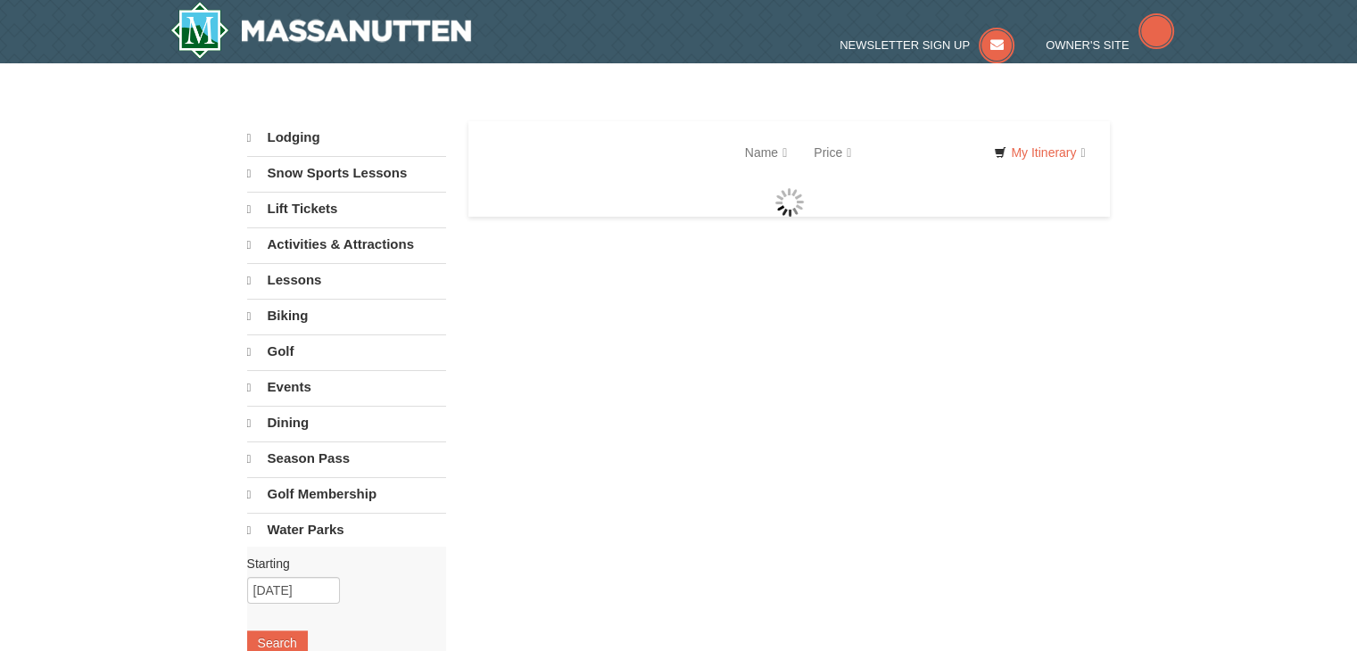
select select "10"
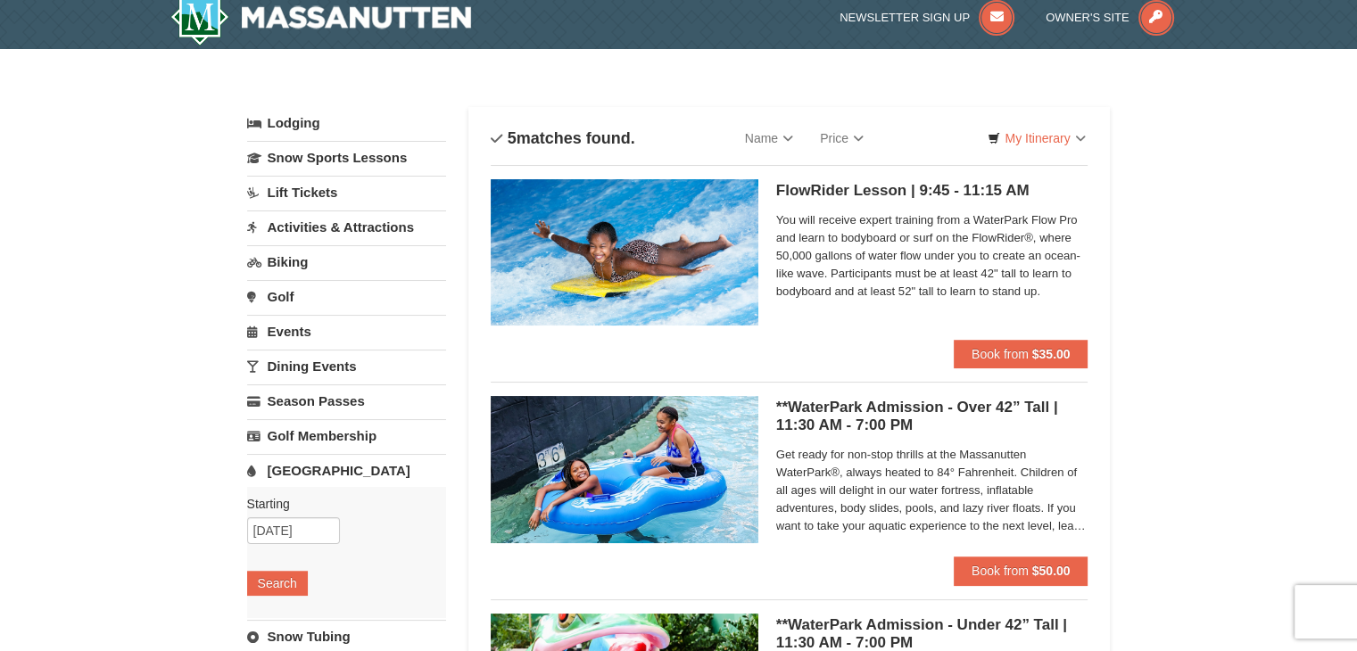
scroll to position [7, 0]
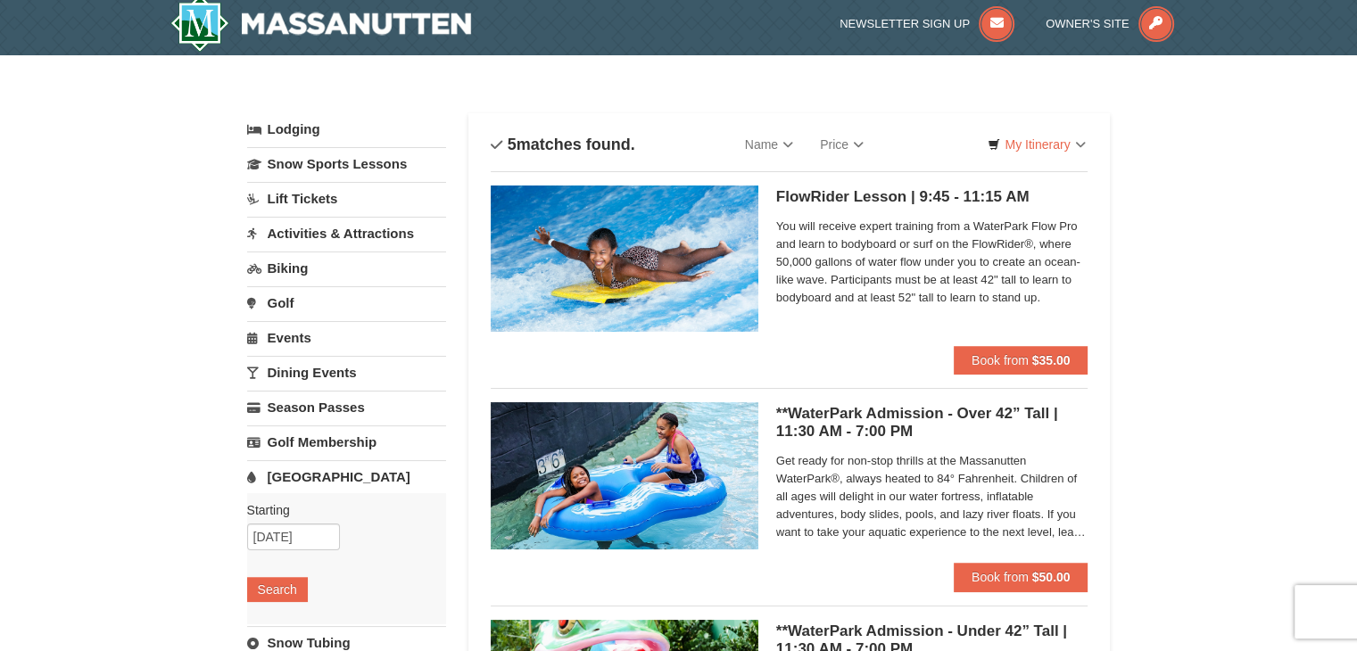
click at [367, 232] on link "Activities & Attractions" at bounding box center [346, 233] width 199 height 33
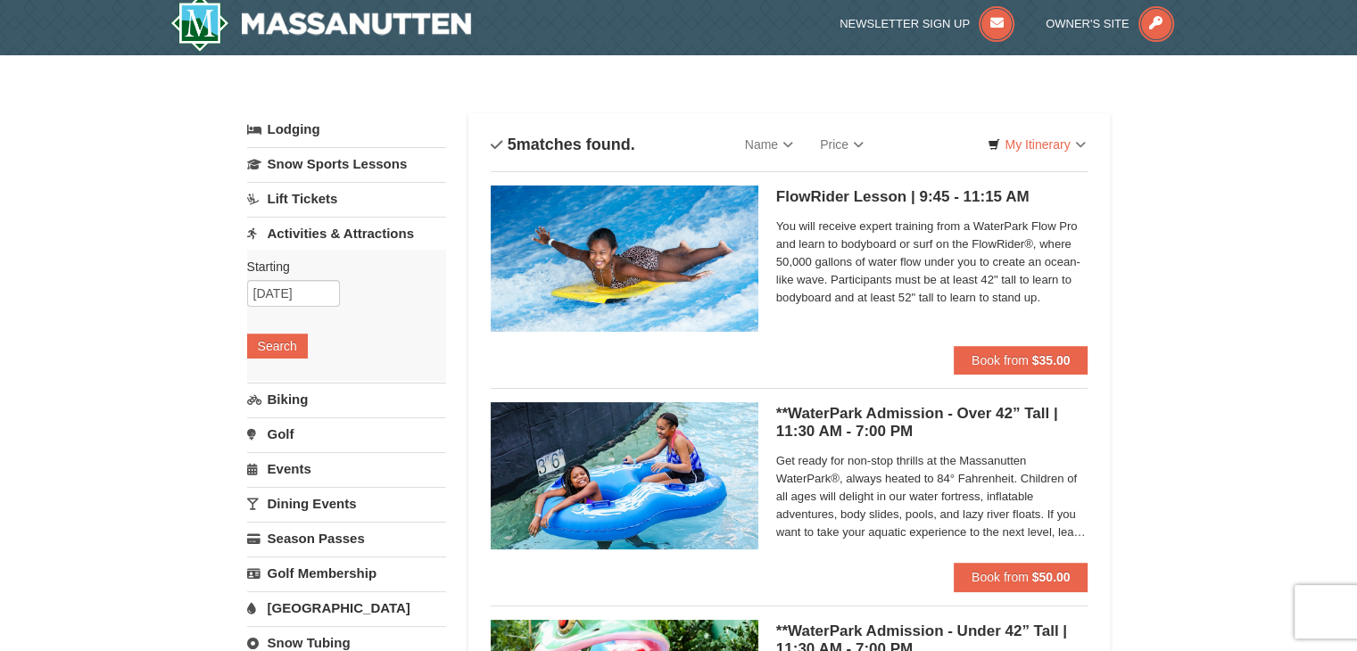
click at [303, 400] on link "Biking" at bounding box center [346, 399] width 199 height 33
click at [285, 375] on button "Search" at bounding box center [277, 380] width 61 height 25
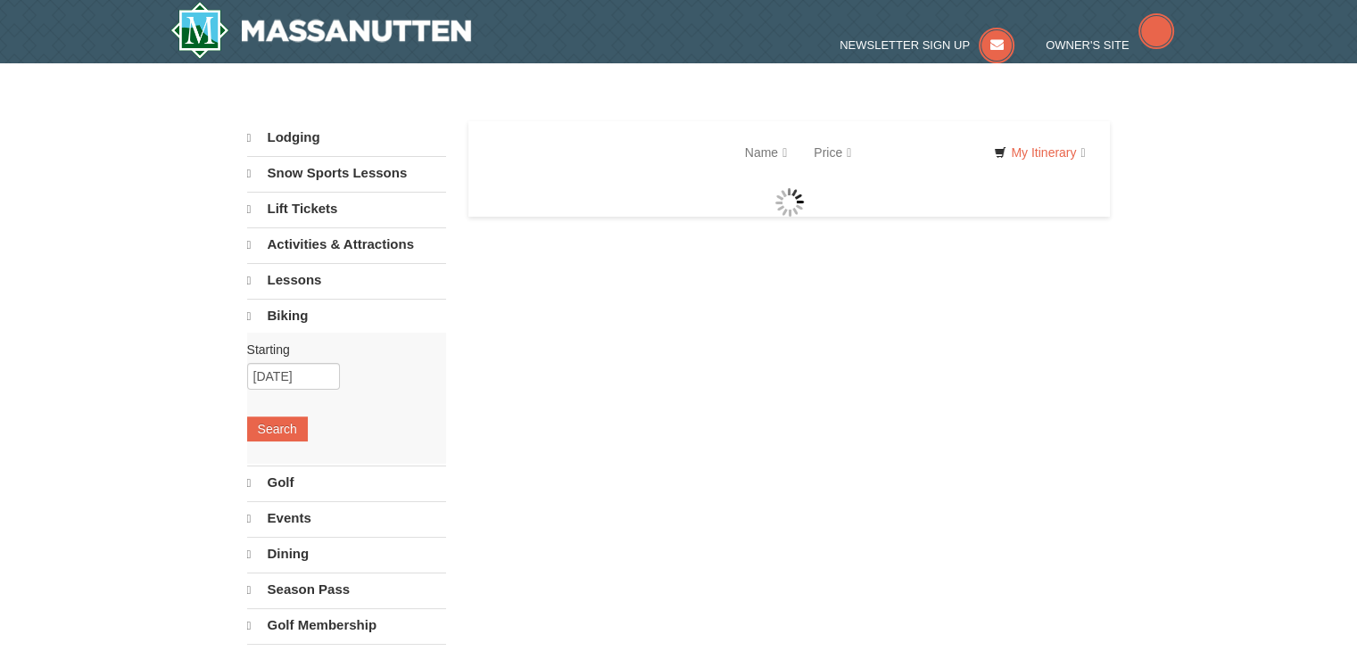
select select "10"
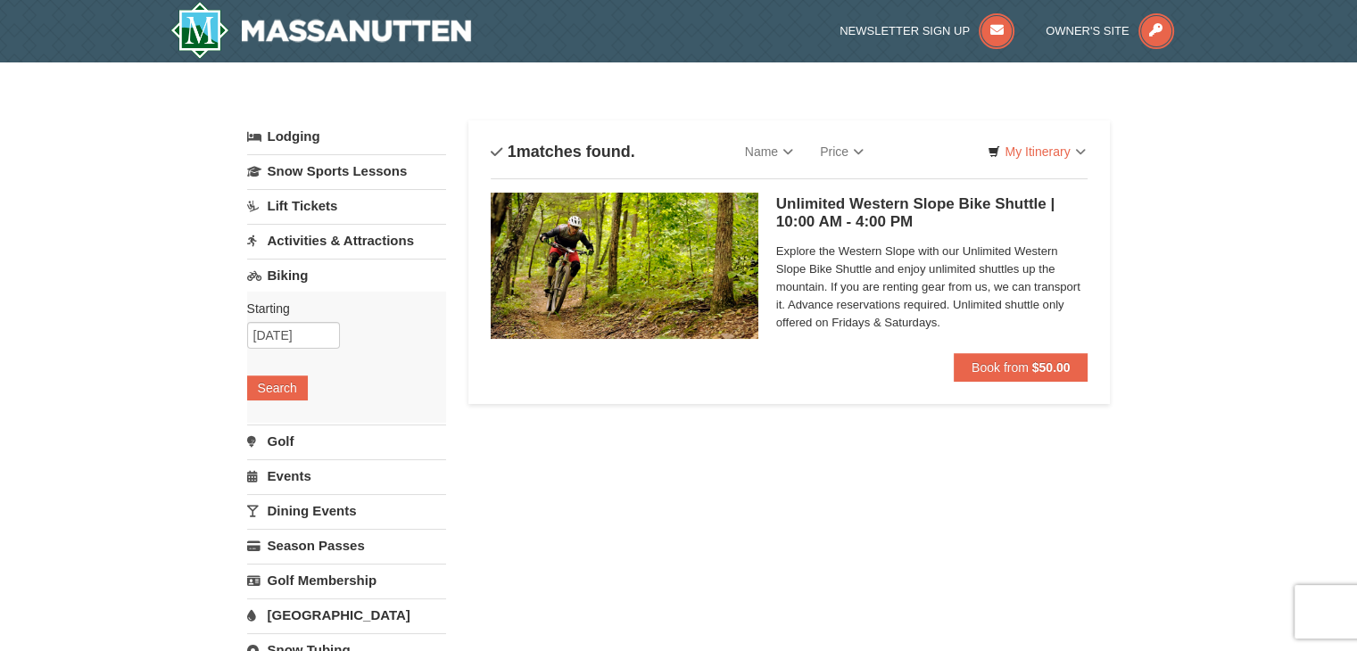
click at [322, 243] on link "Activities & Attractions" at bounding box center [346, 240] width 199 height 33
click at [291, 354] on button "Search" at bounding box center [277, 353] width 61 height 25
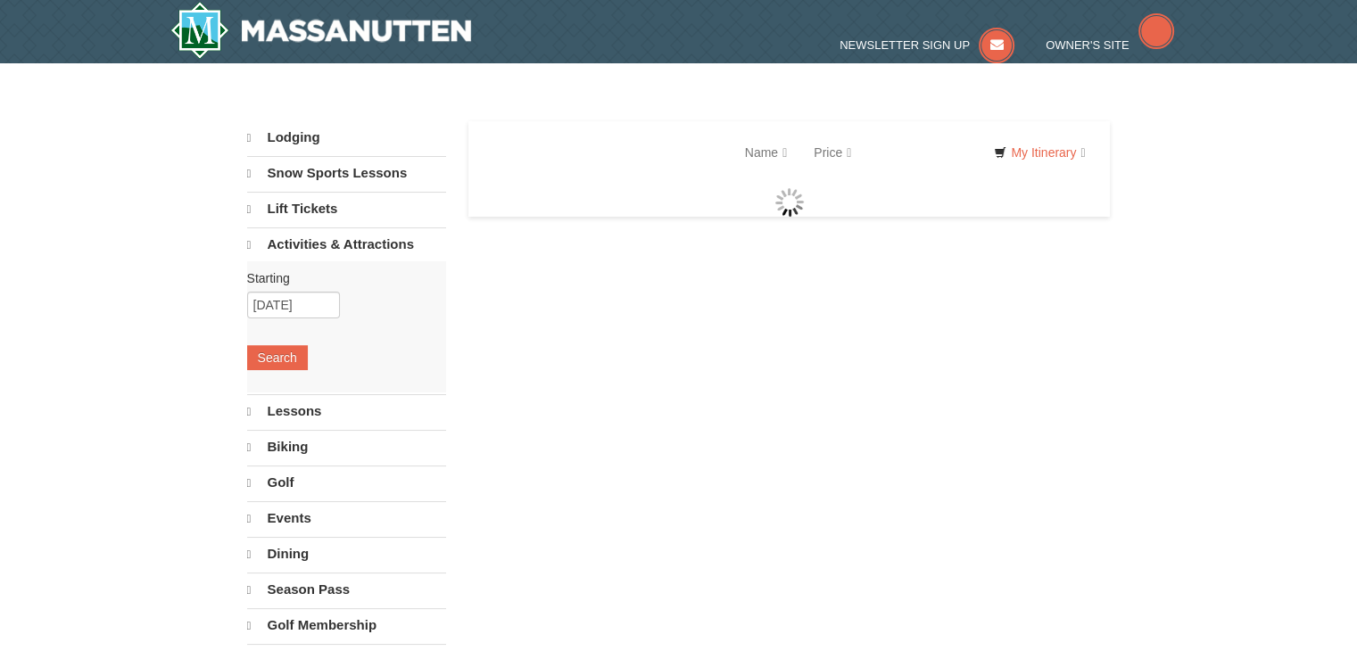
select select "10"
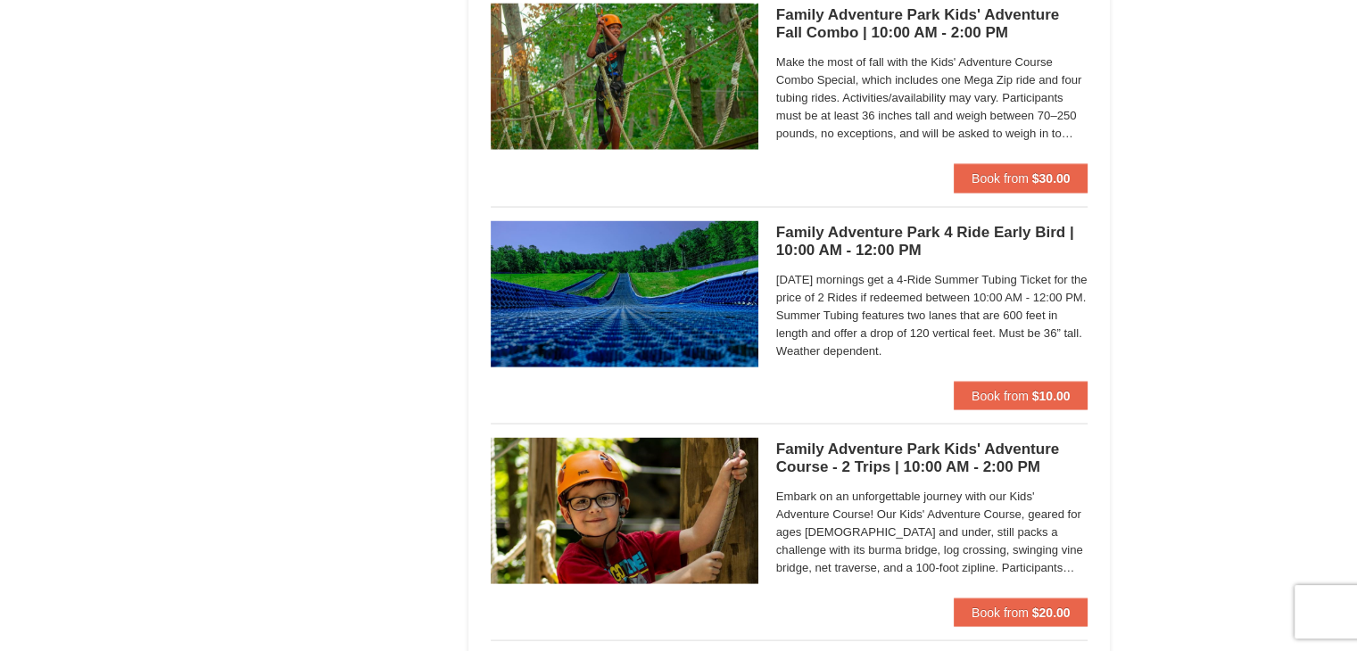
scroll to position [3446, 0]
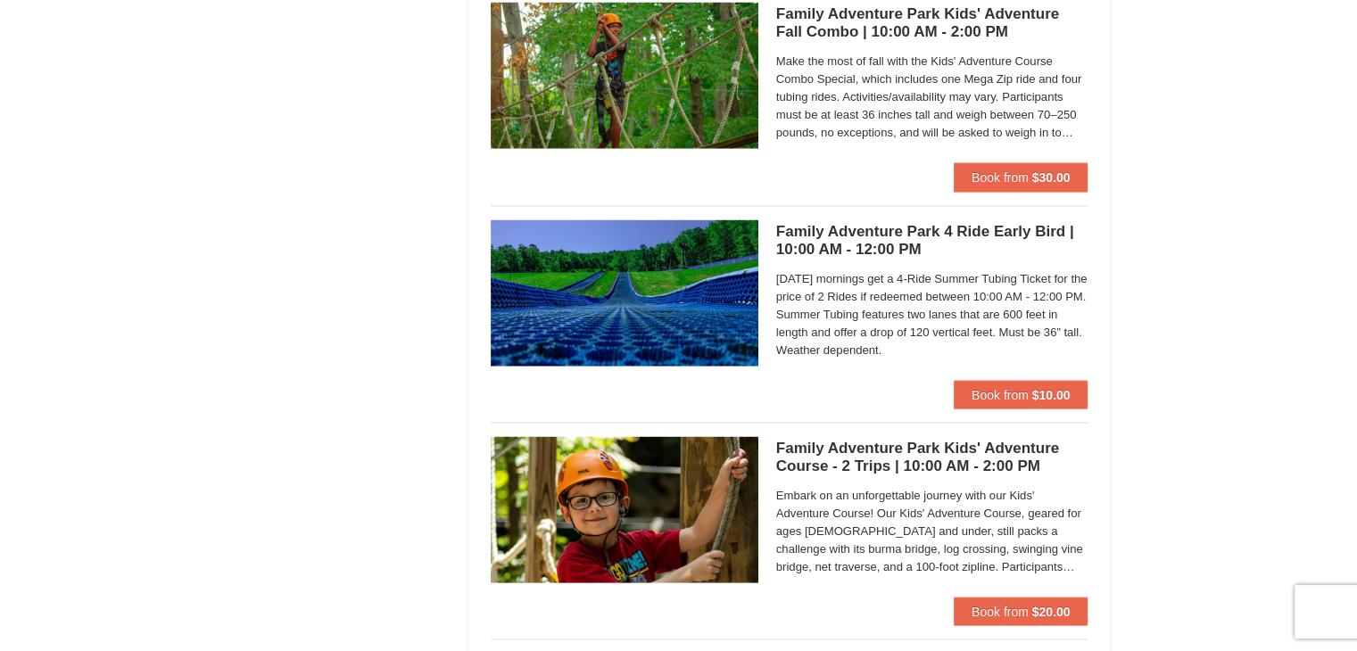
click at [854, 229] on h5 "Family Adventure Park 4 Ride Early Bird | 10:00 AM - 12:00 PM Massanutten Famil…" at bounding box center [932, 241] width 312 height 36
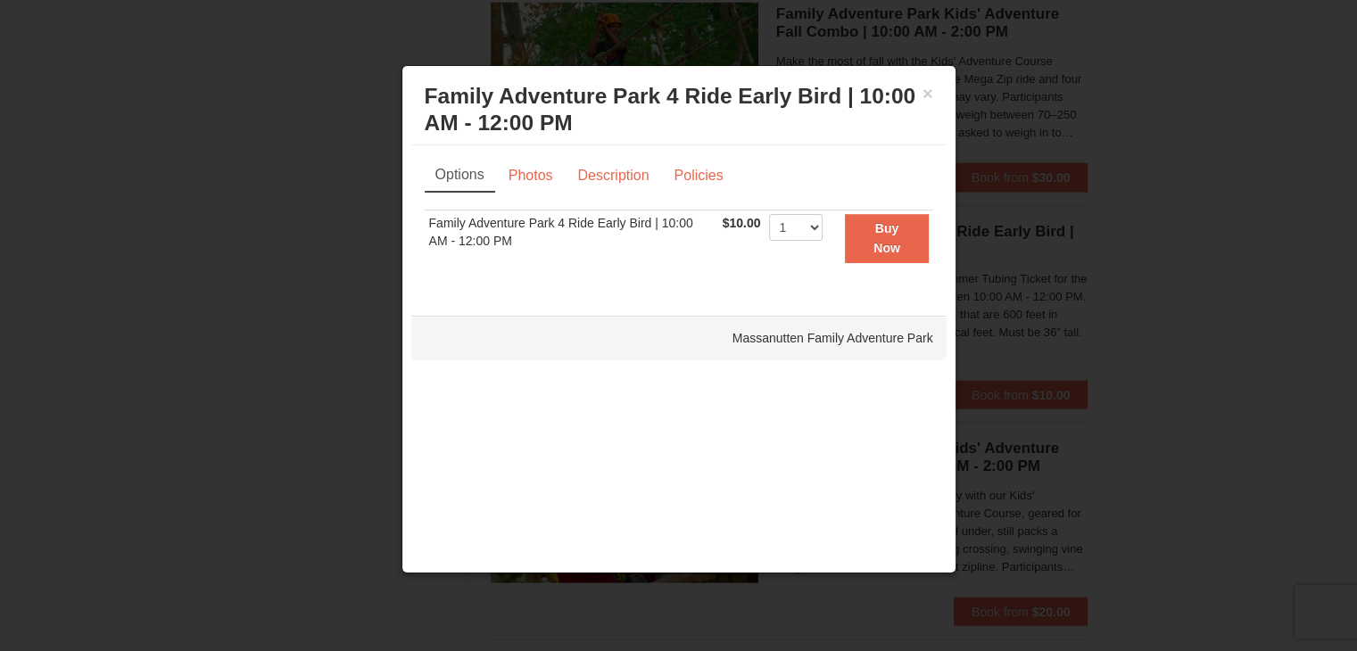
click at [1088, 299] on div at bounding box center [678, 325] width 1357 height 651
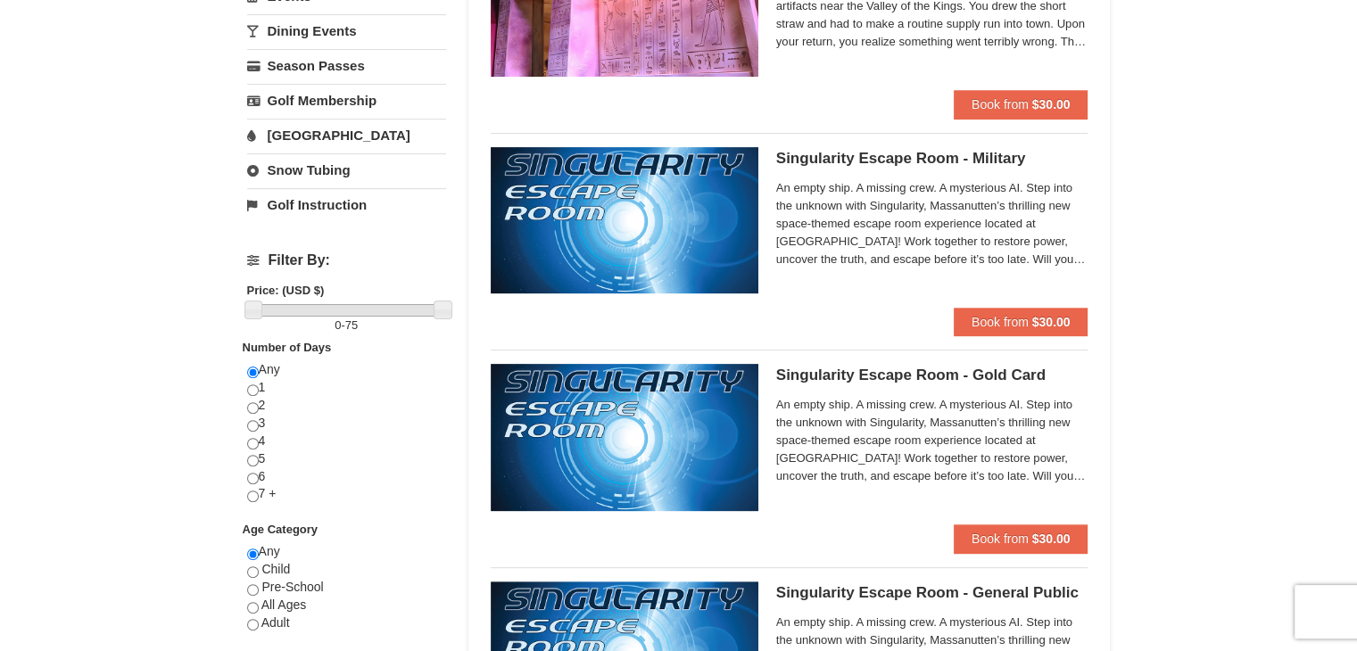
scroll to position [0, 0]
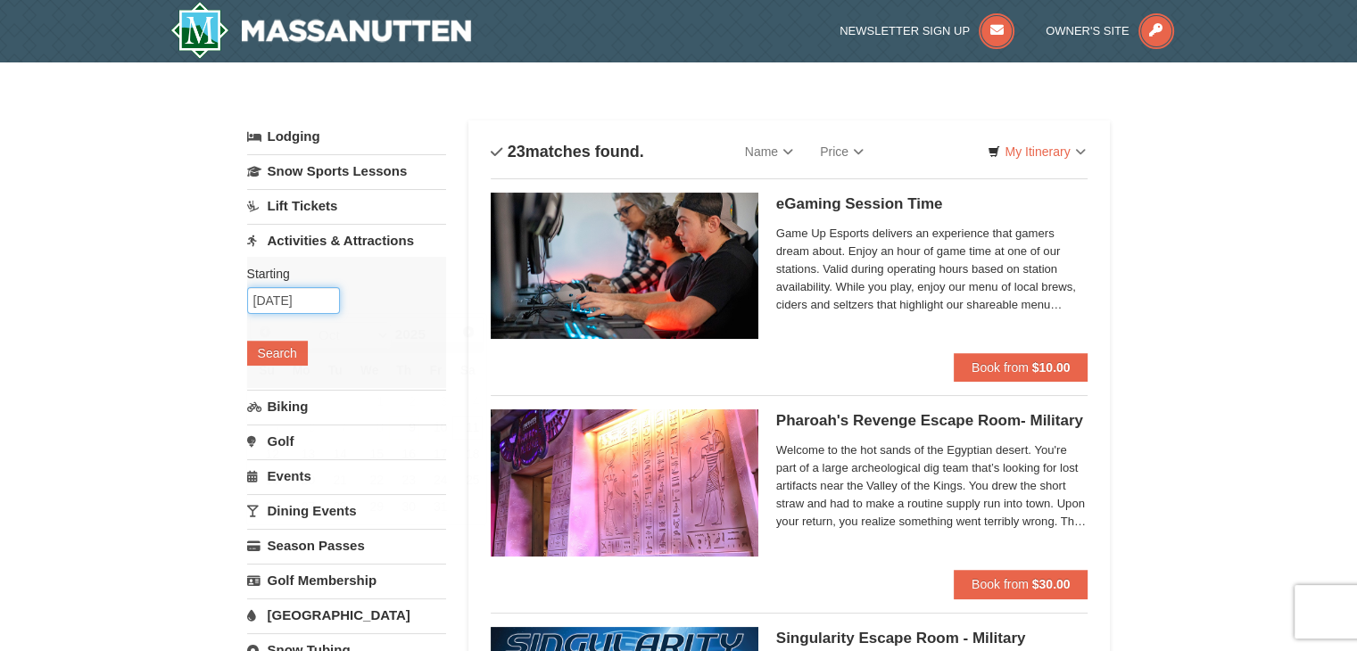
click at [279, 298] on input "10/11/2025" at bounding box center [293, 300] width 93 height 27
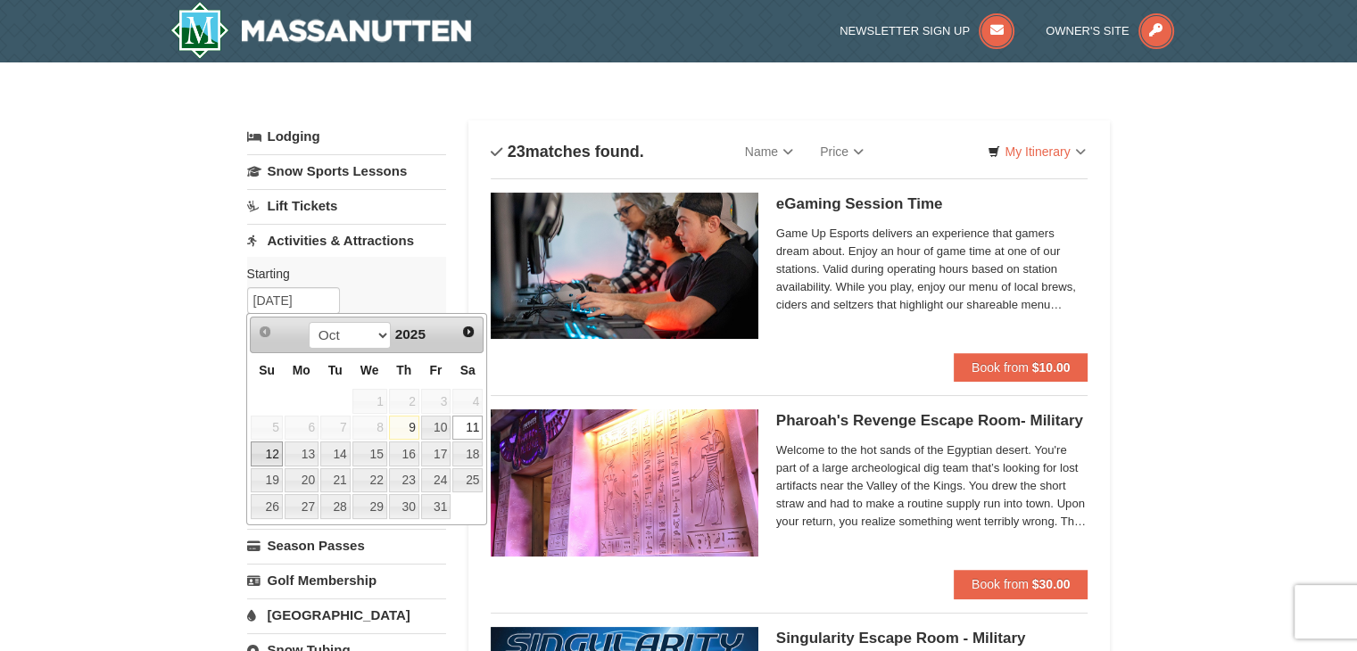
click at [271, 450] on link "12" at bounding box center [266, 453] width 31 height 25
type input "[DATE]"
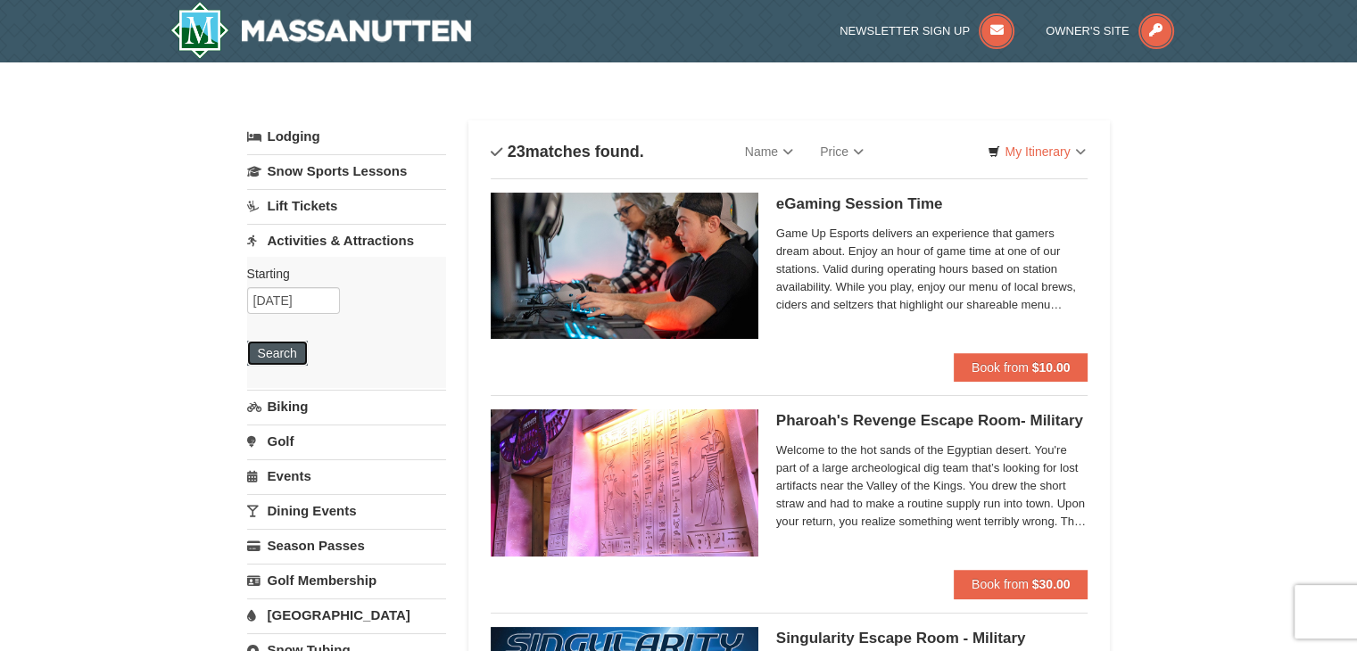
click at [274, 342] on button "Search" at bounding box center [277, 353] width 61 height 25
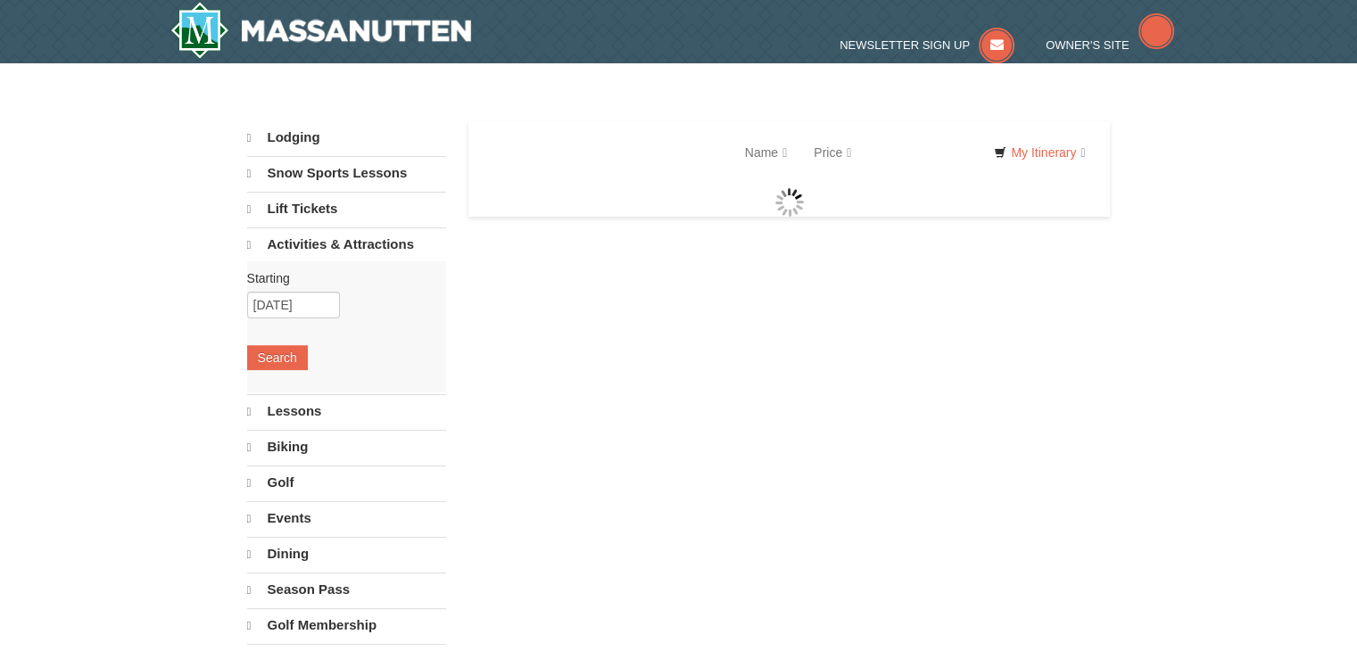
select select "10"
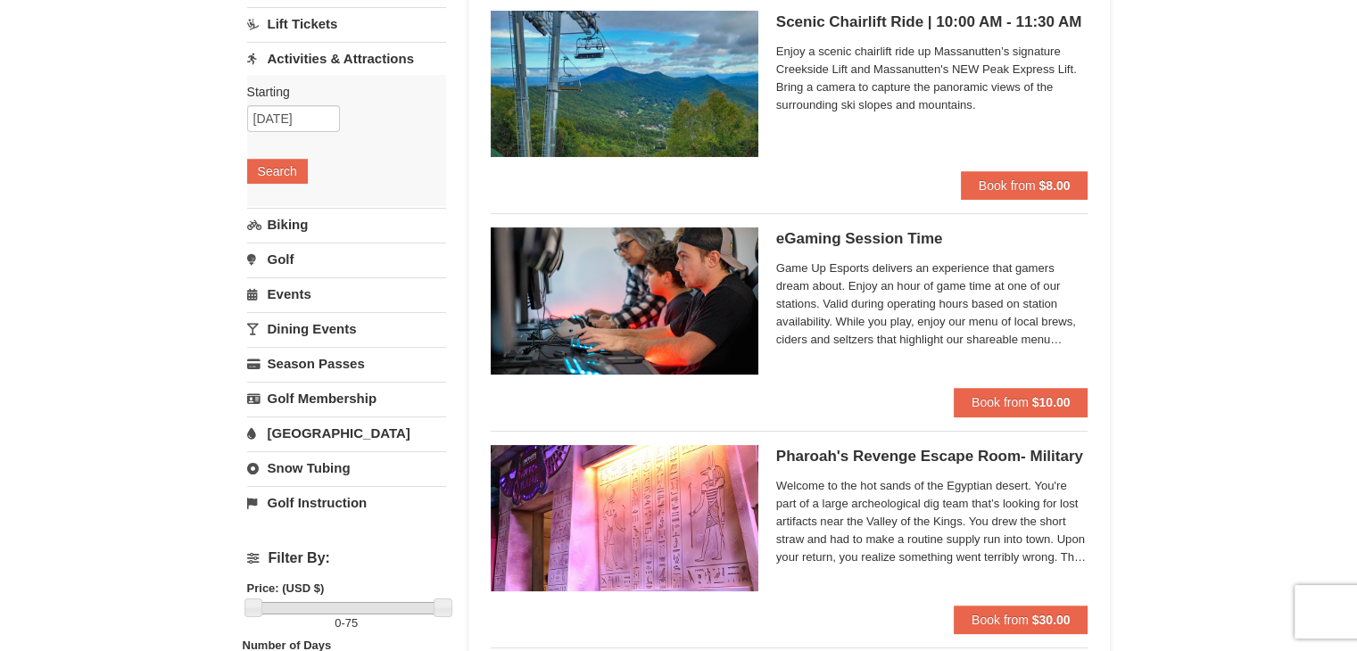
scroll to position [169, 0]
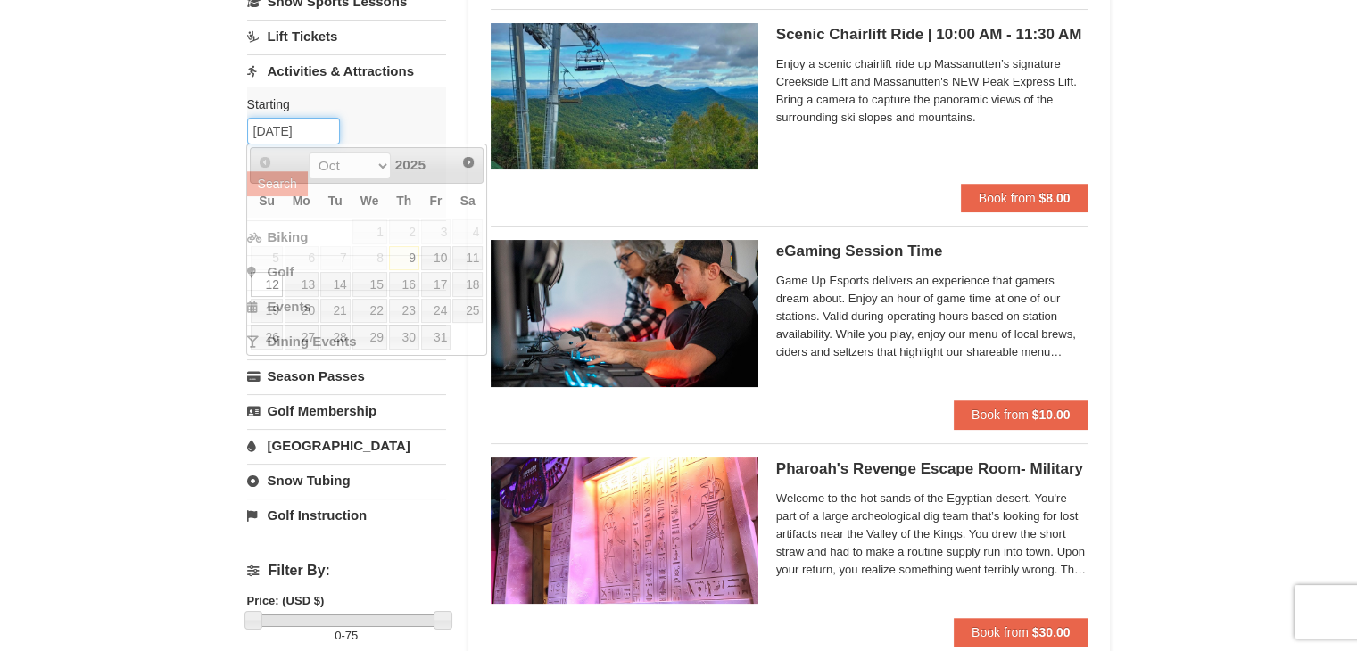
click at [279, 132] on input "[DATE]" at bounding box center [293, 131] width 93 height 27
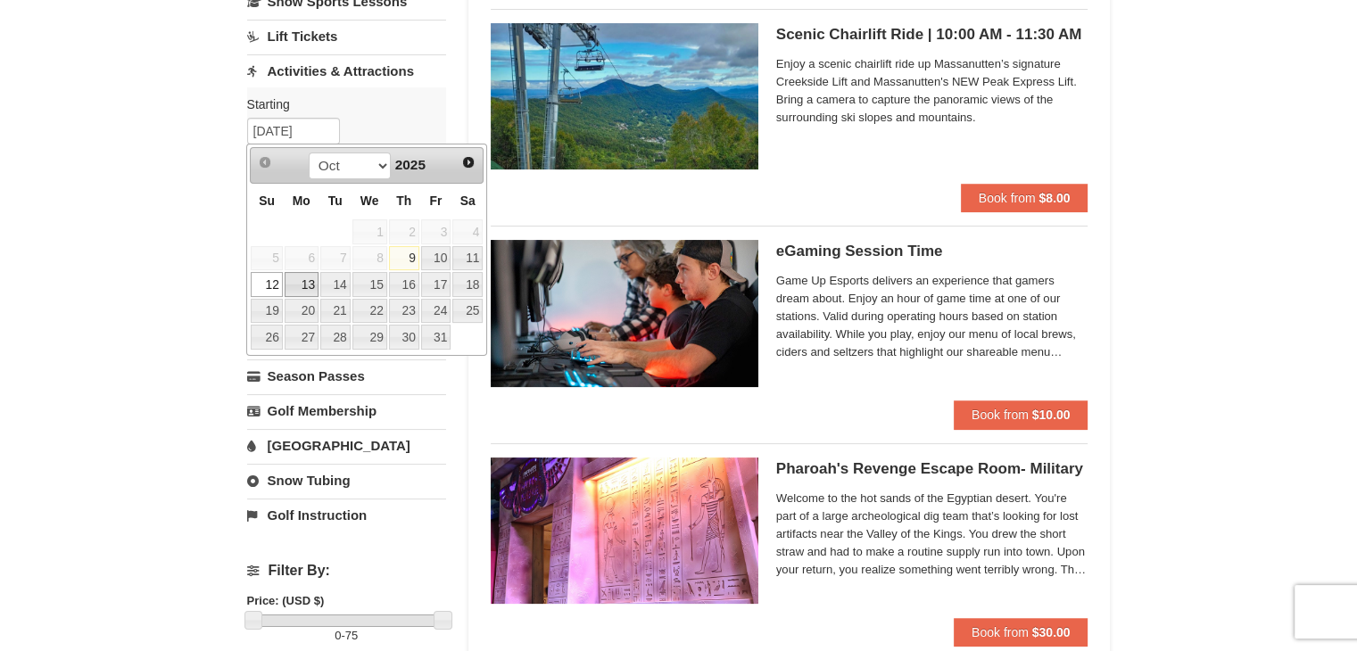
click at [305, 284] on link "13" at bounding box center [302, 284] width 34 height 25
type input "[DATE]"
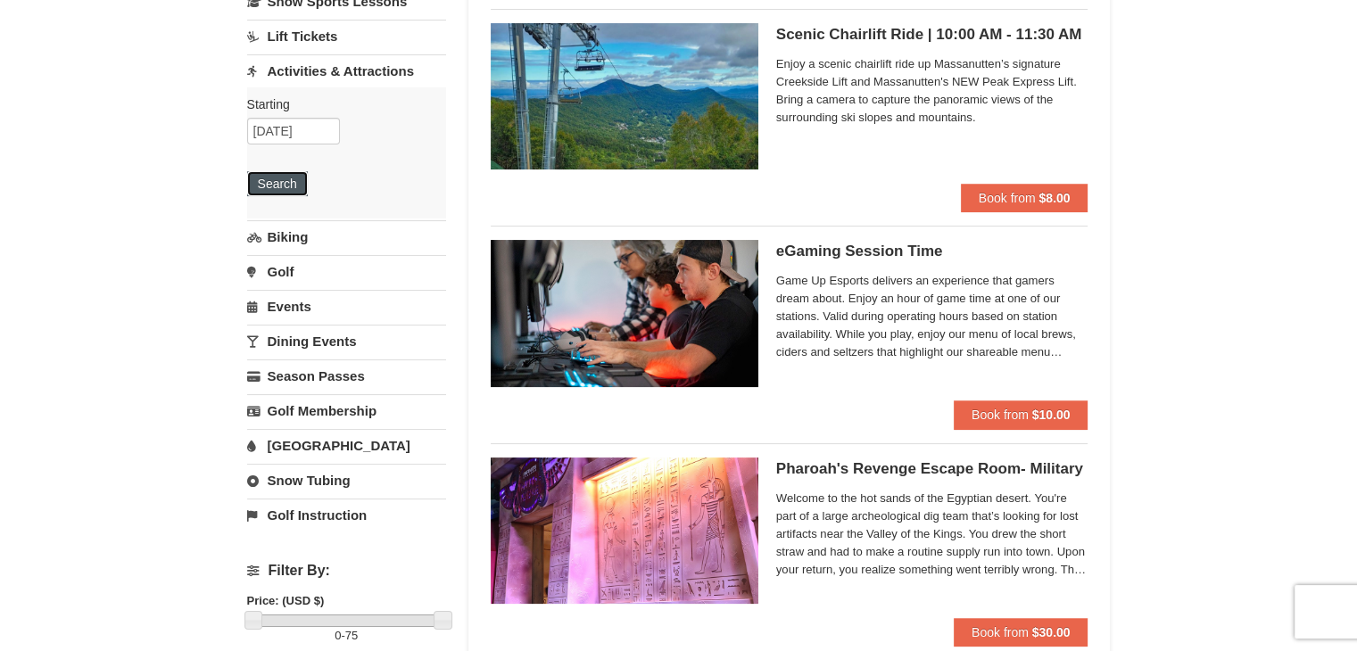
click at [260, 188] on button "Search" at bounding box center [277, 183] width 61 height 25
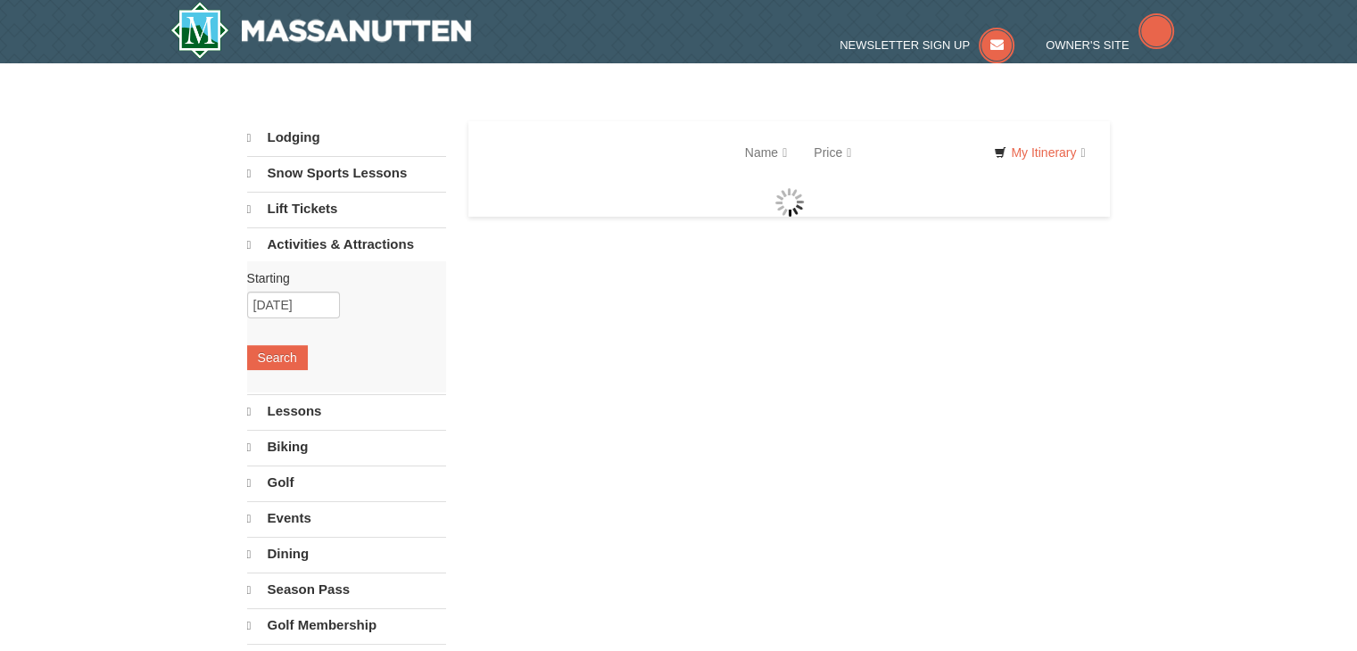
select select "10"
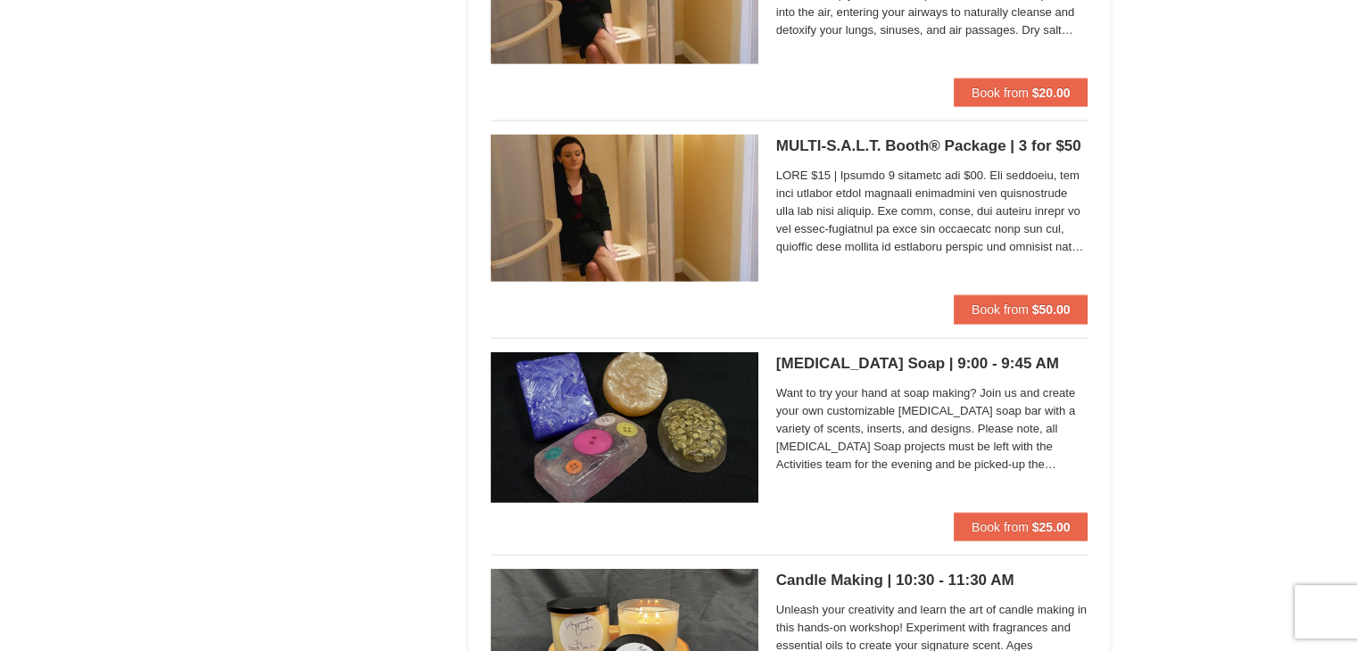
scroll to position [3953, 0]
